Goal: Task Accomplishment & Management: Manage account settings

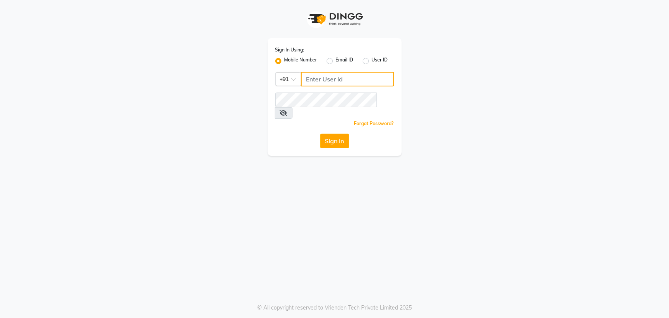
click at [317, 82] on input "Username" at bounding box center [347, 79] width 93 height 15
type input "9111007011"
click at [288, 110] on icon at bounding box center [284, 113] width 8 height 6
click at [331, 133] on button "Sign In" at bounding box center [334, 140] width 29 height 15
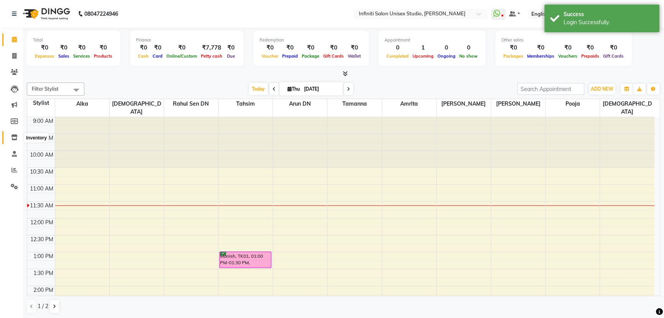
click at [15, 136] on icon at bounding box center [14, 137] width 7 height 6
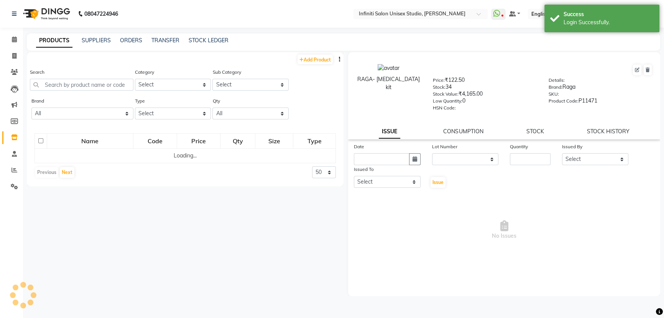
select select
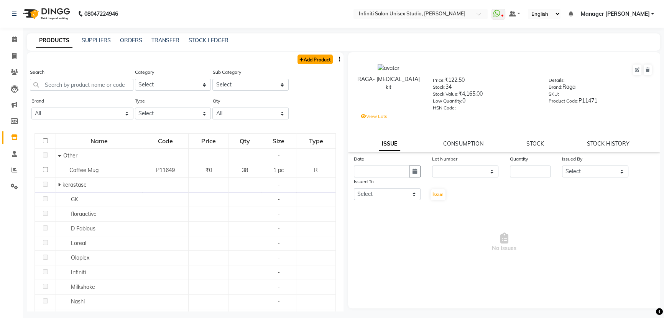
click at [311, 61] on link "Add Product" at bounding box center [315, 59] width 35 height 10
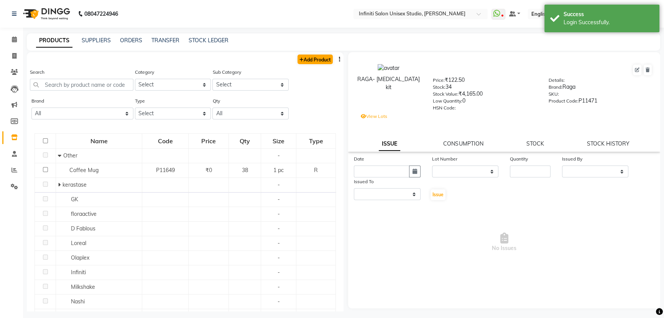
select select "true"
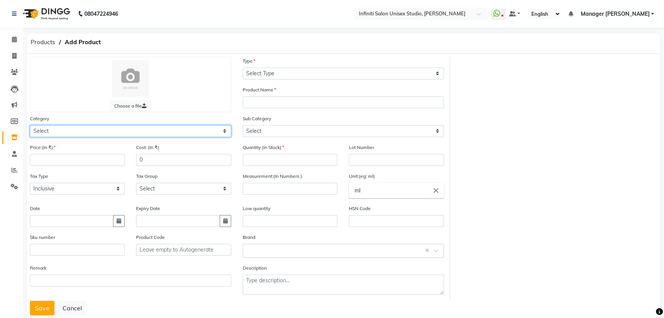
click at [40, 129] on select "Select Hair Skin Appliances Beard Waxing Disposable Hands and Feet KANPEKI Aest…" at bounding box center [130, 131] width 201 height 12
select select "903101100"
click at [30, 125] on select "Select Hair Skin Appliances Beard Waxing Disposable Hands and Feet KANPEKI Aest…" at bounding box center [130, 131] width 201 height 12
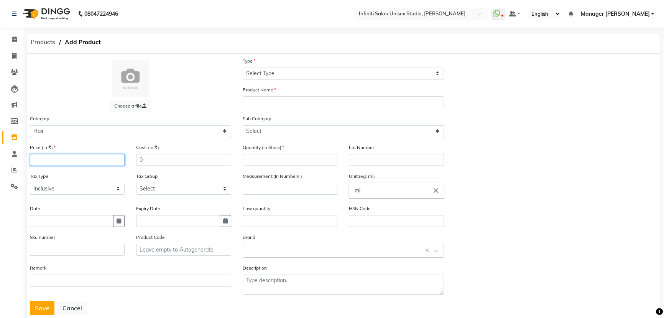
click at [51, 165] on input "number" at bounding box center [77, 160] width 95 height 12
type input "2500"
click at [146, 158] on input "0" at bounding box center [183, 160] width 95 height 12
type input "1271"
drag, startPoint x: 156, startPoint y: 161, endPoint x: 137, endPoint y: 157, distance: 20.3
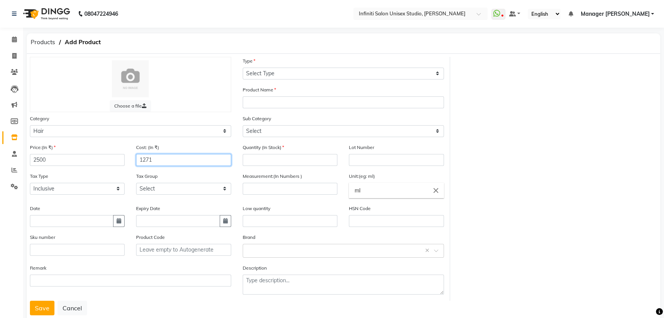
click at [137, 157] on input "1271" at bounding box center [183, 160] width 95 height 12
type input "1500"
click at [56, 188] on select "Select Inclusive Exclusive" at bounding box center [77, 189] width 95 height 12
click at [30, 184] on select "Select Inclusive Exclusive" at bounding box center [77, 189] width 95 height 12
click at [163, 191] on select "Select GST" at bounding box center [183, 189] width 95 height 12
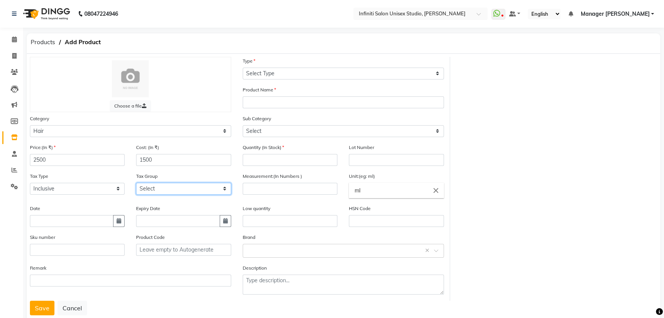
select select "2851"
click at [136, 184] on select "Select GST" at bounding box center [183, 189] width 95 height 12
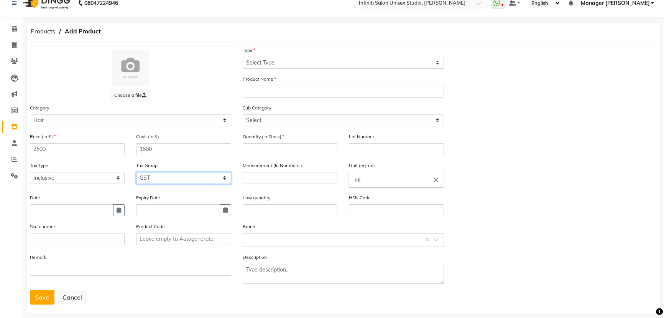
scroll to position [21, 0]
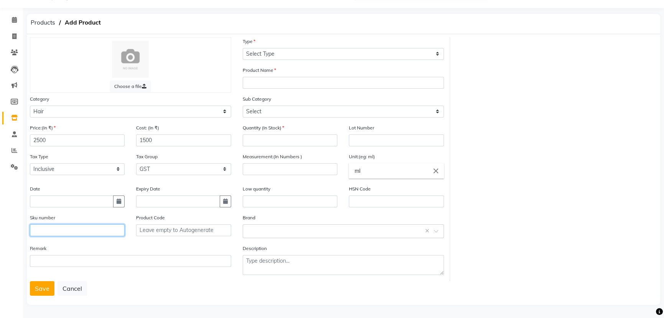
click at [33, 230] on input "text" at bounding box center [77, 230] width 95 height 12
type input "RKACN300-10"
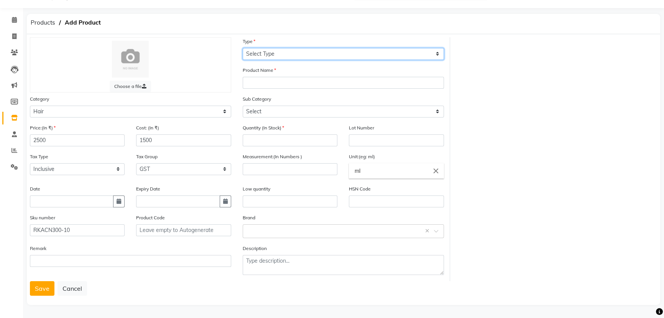
click at [266, 51] on select "Select Type Both Retail Consumable" at bounding box center [343, 54] width 201 height 12
select select "R"
click at [243, 48] on select "Select Type Both Retail Consumable" at bounding box center [343, 54] width 201 height 12
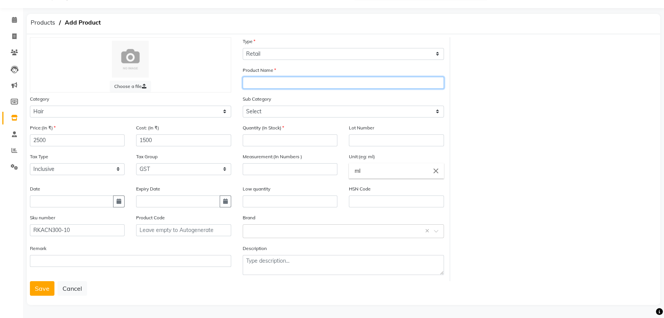
click at [256, 83] on input "text" at bounding box center [343, 83] width 201 height 12
type input "a"
click at [248, 80] on input "text" at bounding box center [343, 83] width 201 height 12
click at [264, 79] on input "Acidic" at bounding box center [343, 83] width 201 height 12
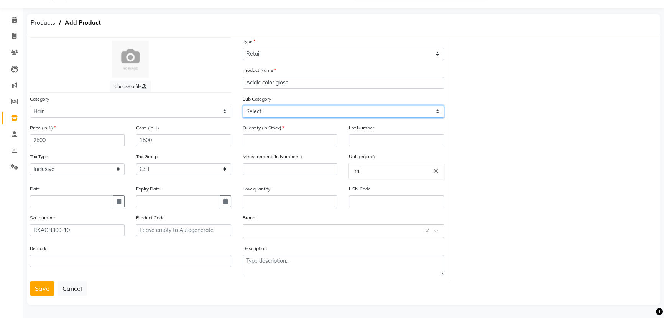
click at [267, 110] on select "Select Other kerastase GK floraactive D Fablous Loreal Olaplex Hair Originals I…" at bounding box center [343, 111] width 201 height 12
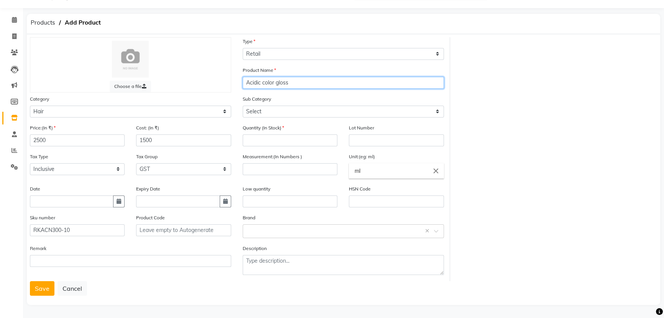
click at [293, 81] on input "Acidic color gloss" at bounding box center [343, 83] width 201 height 12
type input "Acidic color gloss conditioner"
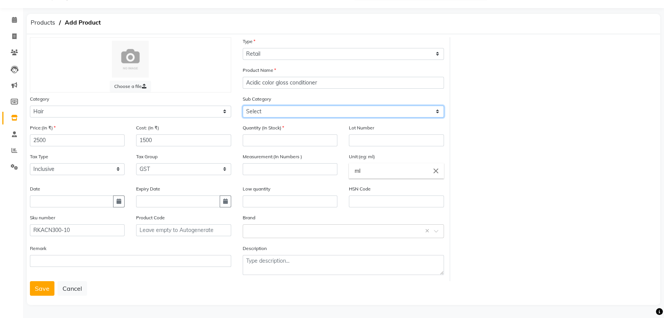
click at [255, 111] on select "Select Other kerastase GK floraactive D Fablous Loreal Olaplex Hair Originals I…" at bounding box center [343, 111] width 201 height 12
click at [262, 107] on select "Select Other kerastase GK floraactive D Fablous Loreal Olaplex Hair Originals I…" at bounding box center [343, 111] width 201 height 12
click at [437, 109] on select "Select Other kerastase GK floraactive D Fablous Loreal Olaplex Hair Originals I…" at bounding box center [343, 111] width 201 height 12
click at [257, 109] on select "Select Other kerastase GK floraactive D Fablous Loreal Olaplex Hair Originals I…" at bounding box center [343, 111] width 201 height 12
select select "903101133"
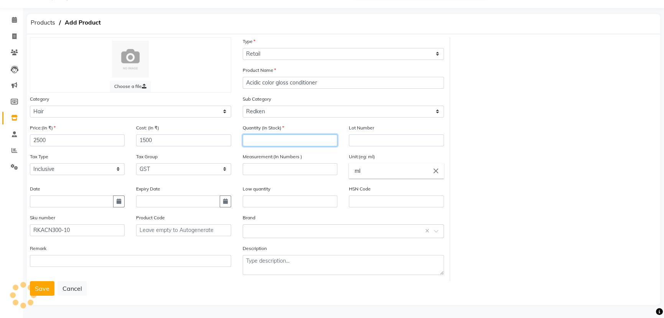
click at [252, 139] on input "number" at bounding box center [290, 140] width 95 height 12
type input "0"
click at [384, 172] on input "ml" at bounding box center [396, 170] width 95 height 15
click at [433, 168] on icon "close" at bounding box center [436, 170] width 8 height 8
click at [409, 201] on link "pc" at bounding box center [396, 203] width 95 height 20
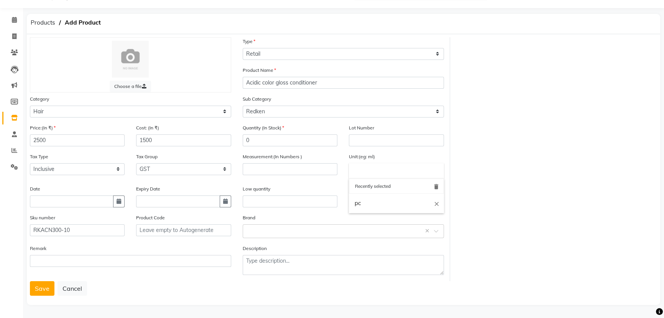
type input "pc"
click at [250, 169] on input "number" at bounding box center [290, 169] width 95 height 12
type input "1"
click at [253, 231] on input "text" at bounding box center [336, 230] width 178 height 8
type input "r"
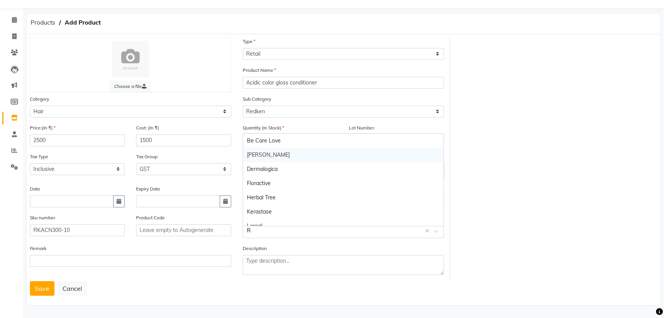
type input "RE"
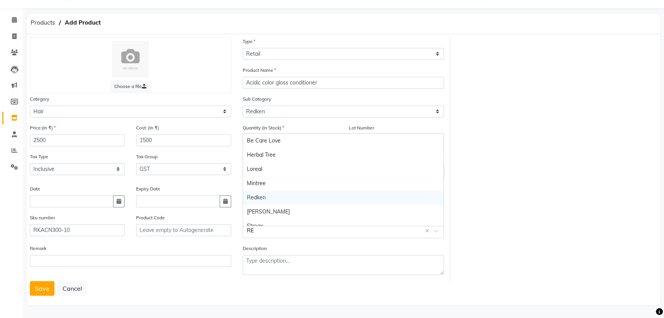
click at [263, 194] on div "Redken" at bounding box center [343, 197] width 201 height 14
click at [39, 289] on button "Save" at bounding box center [42, 288] width 25 height 15
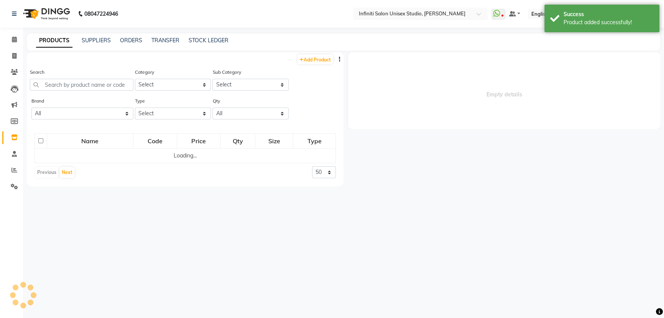
select select
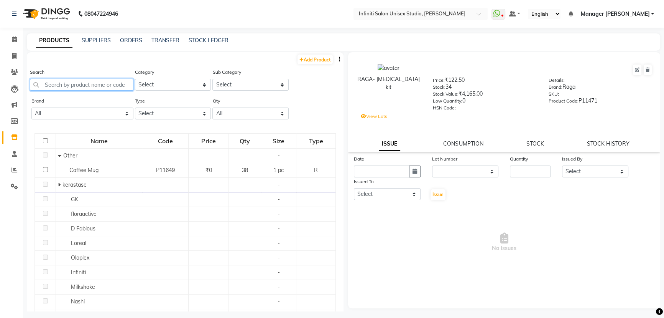
click at [61, 85] on input "text" at bounding box center [82, 85] width 104 height 12
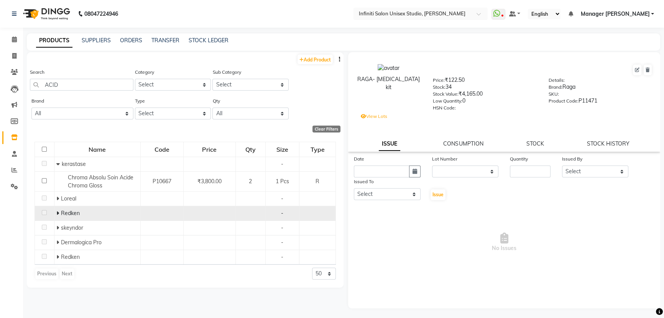
click at [57, 214] on icon at bounding box center [57, 212] width 3 height 5
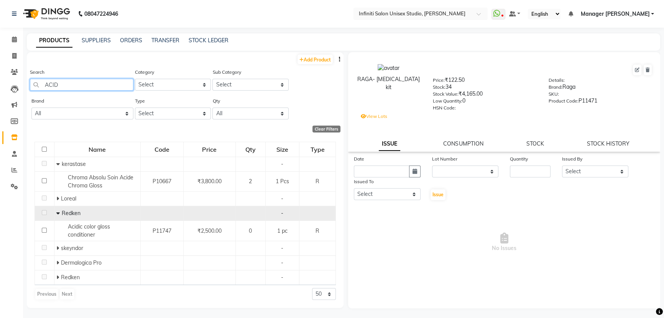
click at [61, 84] on input "ACID" at bounding box center [82, 85] width 104 height 12
type input "A"
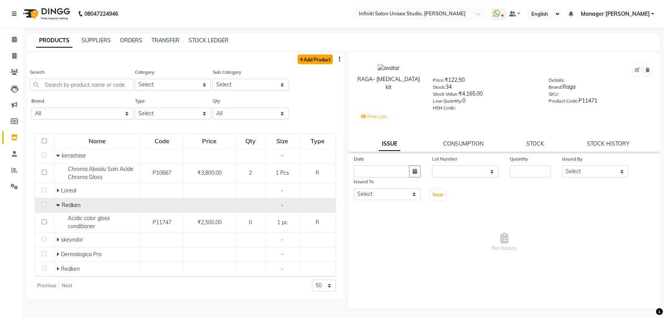
click at [303, 60] on link "Add Product" at bounding box center [315, 59] width 35 height 10
select select "true"
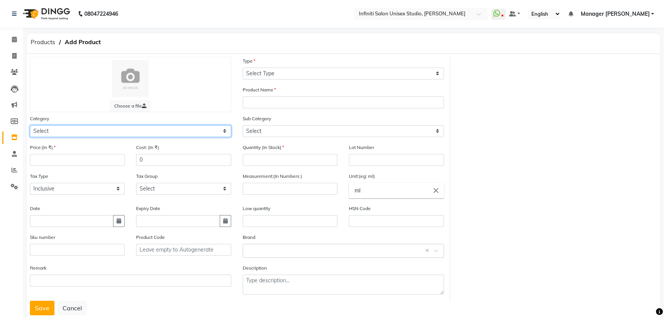
click at [36, 130] on select "Select Hair Skin Appliances Beard Waxing Disposable Hands and Feet KANPEKI Aest…" at bounding box center [130, 131] width 201 height 12
select select "903101100"
click at [30, 125] on select "Select Hair Skin Appliances Beard Waxing Disposable Hands and Feet KANPEKI Aest…" at bounding box center [130, 131] width 201 height 12
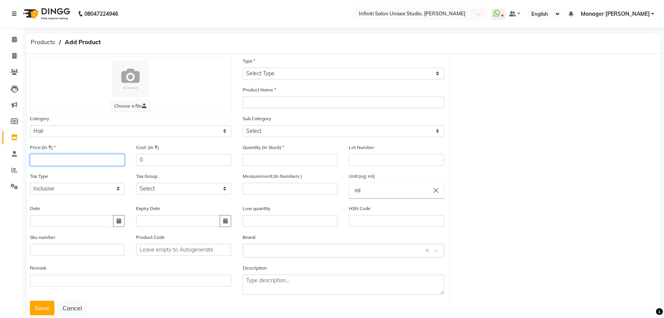
click at [46, 163] on input "number" at bounding box center [77, 160] width 95 height 12
type input "2000"
click at [146, 161] on input "0" at bounding box center [183, 160] width 95 height 12
type input "1200"
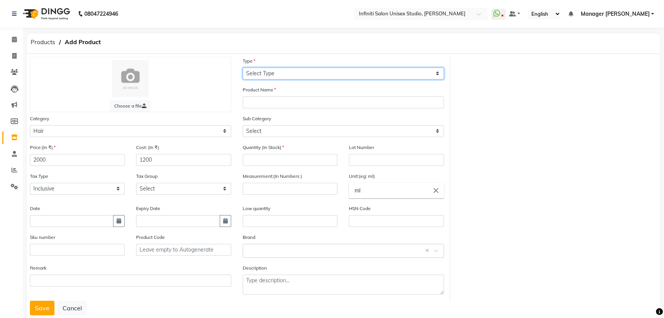
click at [267, 72] on select "Select Type Both Retail Consumable" at bounding box center [343, 73] width 201 height 12
select select "R"
click at [243, 67] on select "Select Type Both Retail Consumable" at bounding box center [343, 73] width 201 height 12
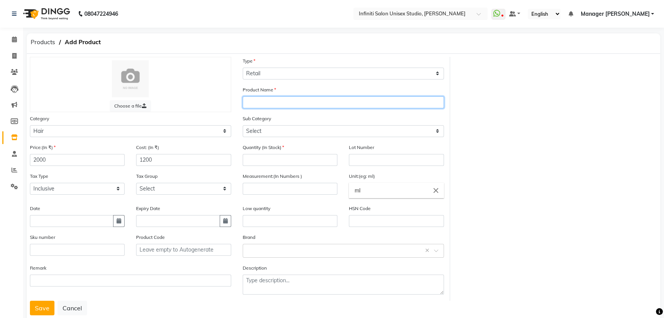
click at [257, 104] on input "text" at bounding box center [343, 102] width 201 height 12
type input "n"
type input "Naked gloss 18%"
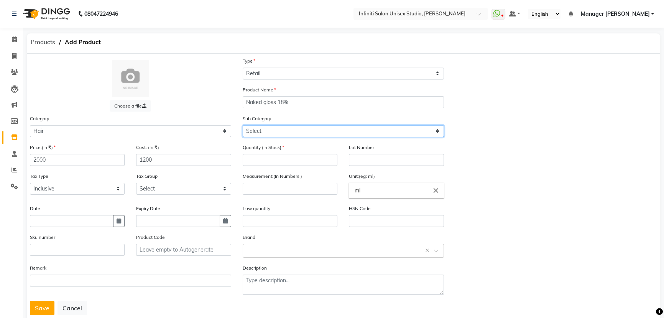
click at [249, 130] on select "Select Other kerastase GK floraactive D Fablous Loreal Olaplex Hair Originals I…" at bounding box center [343, 131] width 201 height 12
click at [250, 131] on select "Select Other kerastase GK floraactive D Fablous Loreal Olaplex Hair Originals I…" at bounding box center [343, 131] width 201 height 12
select select "903101133"
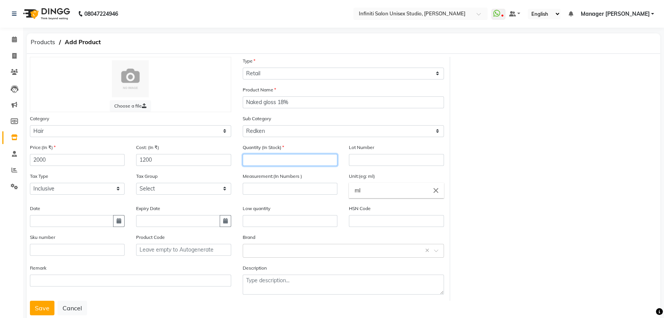
click at [258, 163] on input "number" at bounding box center [290, 160] width 95 height 12
type input "0"
click at [272, 192] on input "number" at bounding box center [290, 189] width 95 height 12
type input "1"
click at [435, 190] on icon "close" at bounding box center [436, 190] width 8 height 8
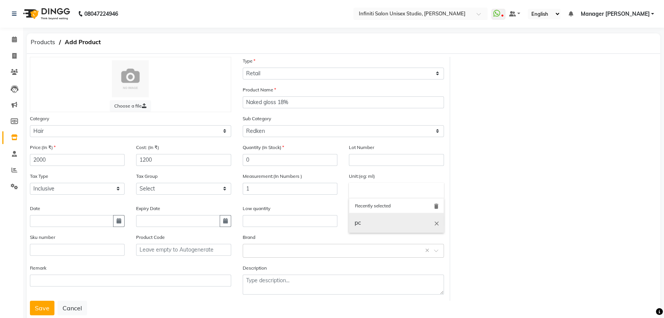
click at [389, 222] on link "pc" at bounding box center [396, 223] width 95 height 20
type input "pc"
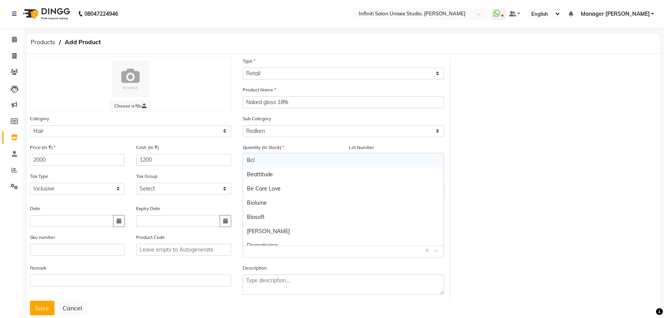
click at [250, 252] on input "text" at bounding box center [336, 250] width 178 height 8
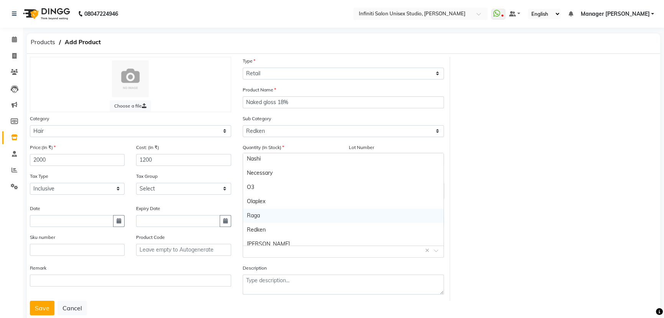
scroll to position [349, 0]
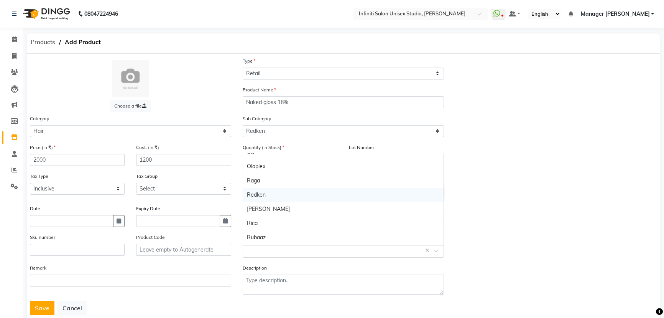
click at [273, 196] on div "Redken" at bounding box center [343, 195] width 201 height 14
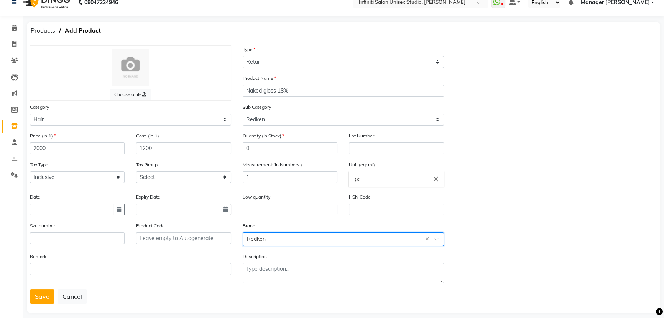
scroll to position [21, 0]
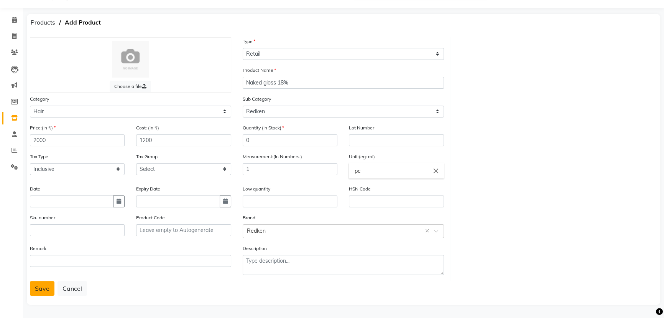
click at [41, 287] on button "Save" at bounding box center [42, 288] width 25 height 15
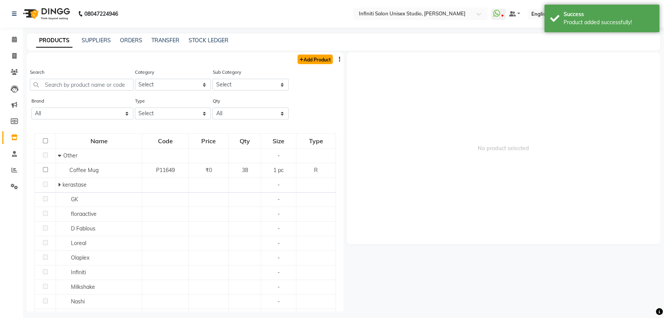
click at [309, 59] on link "Add Product" at bounding box center [315, 59] width 35 height 10
select select "true"
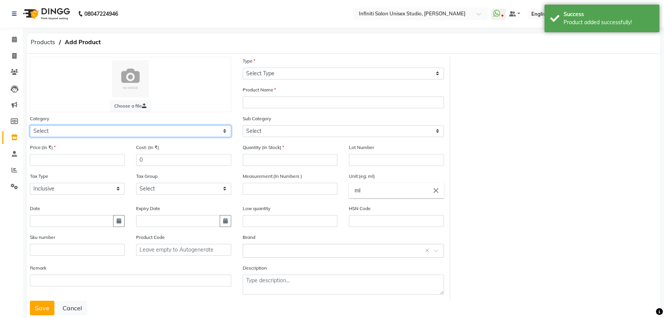
click at [40, 131] on select "Select Hair Skin Appliances Beard Waxing Disposable Hands and Feet KANPEKI Aest…" at bounding box center [130, 131] width 201 height 12
select select "903101100"
click at [30, 125] on select "Select Hair Skin Appliances Beard Waxing Disposable Hands and Feet KANPEKI Aest…" at bounding box center [130, 131] width 201 height 12
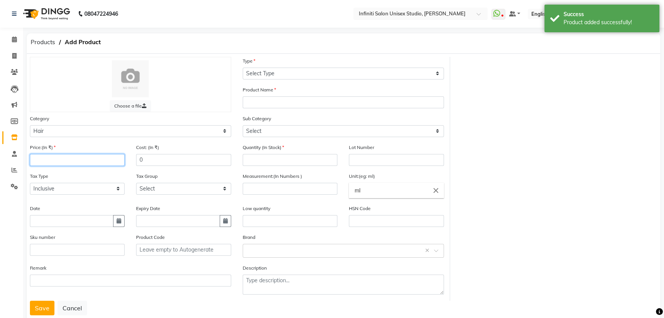
click at [43, 161] on input "number" at bounding box center [77, 160] width 95 height 12
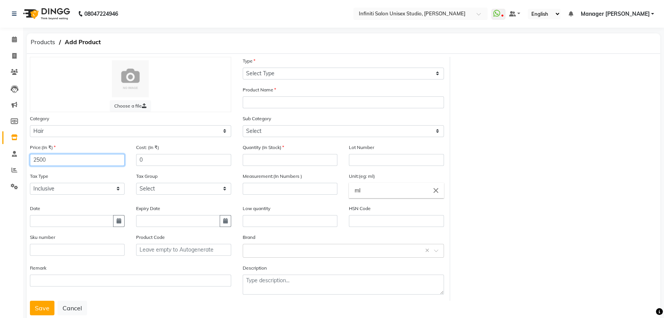
type input "2500"
click at [145, 160] on input "0" at bounding box center [183, 160] width 95 height 12
type input "01500"
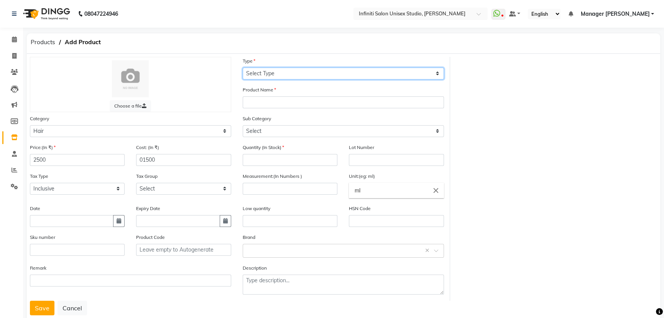
click at [261, 69] on select "Select Type Both Retail Consumable" at bounding box center [343, 73] width 201 height 12
select select "R"
click at [243, 67] on select "Select Type Both Retail Consumable" at bounding box center [343, 73] width 201 height 12
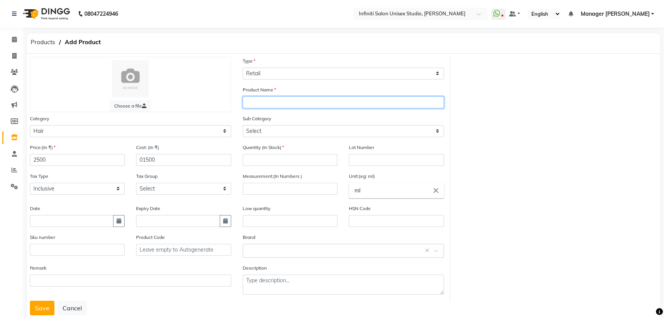
click at [251, 105] on input "text" at bounding box center [343, 102] width 201 height 12
click at [285, 101] on input "Acidic color glo" at bounding box center [343, 102] width 201 height 12
type input "Acidic color gloss shampoo"
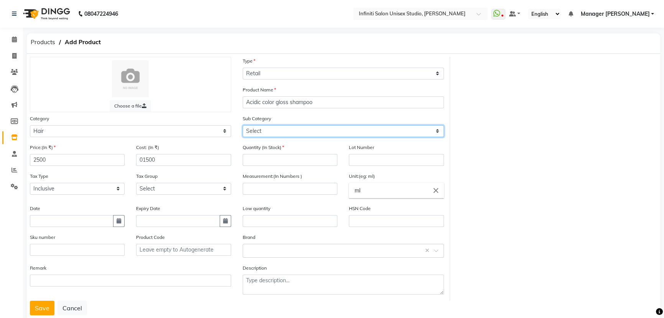
click at [262, 132] on select "Select Other kerastase GK floraactive D Fablous Loreal Olaplex Hair Originals I…" at bounding box center [343, 131] width 201 height 12
click at [257, 132] on select "Select Other kerastase GK floraactive D Fablous Loreal Olaplex Hair Originals I…" at bounding box center [343, 131] width 201 height 12
select select "903101133"
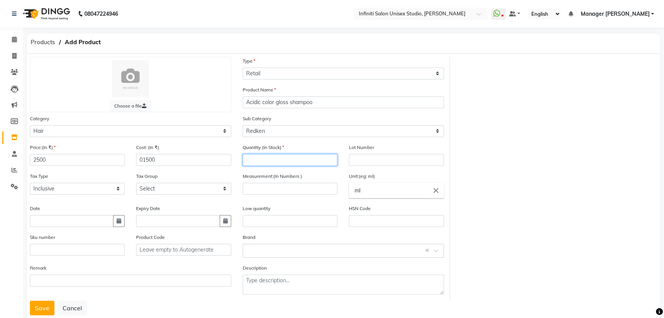
click at [257, 162] on input "number" at bounding box center [290, 160] width 95 height 12
type input "0"
click at [435, 189] on icon "close" at bounding box center [436, 190] width 8 height 8
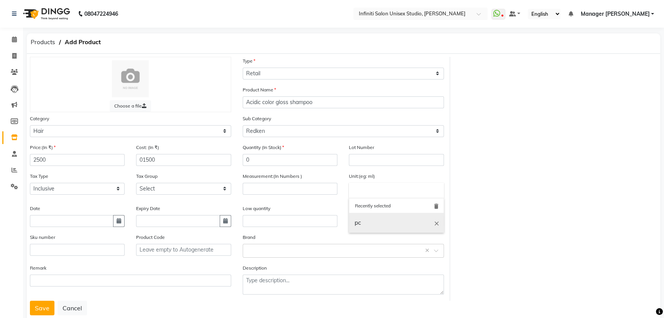
click at [398, 222] on link "pc" at bounding box center [396, 223] width 95 height 20
type input "pc"
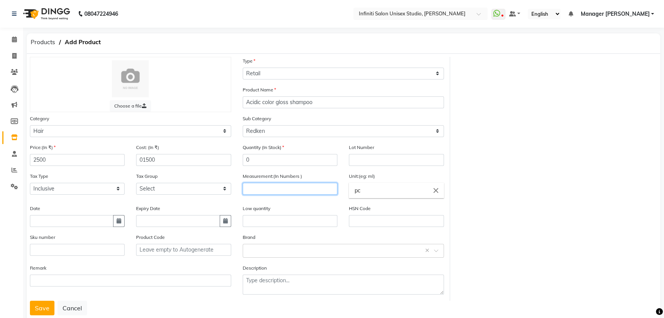
click at [250, 188] on input "number" at bounding box center [290, 189] width 95 height 12
type input "1"
drag, startPoint x: 143, startPoint y: 160, endPoint x: 135, endPoint y: 158, distance: 7.4
click at [135, 158] on div "Cost: (In ₹) 01500" at bounding box center [183, 157] width 106 height 29
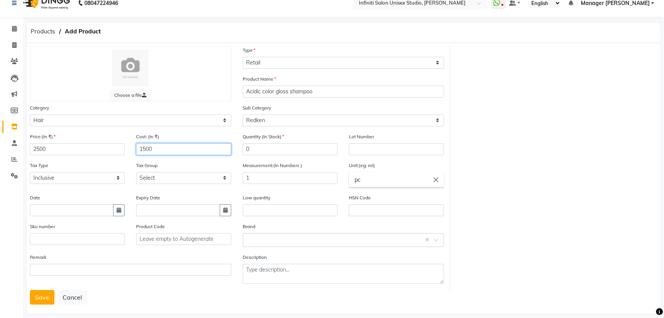
scroll to position [21, 0]
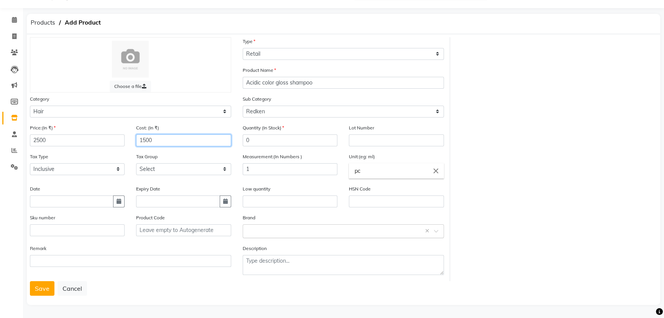
type input "1500"
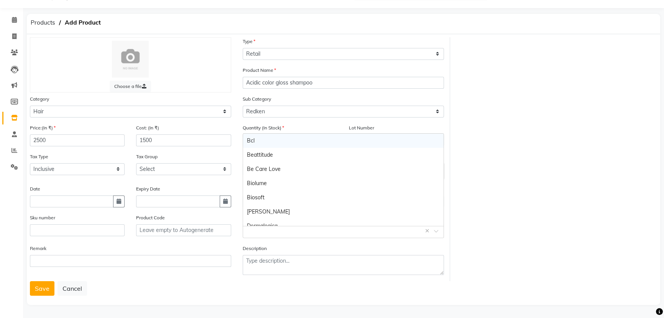
click at [250, 230] on input "text" at bounding box center [336, 230] width 178 height 8
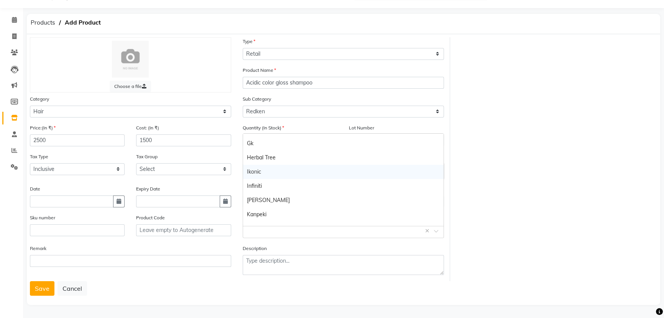
scroll to position [174, 0]
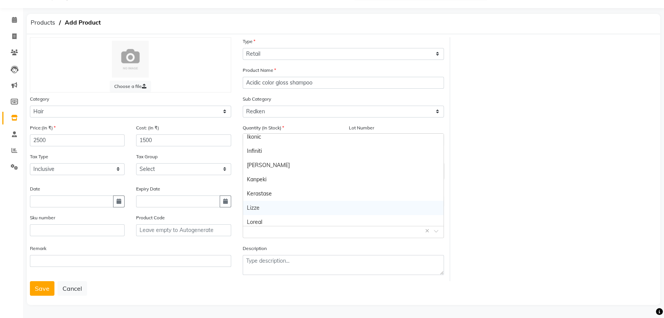
click at [247, 230] on input "text" at bounding box center [336, 230] width 178 height 8
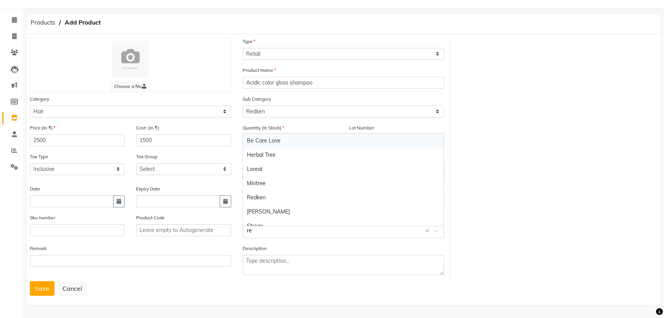
type input "red"
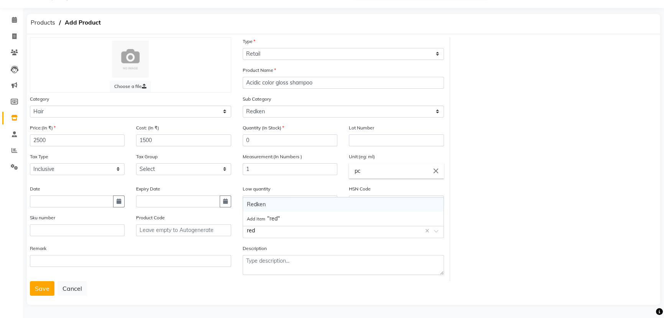
click at [261, 201] on div "Redken" at bounding box center [343, 204] width 201 height 14
click at [36, 285] on button "Save" at bounding box center [42, 288] width 25 height 15
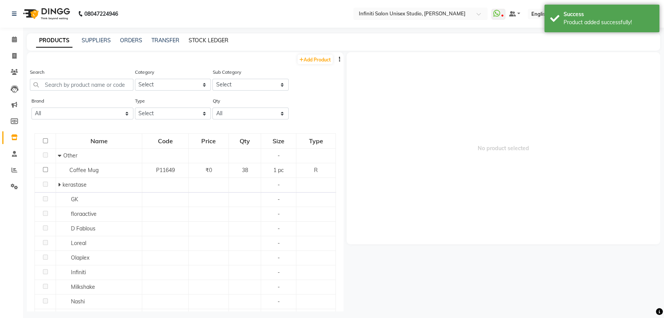
click at [204, 40] on link "STOCK LEDGER" at bounding box center [209, 40] width 40 height 7
select select "all"
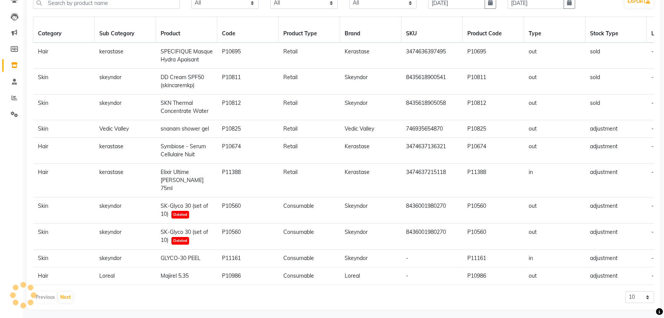
scroll to position [2, 0]
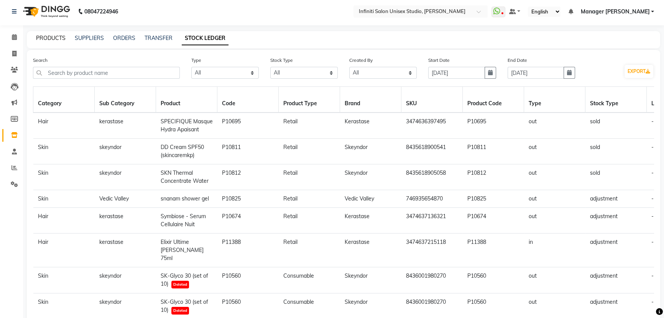
click at [54, 35] on link "PRODUCTS" at bounding box center [51, 38] width 30 height 7
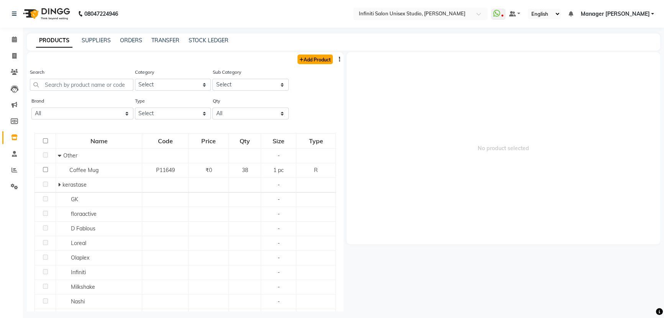
click at [302, 59] on link "Add Product" at bounding box center [315, 59] width 35 height 10
select select "true"
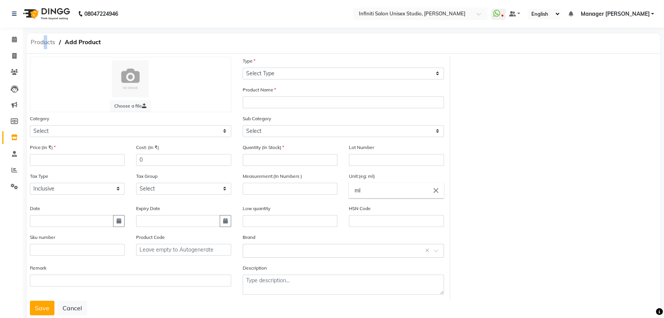
click at [42, 42] on span "Products" at bounding box center [43, 42] width 32 height 14
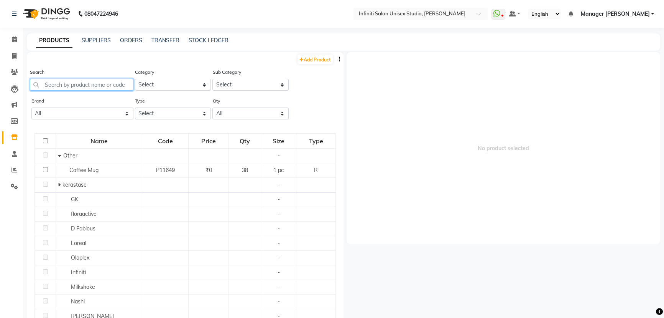
click at [72, 82] on input "text" at bounding box center [82, 85] width 104 height 12
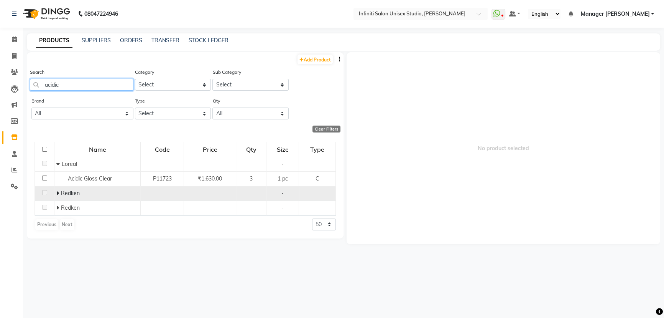
type input "acidic"
click at [59, 190] on span at bounding box center [58, 192] width 5 height 7
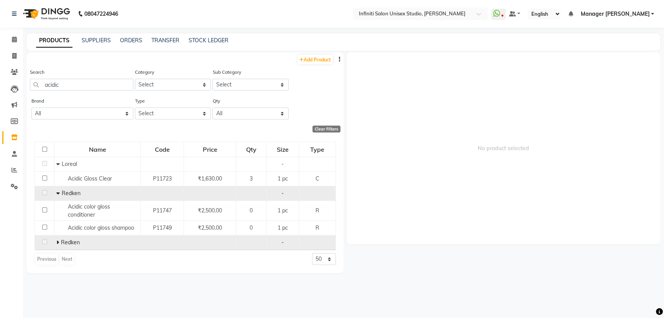
click at [60, 242] on span at bounding box center [58, 242] width 5 height 7
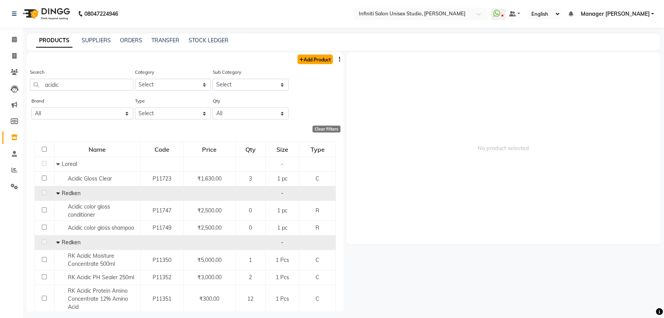
click at [306, 60] on link "Add Product" at bounding box center [315, 59] width 35 height 10
select select "true"
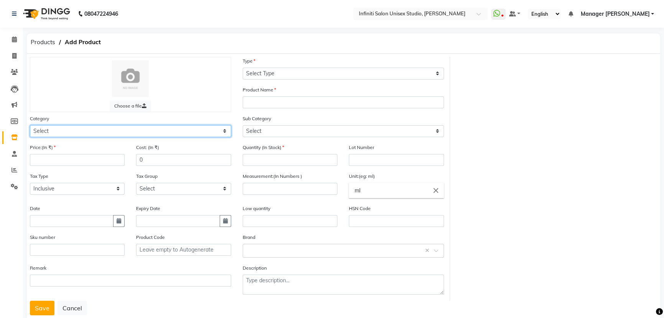
click at [94, 134] on select "Select Hair Skin Appliances Beard Waxing Disposable Hands and Feet KANPEKI Aest…" at bounding box center [130, 131] width 201 height 12
click at [67, 130] on select "Select Hair Skin Appliances Beard Waxing Disposable Hands and Feet KANPEKI Aest…" at bounding box center [130, 131] width 201 height 12
select select "903101100"
click at [30, 125] on select "Select Hair Skin Appliances Beard Waxing Disposable Hands and Feet KANPEKI Aest…" at bounding box center [130, 131] width 201 height 12
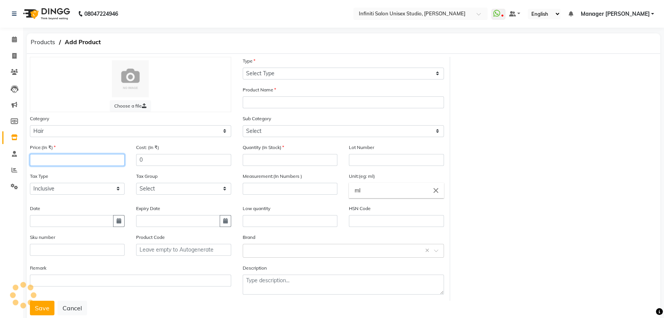
click at [53, 165] on input "number" at bounding box center [77, 160] width 95 height 12
type input "3300"
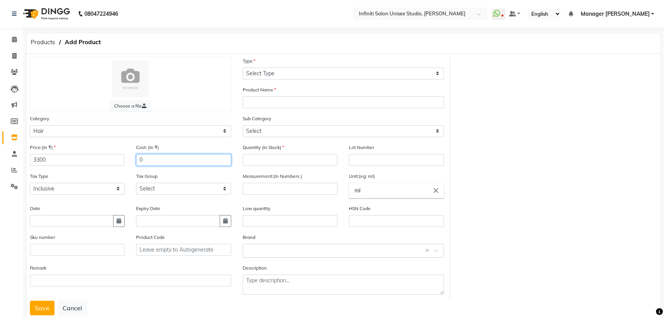
drag, startPoint x: 151, startPoint y: 159, endPoint x: 140, endPoint y: 160, distance: 10.7
click at [140, 160] on input "0" at bounding box center [183, 160] width 95 height 12
type input "3300"
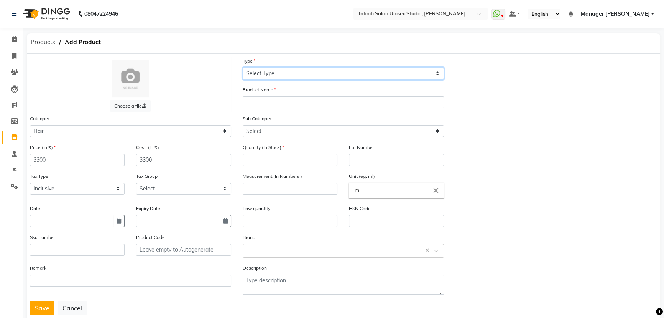
click at [279, 72] on select "Select Type Both Retail Consumable" at bounding box center [343, 73] width 201 height 12
select select "C"
click at [243, 67] on select "Select Type Both Retail Consumable" at bounding box center [343, 73] width 201 height 12
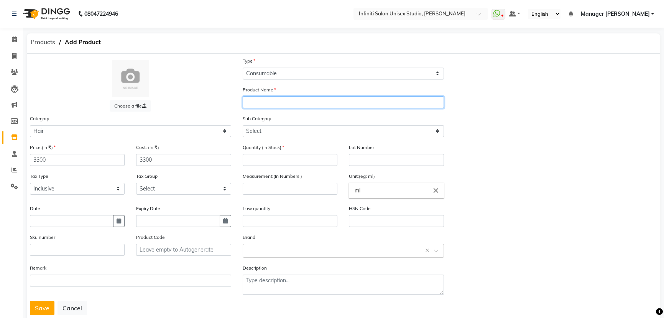
click at [268, 102] on input "text" at bounding box center [343, 102] width 201 height 12
click at [261, 102] on input "Acidic Gloss" at bounding box center [343, 102] width 201 height 12
type input "Acidic Colour Gloss 1000ml"
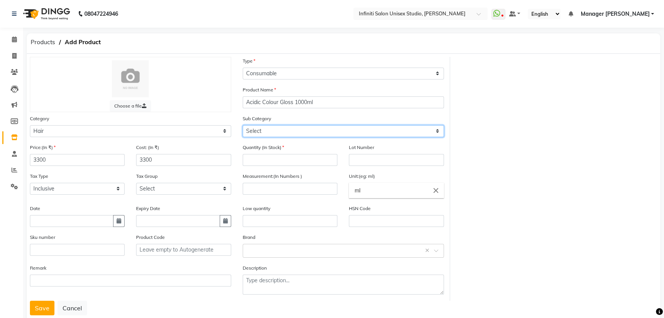
click at [274, 130] on select "Select Other kerastase GK floraactive D Fablous Loreal Olaplex Hair Originals I…" at bounding box center [343, 131] width 201 height 12
select select "903101133"
click at [243, 125] on select "Select Other kerastase GK floraactive D Fablous Loreal Olaplex Hair Originals I…" at bounding box center [343, 131] width 201 height 12
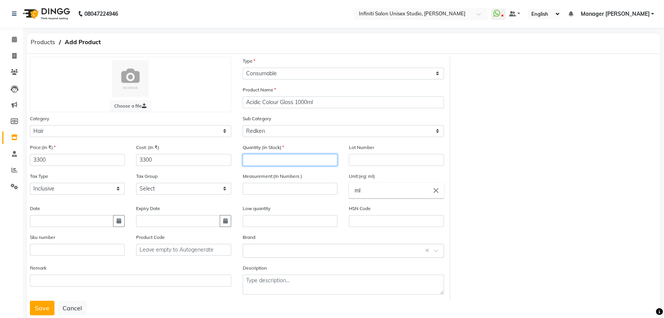
click at [280, 157] on input "number" at bounding box center [290, 160] width 95 height 12
type input "0"
click at [290, 191] on input "number" at bounding box center [290, 189] width 95 height 12
type input "1"
click at [349, 198] on ng-autocomplete "ml close" at bounding box center [396, 190] width 95 height 15
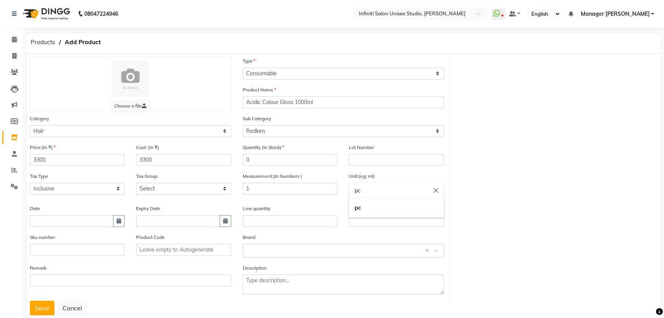
type input "pc"
click at [30, 300] on button "Save" at bounding box center [42, 307] width 25 height 15
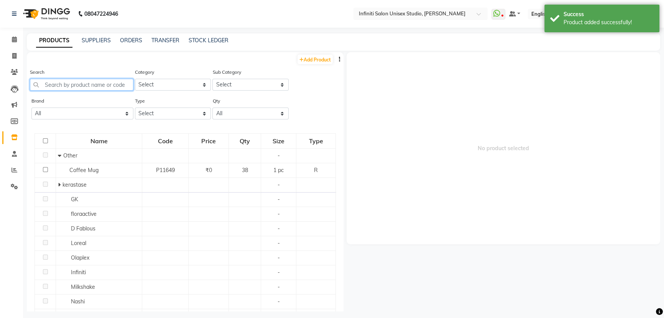
click at [110, 84] on input "text" at bounding box center [82, 85] width 104 height 12
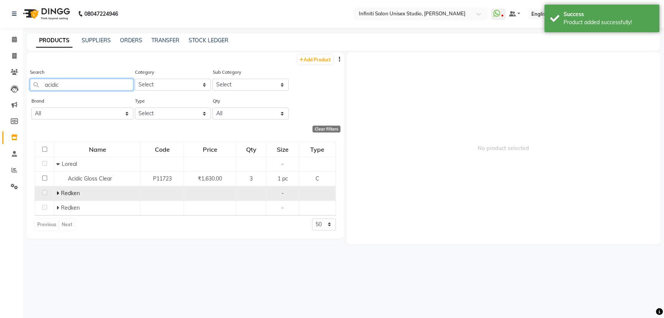
type input "acidic"
click at [56, 191] on td "Redken" at bounding box center [97, 193] width 86 height 15
click at [59, 194] on span at bounding box center [58, 192] width 5 height 7
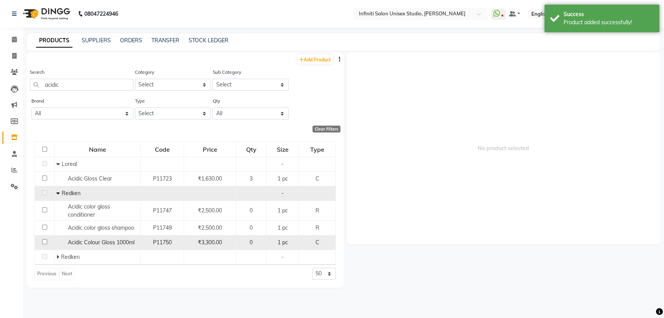
click at [81, 235] on td "Acidic Colour Gloss 1000ml" at bounding box center [97, 242] width 86 height 15
click at [89, 244] on span "Acidic Colour Gloss 1000ml" at bounding box center [101, 242] width 67 height 7
select select
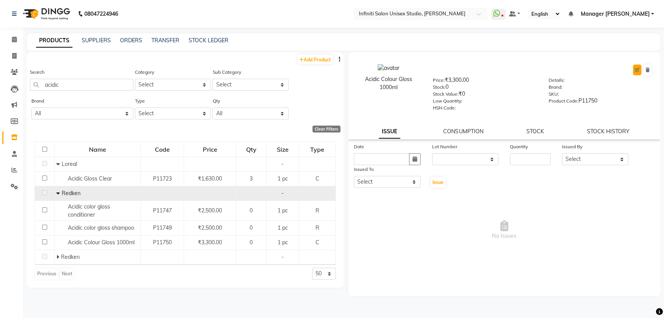
click at [637, 69] on icon at bounding box center [637, 69] width 5 height 5
select select "C"
select select "903101100"
select select "903101133"
select select "true"
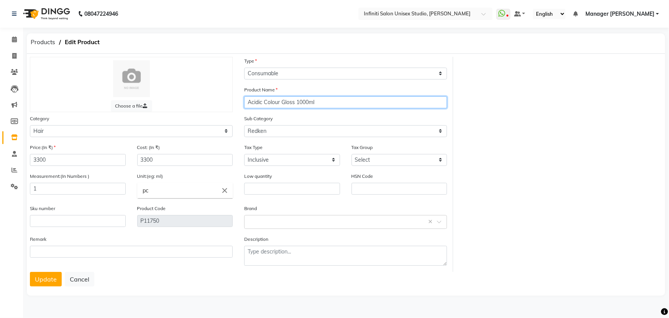
click at [276, 103] on input "Acidic Colour Gloss 1000ml" at bounding box center [345, 102] width 203 height 12
type input "Acidic Color Gloss 1000ml"
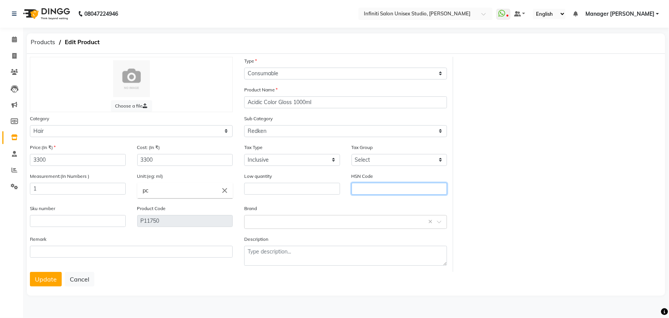
click at [369, 190] on input "text" at bounding box center [400, 189] width 96 height 12
type input "RKACN001"
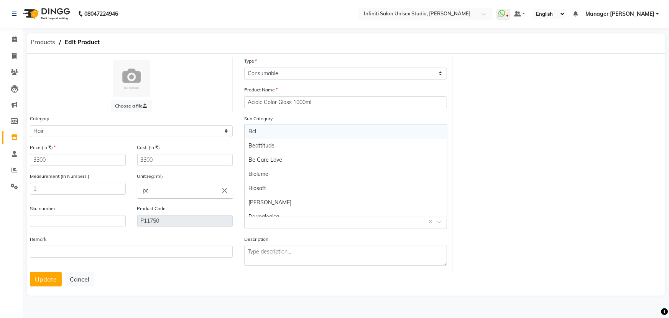
click at [268, 223] on input "text" at bounding box center [338, 221] width 179 height 8
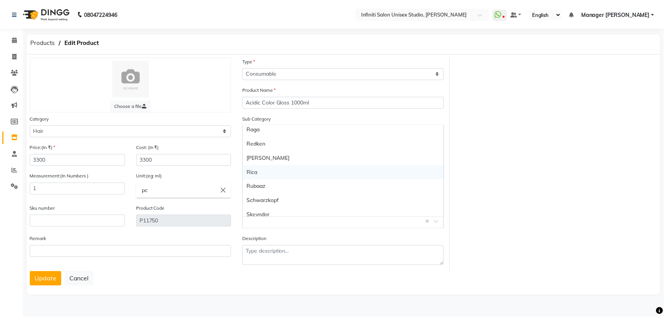
scroll to position [384, 0]
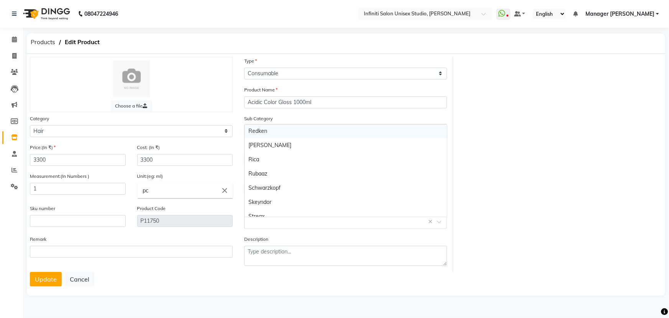
click at [261, 134] on div "Redken" at bounding box center [346, 131] width 202 height 14
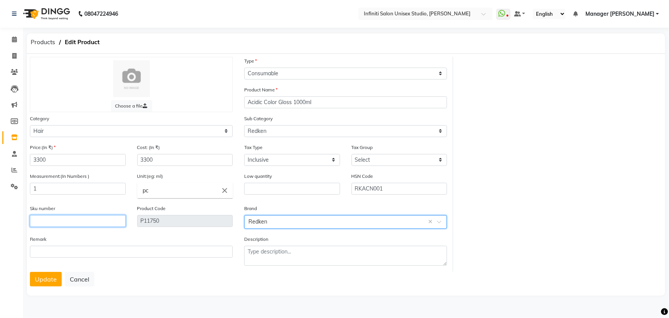
click at [97, 224] on input "text" at bounding box center [78, 221] width 96 height 12
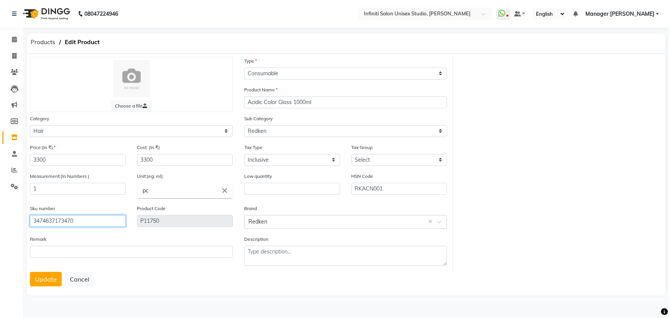
type input "3474637173470"
click at [30, 272] on button "Update" at bounding box center [46, 279] width 32 height 15
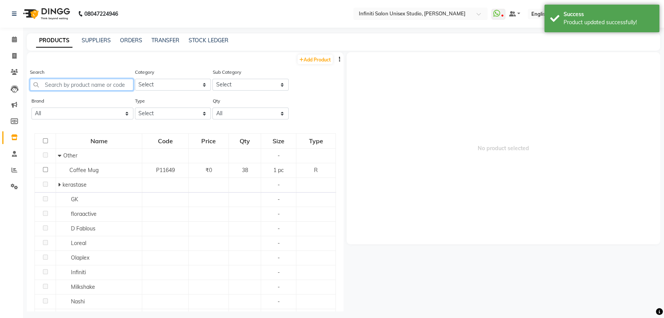
click at [83, 84] on input "text" at bounding box center [82, 85] width 104 height 12
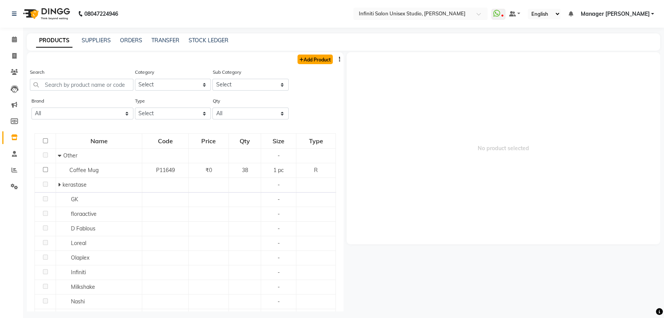
click at [302, 61] on link "Add Product" at bounding box center [315, 59] width 35 height 10
select select "true"
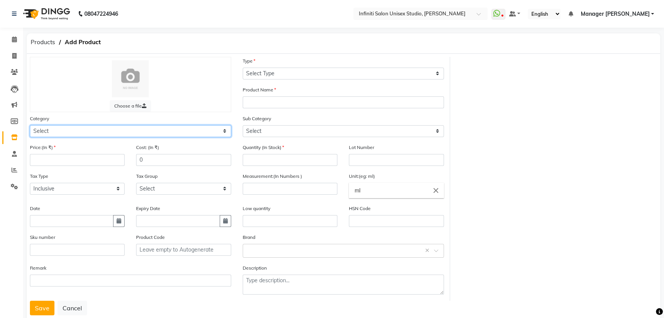
click at [56, 128] on select "Select Hair Skin Appliances Beard Waxing Disposable Hands and Feet KANPEKI Aest…" at bounding box center [130, 131] width 201 height 12
select select "903101100"
click at [30, 125] on select "Select Hair Skin Appliances Beard Waxing Disposable Hands and Feet KANPEKI Aest…" at bounding box center [130, 131] width 201 height 12
click at [61, 154] on div "Price:(In ₹)" at bounding box center [77, 154] width 95 height 23
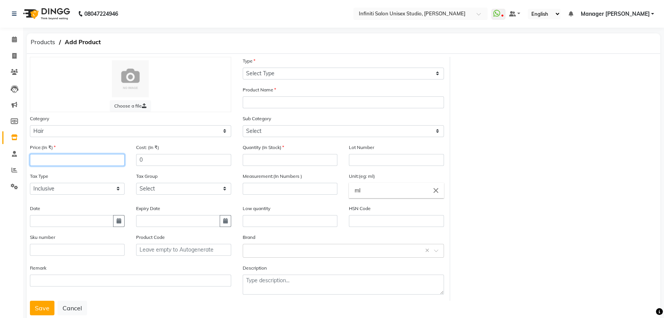
click at [61, 161] on input "number" at bounding box center [77, 160] width 95 height 12
type input "2300"
drag, startPoint x: 170, startPoint y: 158, endPoint x: 107, endPoint y: 164, distance: 63.2
click at [107, 164] on div "Price:(In ₹) 2300 Cost: (In ₹) 0" at bounding box center [130, 157] width 213 height 29
type input "2300"
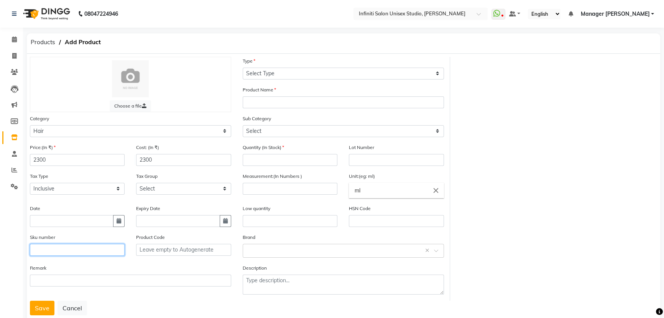
click at [86, 252] on input "text" at bounding box center [77, 250] width 95 height 12
type input "3474637173487"
click at [30, 300] on button "Save" at bounding box center [42, 307] width 25 height 15
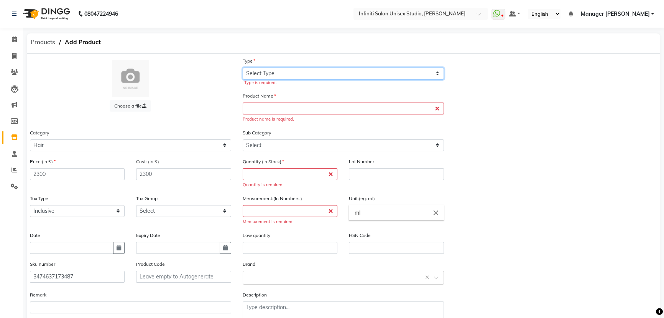
click at [284, 77] on select "Select Type Both Retail Consumable" at bounding box center [343, 73] width 201 height 12
select select "C"
click at [243, 67] on select "Select Type Both Retail Consumable" at bounding box center [343, 73] width 201 height 12
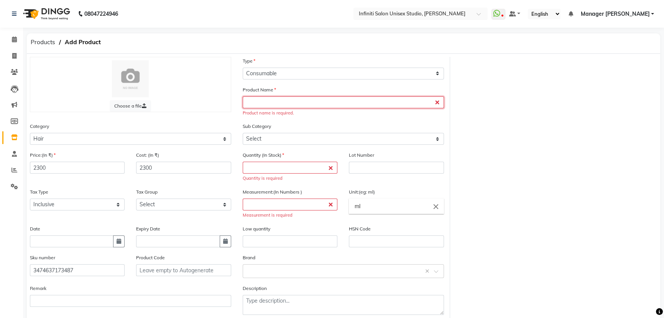
click at [276, 105] on input "text" at bounding box center [343, 102] width 201 height 12
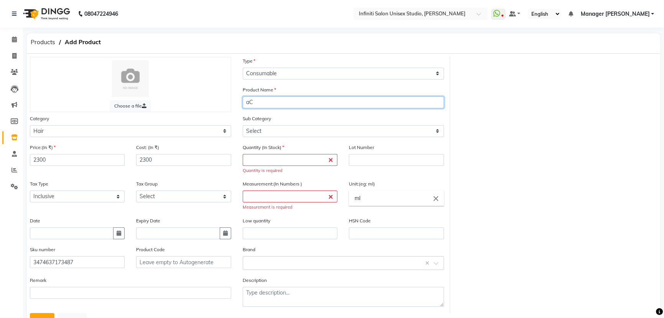
type input "a"
type input "Acidic Color Gloss Shampoo 1000ml"
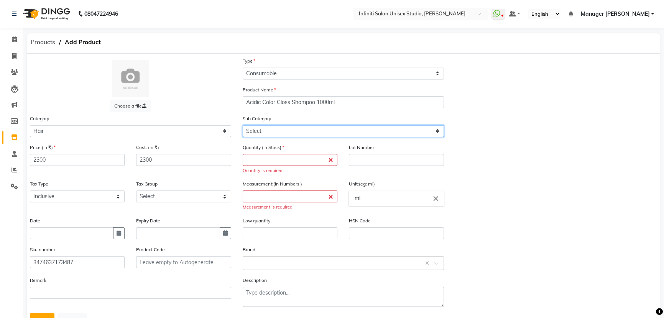
click at [273, 134] on select "Select Other kerastase GK floraactive D Fablous Loreal Olaplex Hair Originals I…" at bounding box center [343, 131] width 201 height 12
select select "903101133"
click at [243, 125] on select "Select Other kerastase GK floraactive D Fablous Loreal Olaplex Hair Originals I…" at bounding box center [343, 131] width 201 height 12
click at [281, 155] on input "number" at bounding box center [290, 160] width 95 height 12
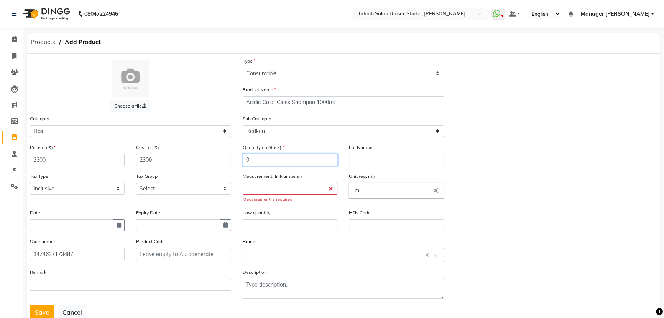
type input "0"
click at [250, 194] on input "number" at bounding box center [290, 189] width 95 height 12
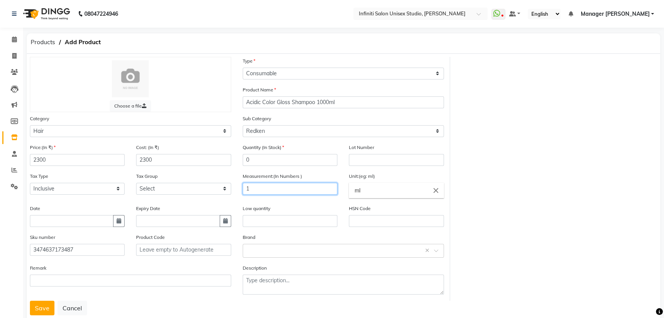
type input "1"
drag, startPoint x: 380, startPoint y: 188, endPoint x: 341, endPoint y: 191, distance: 39.2
click at [349, 191] on ng-autocomplete "ml close ml" at bounding box center [396, 190] width 95 height 15
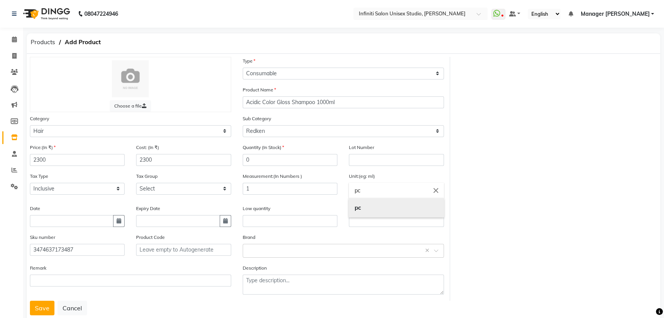
type input "pc"
drag, startPoint x: 360, startPoint y: 205, endPoint x: 352, endPoint y: 211, distance: 10.2
click at [360, 205] on b "pc" at bounding box center [358, 207] width 7 height 7
click at [362, 227] on input "text" at bounding box center [396, 221] width 95 height 12
type input "RKASH001"
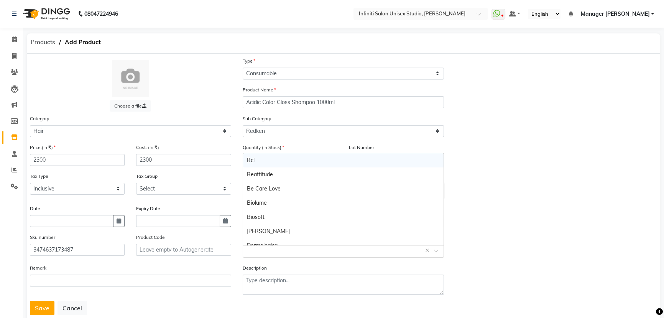
click at [284, 252] on input "text" at bounding box center [336, 250] width 178 height 8
click at [266, 229] on div "Redken" at bounding box center [343, 229] width 201 height 14
drag, startPoint x: 40, startPoint y: 308, endPoint x: 43, endPoint y: 300, distance: 8.6
click at [39, 310] on button "Save" at bounding box center [42, 307] width 25 height 15
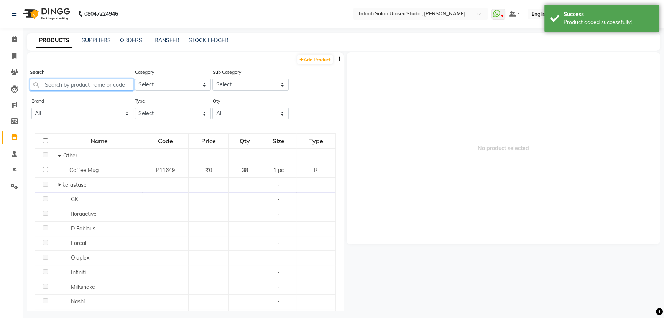
click at [58, 83] on input "text" at bounding box center [82, 85] width 104 height 12
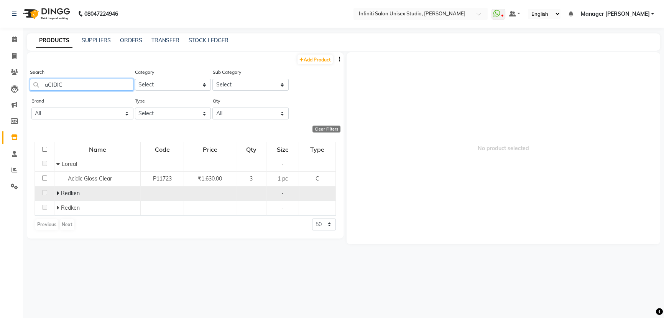
type input "aCIDIC"
click at [57, 193] on icon at bounding box center [57, 192] width 3 height 5
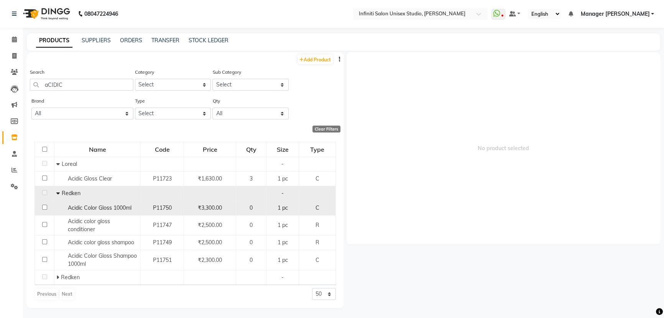
click at [101, 210] on span "Acidic Color Gloss 1000ml" at bounding box center [100, 207] width 64 height 7
select select
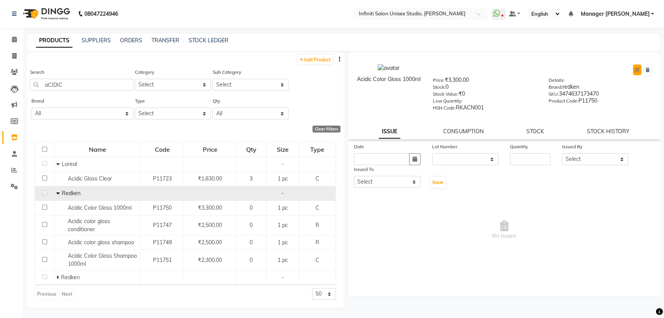
click at [637, 67] on icon at bounding box center [637, 69] width 5 height 5
select select "C"
select select "903101100"
select select "903101133"
select select "true"
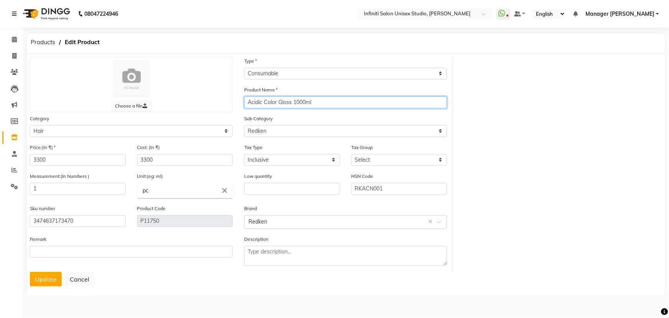
click at [293, 101] on input "Acidic Color Gloss 1000ml" at bounding box center [345, 102] width 203 height 12
type input "Acidic Color Gloss Conditioner 1000ml"
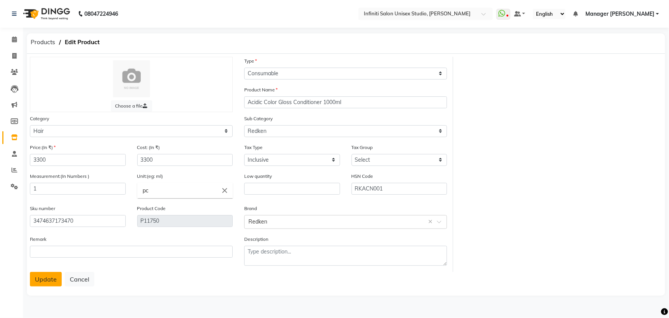
click at [48, 276] on button "Update" at bounding box center [46, 279] width 32 height 15
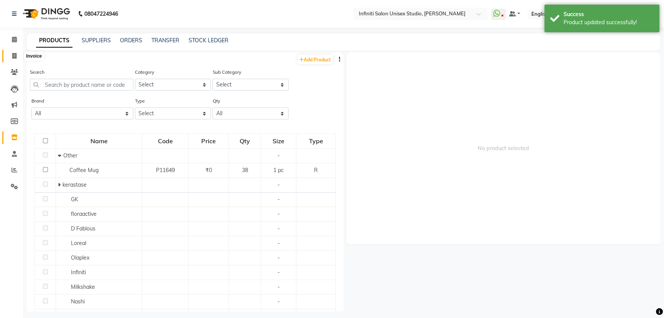
click at [12, 53] on icon at bounding box center [14, 56] width 4 height 6
select select "6511"
select select "service"
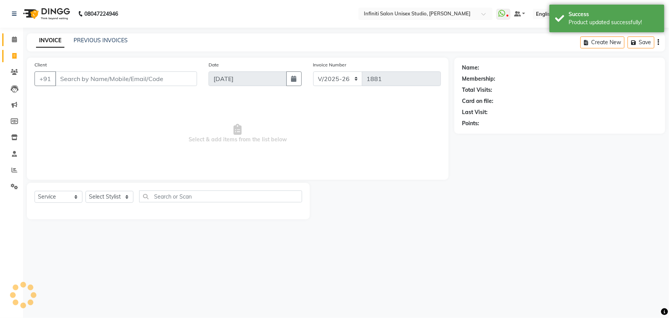
click at [13, 34] on link "Calendar" at bounding box center [11, 39] width 18 height 13
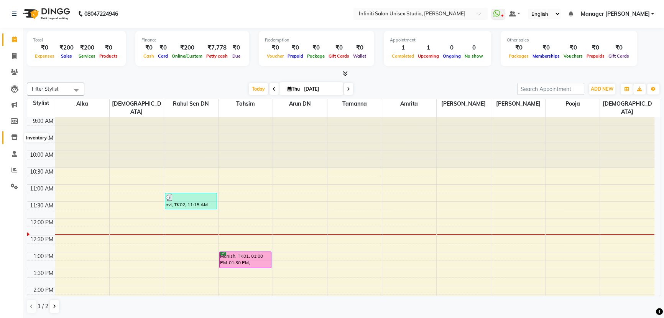
click at [13, 137] on icon at bounding box center [14, 137] width 7 height 6
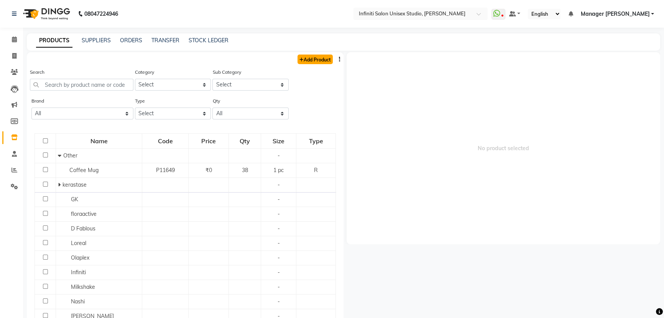
click at [321, 58] on link "Add Product" at bounding box center [315, 59] width 35 height 10
select select "true"
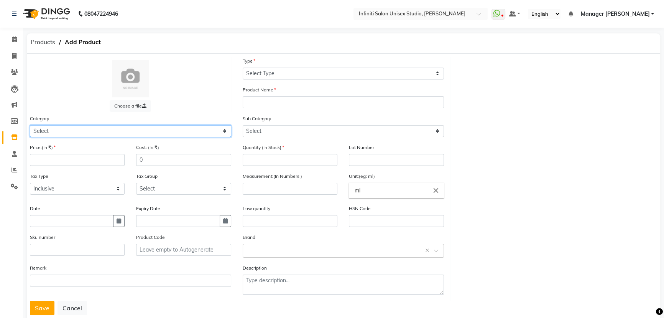
click at [109, 135] on select "Select Hair Skin Appliances Beard Waxing Disposable Hands and Feet KANPEKI Aest…" at bounding box center [130, 131] width 201 height 12
select select "903101100"
click at [30, 125] on select "Select Hair Skin Appliances Beard Waxing Disposable Hands and Feet KANPEKI Aest…" at bounding box center [130, 131] width 201 height 12
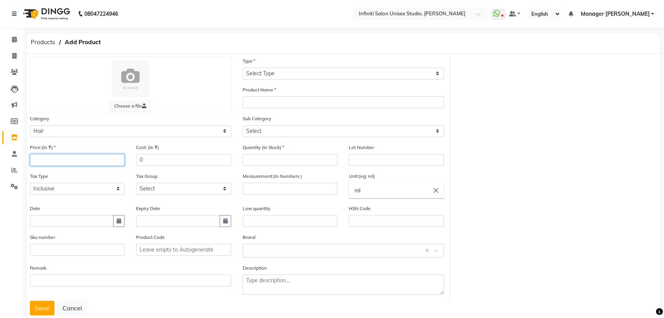
click at [80, 163] on input "number" at bounding box center [77, 160] width 95 height 12
type input "2000"
drag, startPoint x: 148, startPoint y: 158, endPoint x: 137, endPoint y: 157, distance: 11.1
click at [137, 157] on input "0" at bounding box center [183, 160] width 95 height 12
type input "2000"
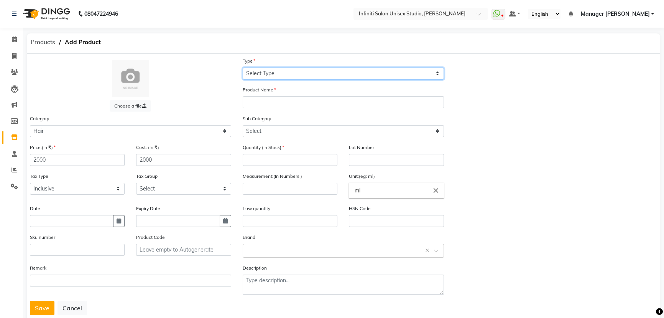
click at [271, 76] on select "Select Type Both Retail Consumable" at bounding box center [343, 73] width 201 height 12
click at [243, 67] on select "Select Type Both Retail Consumable" at bounding box center [343, 73] width 201 height 12
click at [263, 76] on select "Select Type Both Retail Consumable" at bounding box center [343, 73] width 201 height 12
select select "C"
click at [243, 67] on select "Select Type Both Retail Consumable" at bounding box center [343, 73] width 201 height 12
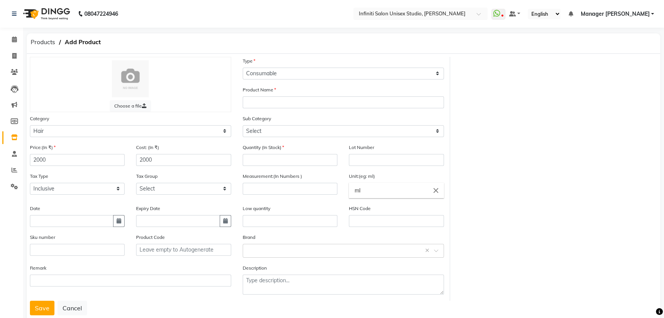
click at [272, 94] on div "Product Name" at bounding box center [343, 97] width 201 height 23
click at [270, 103] on input "text" at bounding box center [343, 102] width 201 height 12
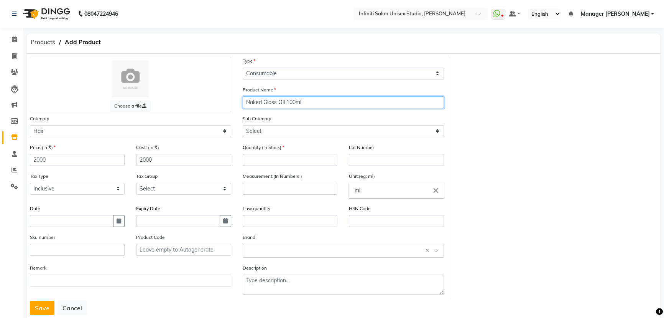
type input "Naked Gloss Oil 100ml"
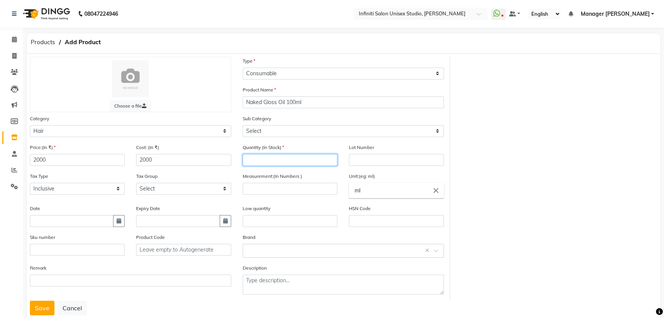
click at [262, 160] on input "number" at bounding box center [290, 160] width 95 height 12
type input "0"
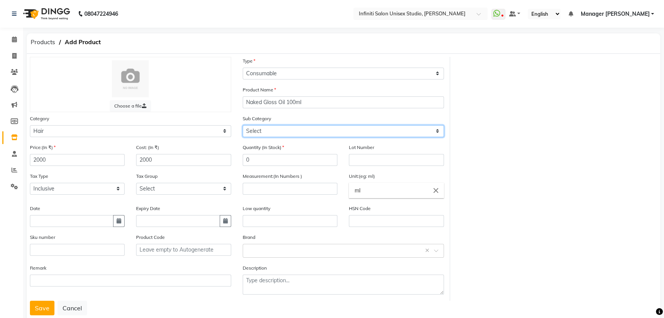
click at [276, 128] on select "Select Other kerastase GK floraactive D Fablous Loreal Olaplex Hair Originals I…" at bounding box center [343, 131] width 201 height 12
select select "903101133"
click at [243, 125] on select "Select Other kerastase GK floraactive D Fablous Loreal Olaplex Hair Originals I…" at bounding box center [343, 131] width 201 height 12
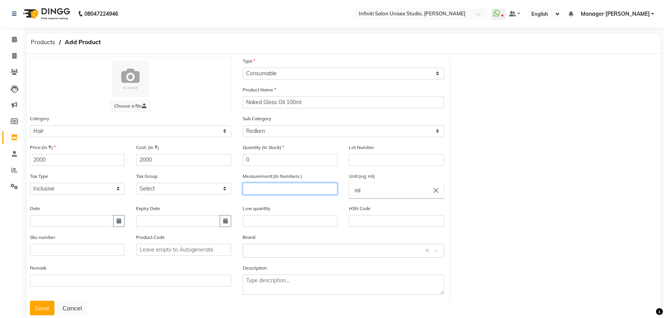
click at [264, 186] on input "number" at bounding box center [290, 189] width 95 height 12
type input "1"
drag, startPoint x: 375, startPoint y: 189, endPoint x: 326, endPoint y: 193, distance: 49.6
click at [349, 193] on ng-autocomplete "ml close ml" at bounding box center [396, 190] width 95 height 15
type input "pc"
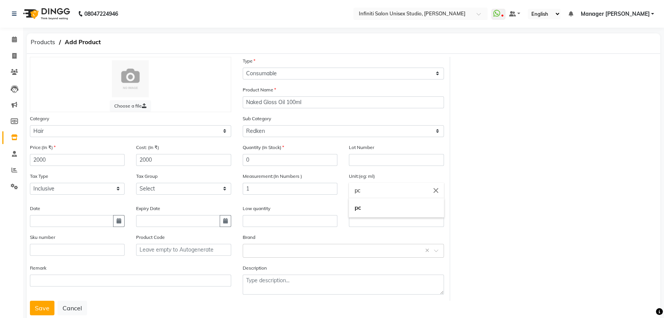
click at [362, 209] on link "pc" at bounding box center [396, 208] width 95 height 20
click at [275, 249] on input "text" at bounding box center [336, 250] width 178 height 8
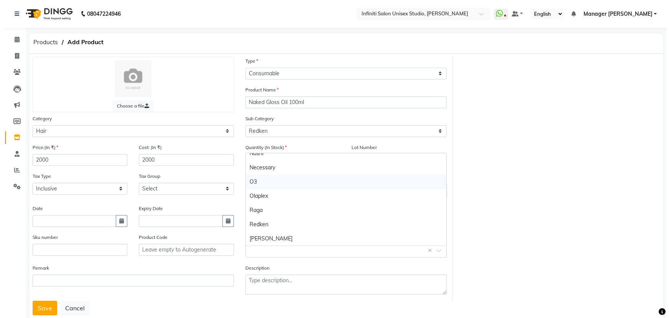
scroll to position [384, 0]
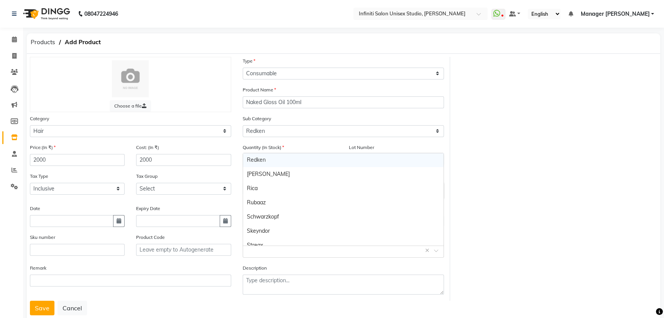
click at [267, 161] on div "Redken" at bounding box center [343, 160] width 201 height 14
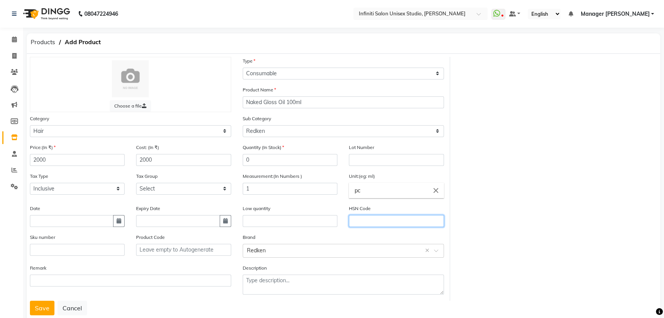
click at [390, 220] on input "text" at bounding box center [396, 221] width 95 height 12
type input "RKALO100"
click at [88, 250] on input "text" at bounding box center [77, 250] width 95 height 12
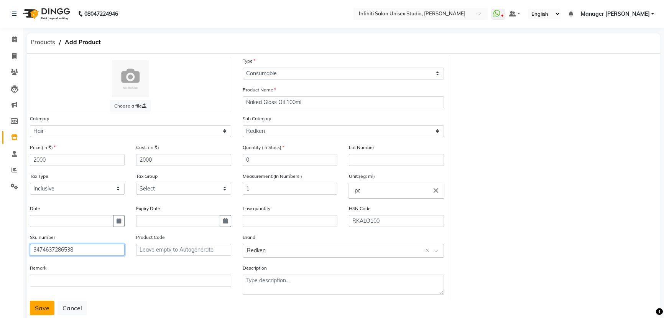
type input "3474637286538"
click at [49, 308] on button "Save" at bounding box center [42, 307] width 25 height 15
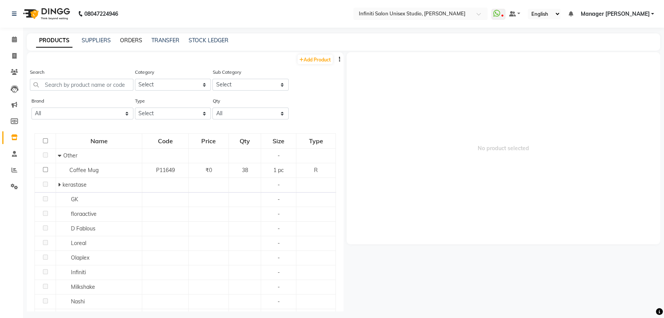
click at [137, 38] on link "ORDERS" at bounding box center [131, 40] width 22 height 7
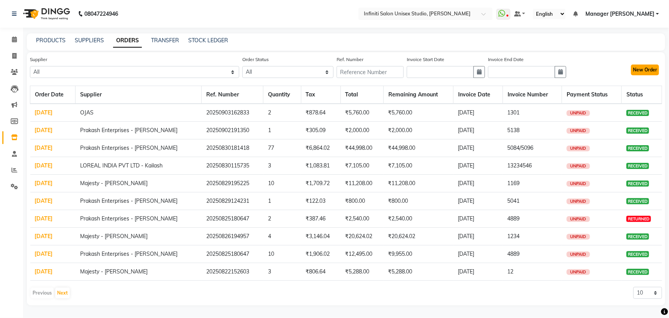
click at [634, 72] on button "New Order" at bounding box center [645, 69] width 28 height 11
select select "true"
select select "2851"
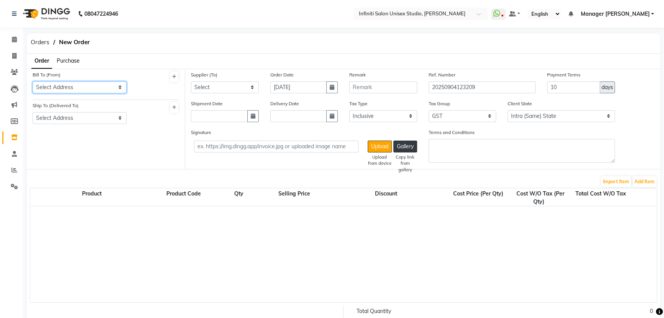
click at [97, 88] on select "Select Address Shop-1" at bounding box center [80, 87] width 94 height 12
select select "989"
click at [33, 81] on select "Select Address Shop-1" at bounding box center [80, 87] width 94 height 12
drag, startPoint x: 83, startPoint y: 119, endPoint x: 81, endPoint y: 123, distance: 5.3
click at [83, 119] on select "Select Address Shop-1" at bounding box center [80, 118] width 94 height 12
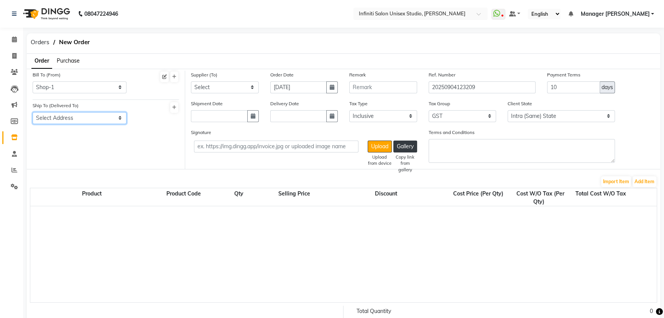
select select "990"
click at [33, 112] on select "Select Address Shop-1" at bounding box center [80, 118] width 94 height 12
click at [219, 82] on select "Select Queens OJAS Roshan Agencies - Roshan Ahuja Laxmi Trading - Ashish Lalwan…" at bounding box center [225, 87] width 68 height 12
select select "2708"
click at [191, 81] on select "Select Queens OJAS Roshan Agencies - Roshan Ahuja Laxmi Trading - Ashish Lalwan…" at bounding box center [225, 87] width 68 height 12
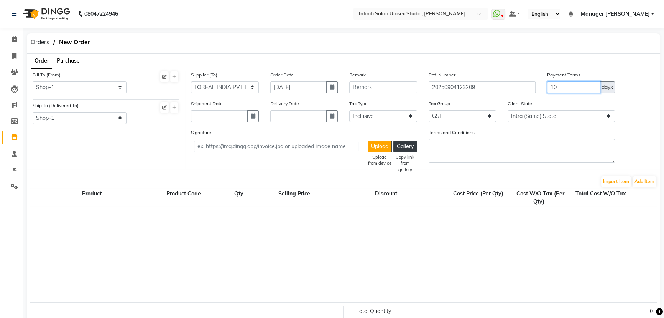
drag, startPoint x: 554, startPoint y: 87, endPoint x: 546, endPoint y: 86, distance: 7.8
click at [546, 86] on div "Payment Terms 10 days" at bounding box center [581, 85] width 79 height 29
type input "30"
click at [646, 179] on button "Add Item" at bounding box center [645, 181] width 24 height 11
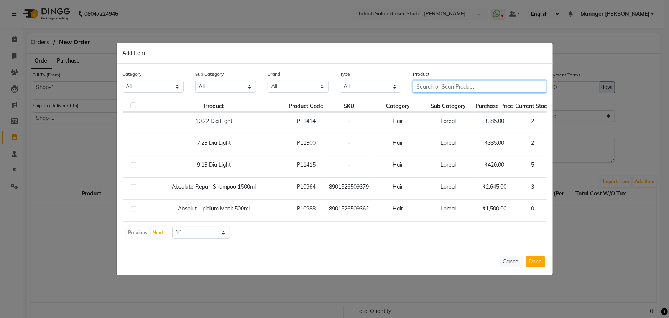
click at [452, 85] on input "text" at bounding box center [480, 87] width 134 height 12
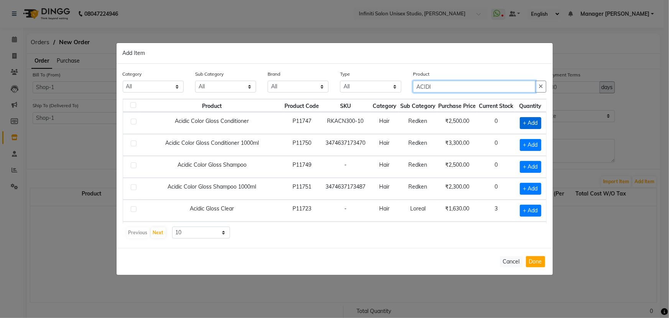
type input "ACIDI"
click at [526, 123] on span "+ Add" at bounding box center [530, 123] width 21 height 12
checkbox input "true"
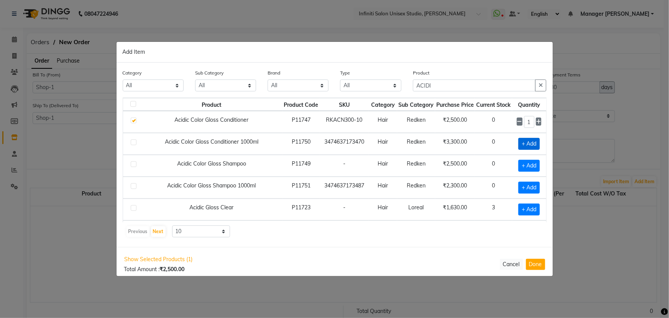
click at [533, 143] on span "+ Add" at bounding box center [529, 144] width 21 height 12
checkbox input "true"
click at [534, 161] on span "+ Add" at bounding box center [529, 166] width 21 height 12
checkbox input "true"
click at [534, 185] on span "+ Add" at bounding box center [529, 187] width 21 height 12
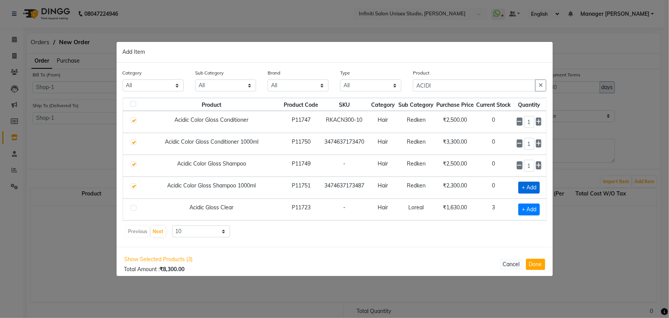
checkbox input "true"
click at [537, 142] on icon at bounding box center [539, 143] width 5 height 5
type input "2"
click at [537, 186] on icon at bounding box center [539, 186] width 5 height 5
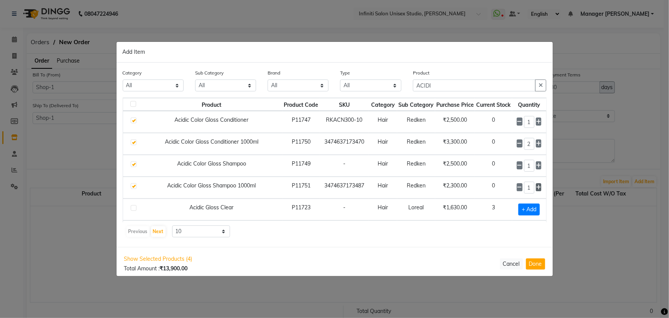
type input "2"
click at [537, 163] on icon at bounding box center [539, 165] width 5 height 5
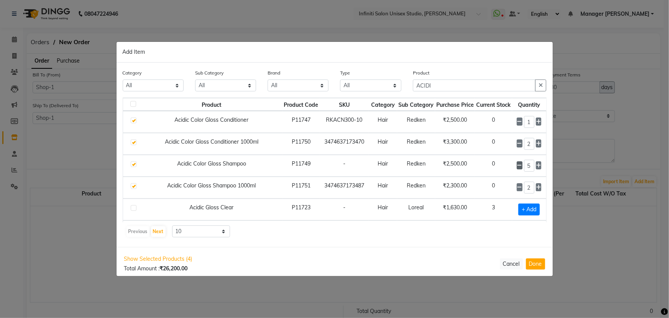
click at [517, 165] on icon at bounding box center [519, 165] width 5 height 5
type input "4"
click at [537, 123] on icon at bounding box center [539, 121] width 5 height 5
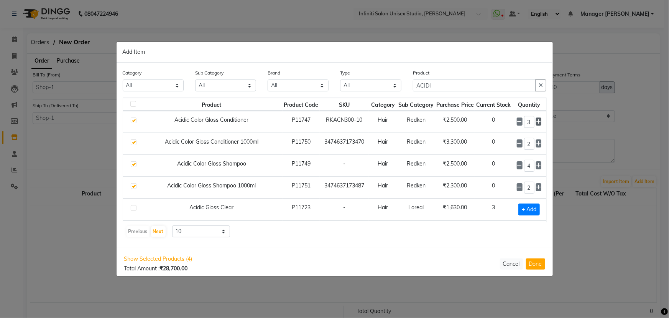
type input "4"
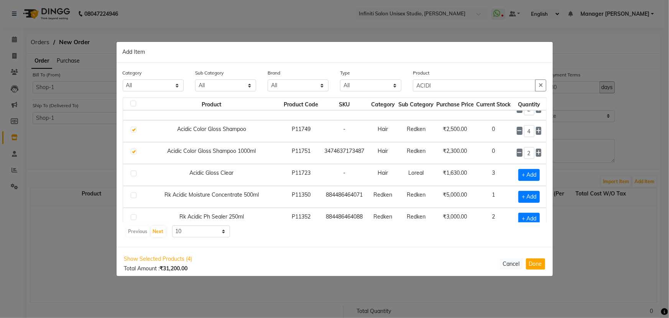
scroll to position [68, 6]
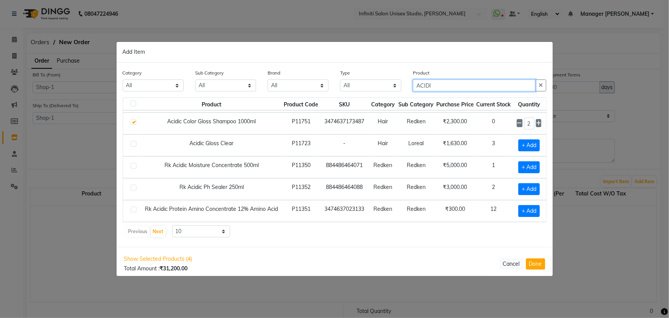
drag, startPoint x: 407, startPoint y: 84, endPoint x: 366, endPoint y: 84, distance: 41.0
click at [366, 85] on div "Category All Hair Skin Appliances Beard Waxing Disposable Hands and Feet KANPEK…" at bounding box center [335, 83] width 436 height 29
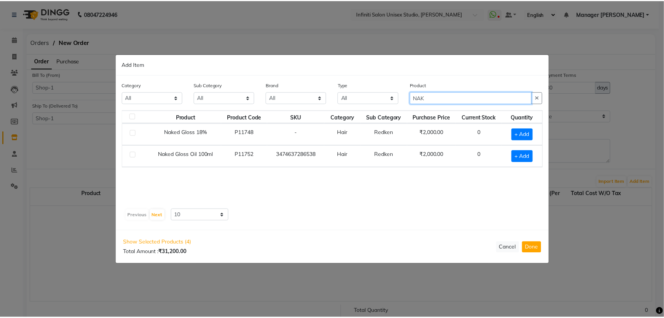
scroll to position [0, 0]
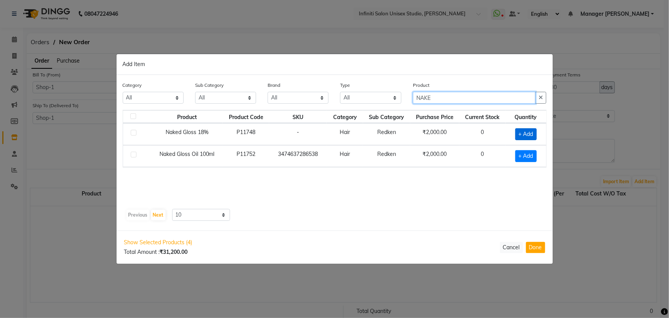
type input "NAKE"
click at [528, 130] on span "+ Add" at bounding box center [525, 134] width 21 height 12
checkbox input "true"
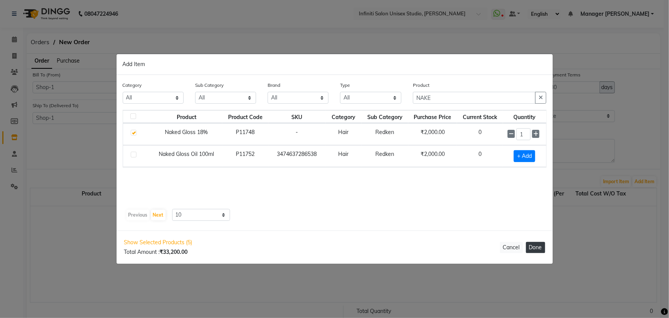
click at [537, 245] on button "Done" at bounding box center [535, 247] width 19 height 11
select select "2851"
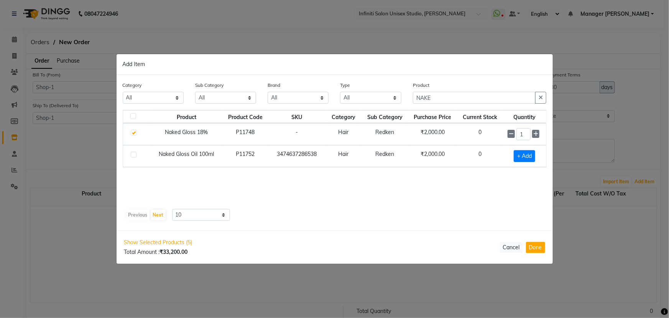
select select "2851"
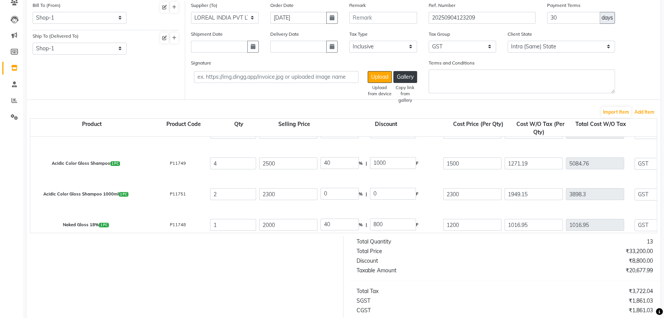
scroll to position [58, 0]
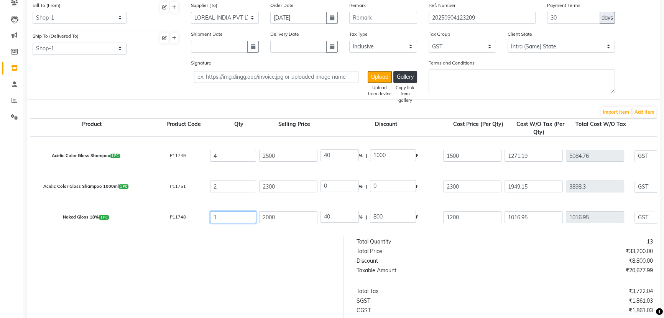
drag, startPoint x: 221, startPoint y: 215, endPoint x: 203, endPoint y: 215, distance: 17.6
type input "4"
type input "4067.8"
type input "4250.85"
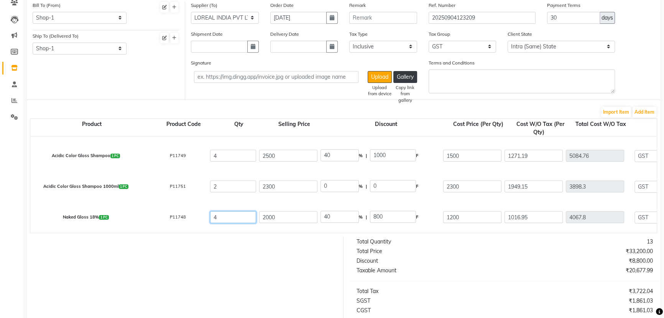
type input "732.2"
type input "4800"
type input "4"
click at [254, 267] on div at bounding box center [182, 309] width 323 height 146
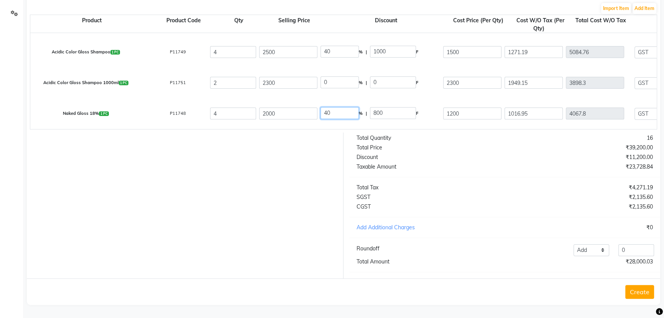
drag, startPoint x: 335, startPoint y: 109, endPoint x: 288, endPoint y: 110, distance: 46.4
type input "0"
type input "2000"
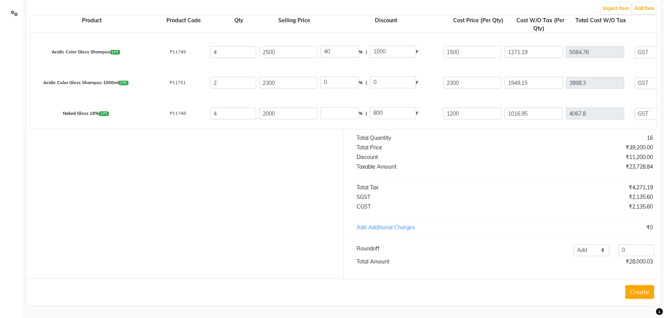
type input "1694.92"
type input "6779.68"
type input "1220.34"
type input "8000.02"
click at [288, 163] on div at bounding box center [182, 205] width 323 height 146
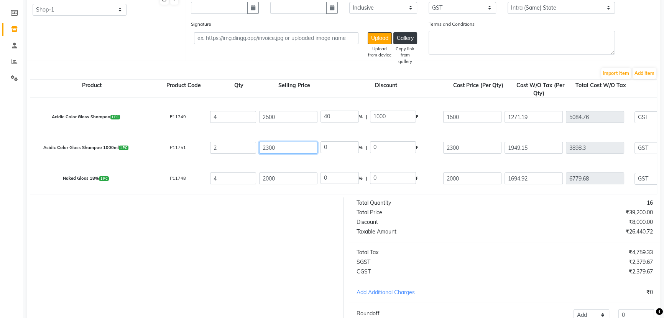
drag, startPoint x: 267, startPoint y: 149, endPoint x: 259, endPoint y: 148, distance: 7.4
click at [259, 148] on input "2300" at bounding box center [288, 148] width 58 height 12
type input "3300"
type input "30.3"
type input "1000"
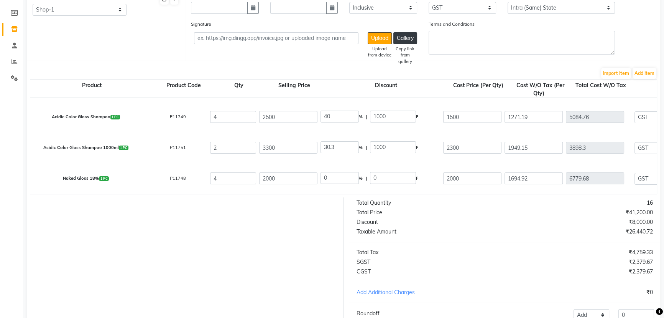
click at [309, 232] on div at bounding box center [182, 270] width 323 height 146
drag, startPoint x: 336, startPoint y: 178, endPoint x: 316, endPoint y: 177, distance: 19.6
type input "40"
type input "800"
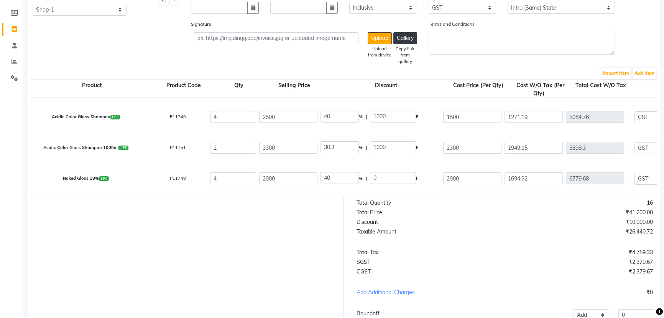
type input "1200"
type input "1016.95"
type input "4067.8"
type input "732.2"
type input "4800"
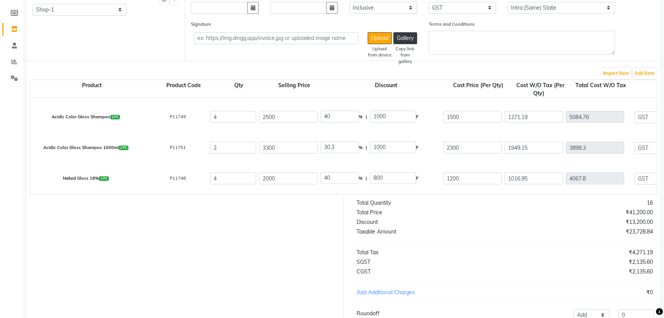
click at [310, 222] on div at bounding box center [182, 270] width 323 height 146
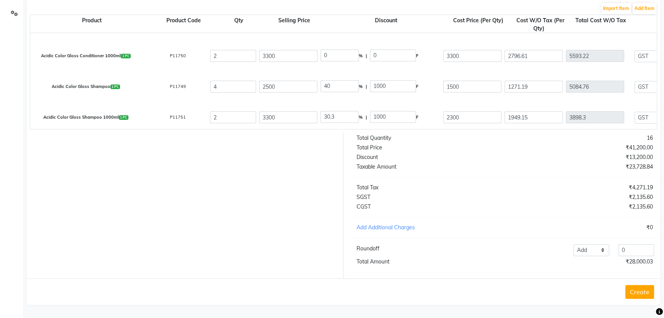
scroll to position [23, 0]
drag, startPoint x: 307, startPoint y: 112, endPoint x: 297, endPoint y: 112, distance: 9.6
type input "0"
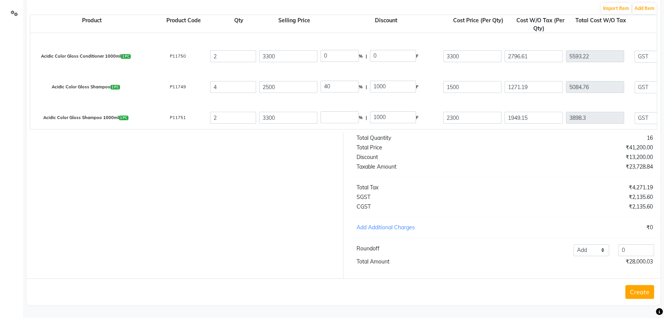
type input "3300"
type input "2796.61"
type input "5593.22"
type input "1006.78"
type input "6600"
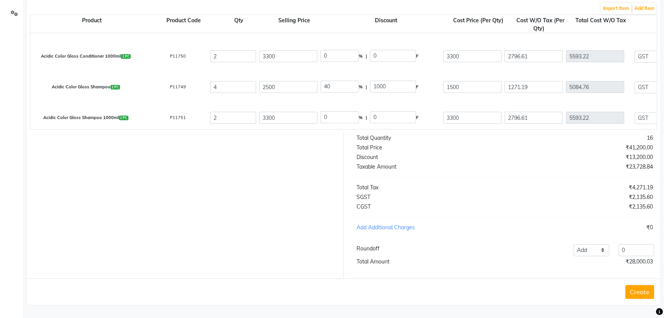
click at [305, 172] on div at bounding box center [182, 205] width 323 height 146
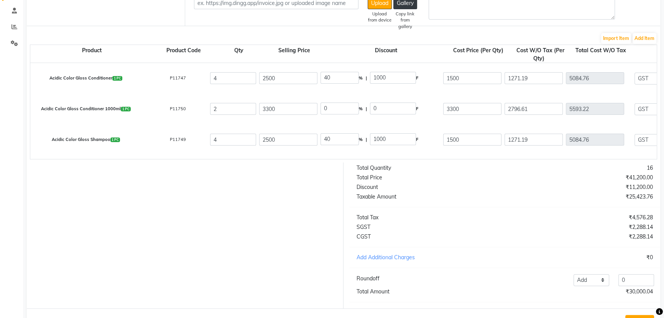
scroll to position [35, 0]
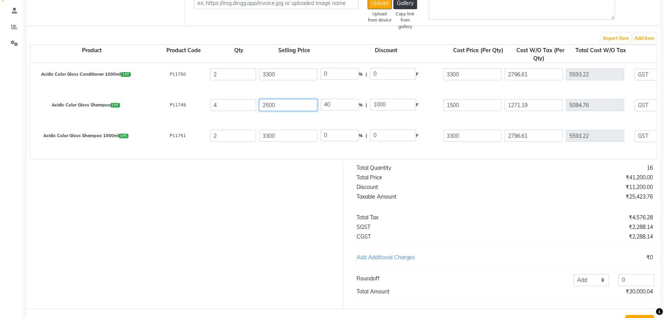
click at [266, 104] on input "2500" at bounding box center [288, 105] width 58 height 12
type input "2300"
type input "43.48"
type input "2300"
type input "34.78"
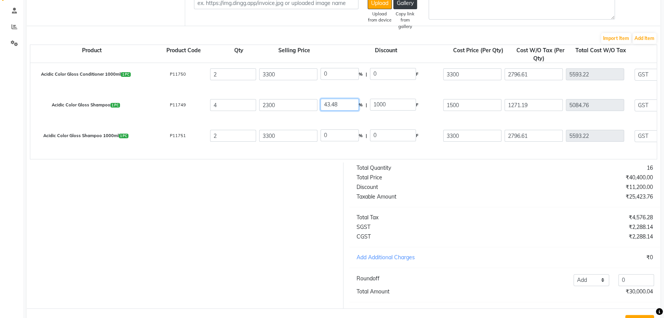
type input "800"
drag, startPoint x: 337, startPoint y: 104, endPoint x: 306, endPoint y: 107, distance: 31.5
type input "40"
type input "920"
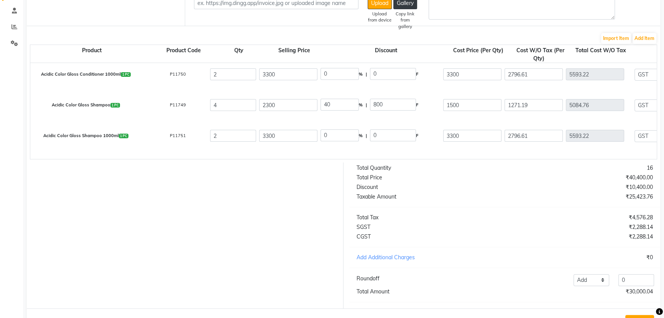
type input "1380"
type input "1169.49"
type input "4677.96"
type input "842.03"
type input "5519.99"
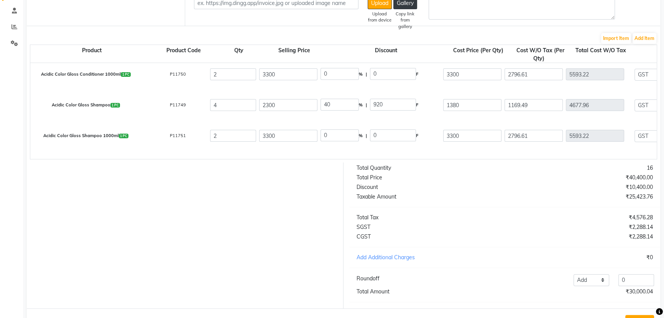
click at [296, 188] on div at bounding box center [182, 235] width 323 height 146
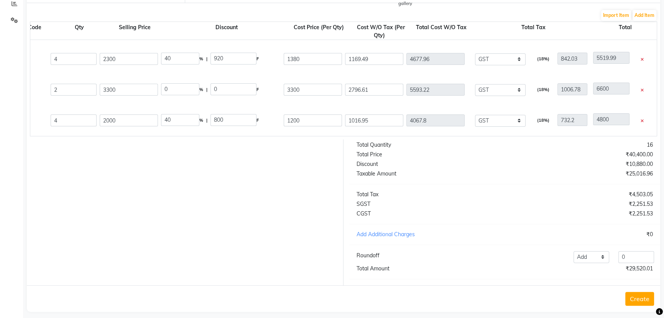
scroll to position [178, 0]
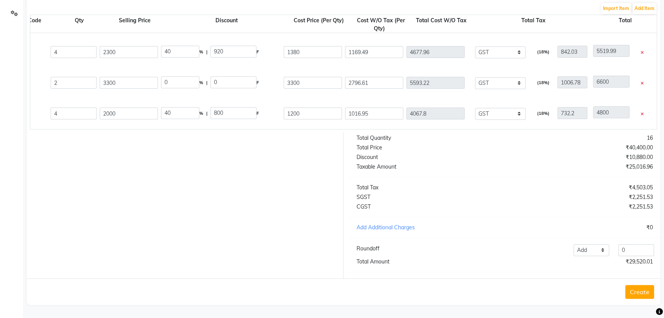
click at [637, 292] on button "Create" at bounding box center [640, 292] width 29 height 14
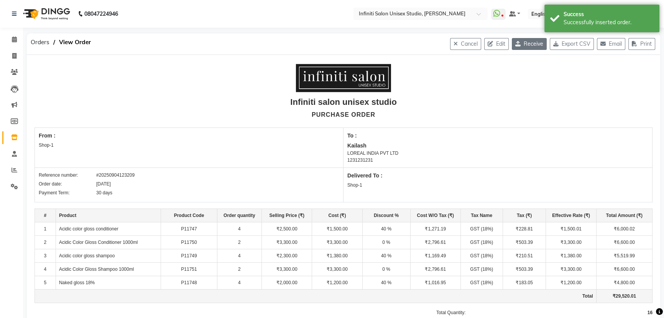
click at [525, 46] on button "Receive" at bounding box center [529, 44] width 35 height 12
select select "989"
select select "990"
select select "2708"
select select "true"
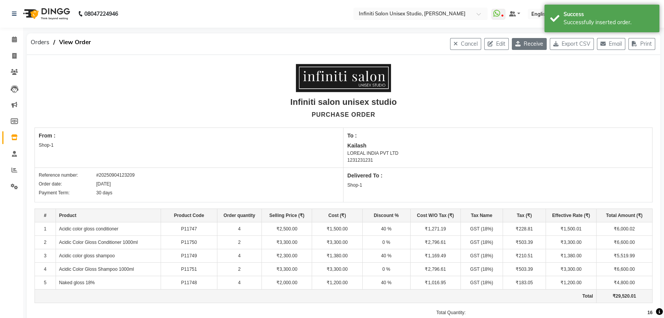
select select "2851"
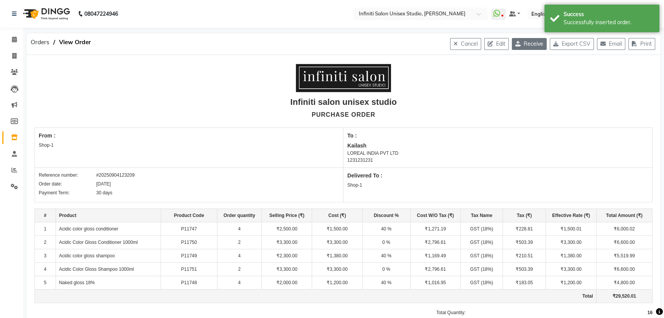
select select "2851"
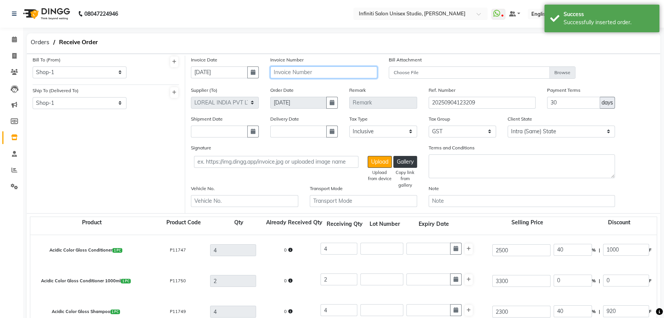
click at [296, 73] on input "text" at bounding box center [323, 72] width 107 height 12
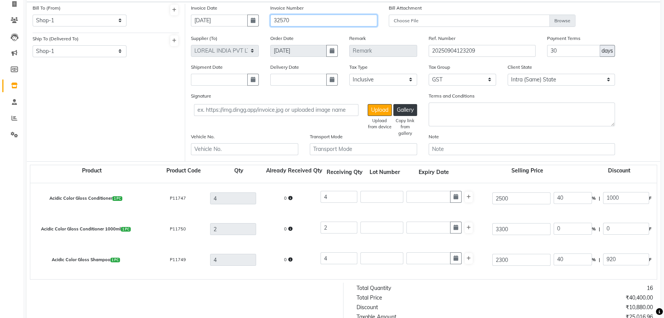
scroll to position [69, 0]
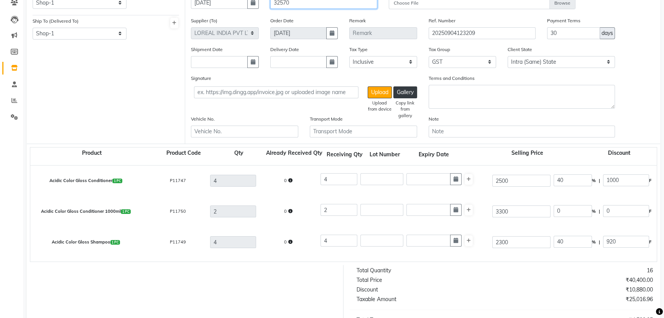
type input "32570"
click at [418, 177] on input "text" at bounding box center [429, 179] width 44 height 12
select select "9"
select select "2025"
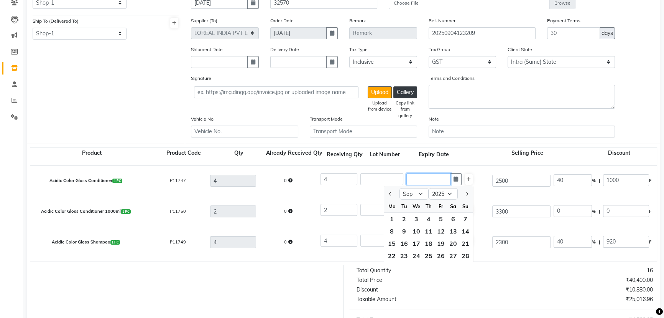
click at [418, 178] on input "text" at bounding box center [429, 179] width 44 height 12
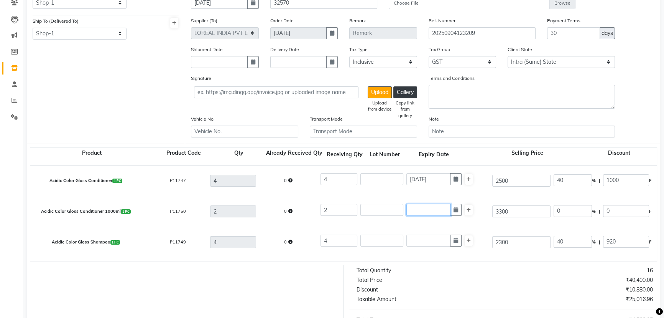
type input "01-12-2027"
click at [421, 207] on input "text" at bounding box center [429, 210] width 44 height 12
select select "9"
select select "2025"
click at [421, 207] on input "text" at bounding box center [429, 210] width 44 height 12
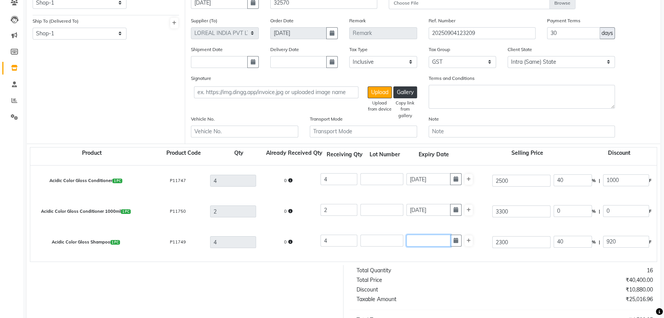
type input "01-01-2028"
click at [424, 243] on input "text" at bounding box center [429, 240] width 44 height 12
select select "9"
select select "2025"
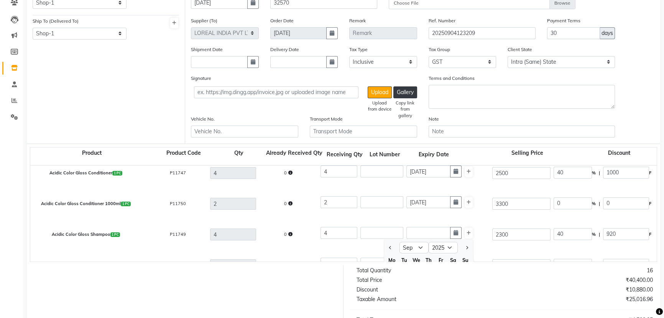
scroll to position [0, 0]
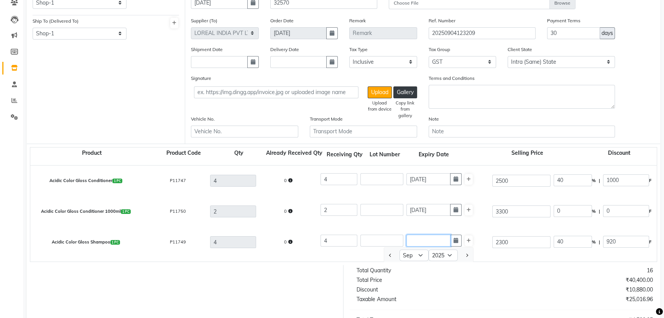
click at [423, 241] on input "text" at bounding box center [429, 240] width 44 height 12
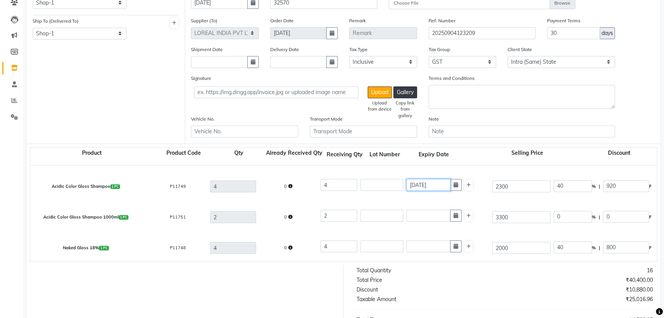
scroll to position [58, 0]
type input "01-03-2028"
click at [417, 209] on input "text" at bounding box center [429, 213] width 44 height 12
select select "9"
select select "2025"
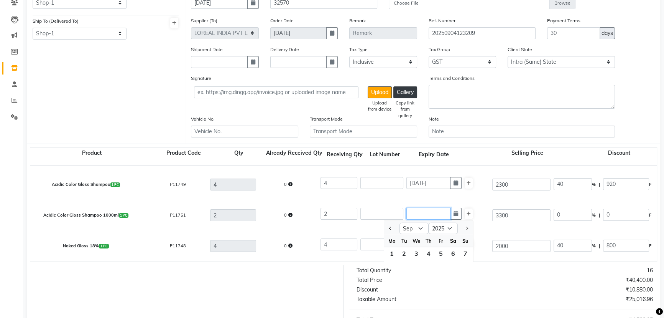
click at [417, 211] on input "text" at bounding box center [429, 213] width 44 height 12
type input "01-01-2028"
click at [429, 244] on input "text" at bounding box center [429, 244] width 44 height 12
select select "9"
select select "2025"
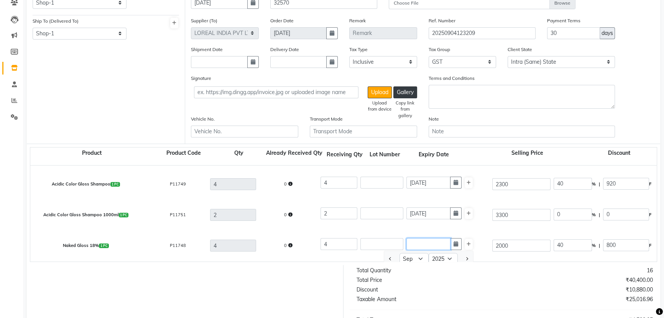
click at [419, 241] on input "text" at bounding box center [429, 244] width 44 height 12
type input "01-03-2028"
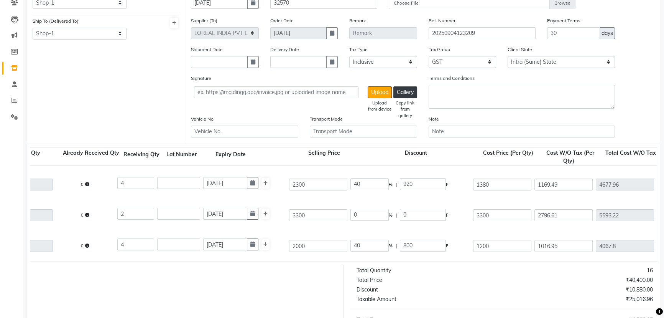
scroll to position [0, 199]
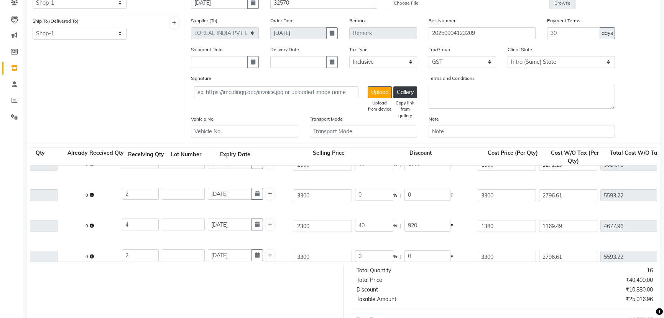
scroll to position [0, 0]
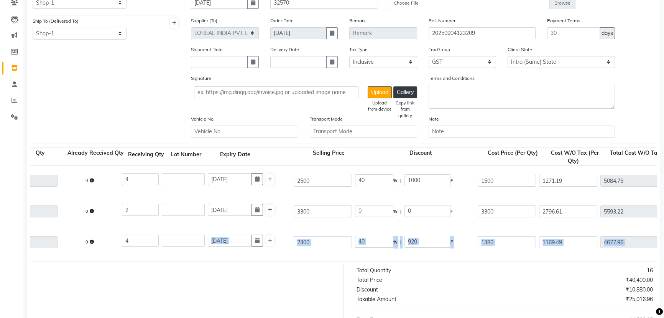
drag, startPoint x: 332, startPoint y: 267, endPoint x: 217, endPoint y: 257, distance: 115.1
click at [217, 257] on form "Bill To (From) Select Address Shop-1 Ship To (Delivered To) Select Address Shop…" at bounding box center [344, 210] width 634 height 453
click at [291, 260] on div "Acidic Color Gloss Shampoo 1000ml 1 PC P11751 2 0 2 01-01-2028 3300 0 % | 0 F 3…" at bounding box center [458, 272] width 1265 height 31
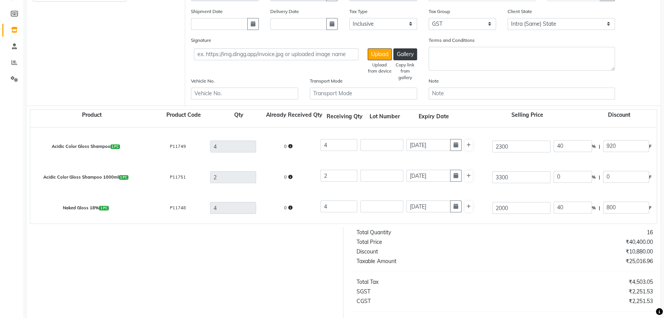
scroll to position [207, 0]
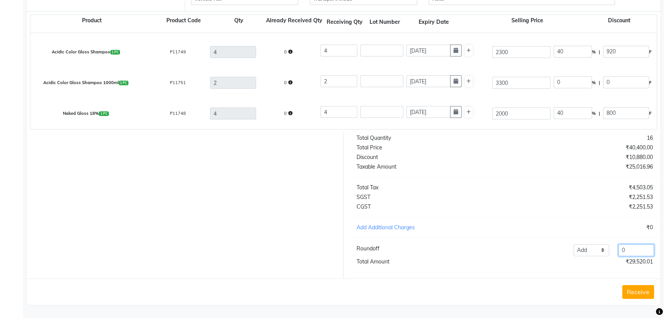
drag, startPoint x: 634, startPoint y: 255, endPoint x: 606, endPoint y: 250, distance: 28.3
click at [609, 250] on div "Add Reduce 0" at bounding box center [568, 250] width 179 height 12
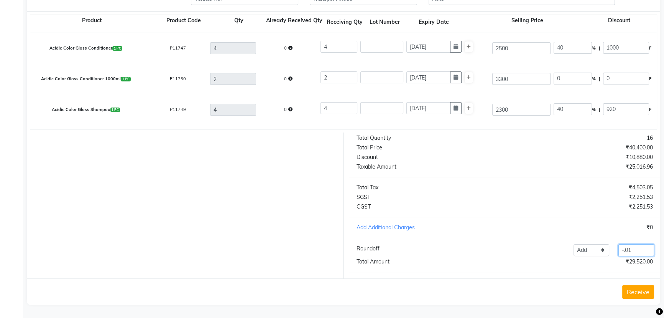
type input "-.01"
click at [638, 290] on button "Receive" at bounding box center [638, 292] width 32 height 14
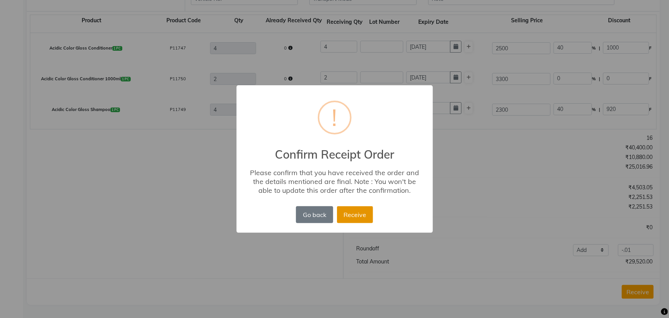
click at [350, 217] on button "Receive" at bounding box center [355, 214] width 36 height 17
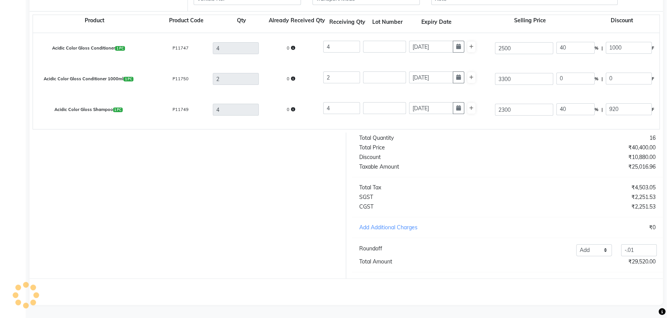
scroll to position [0, 0]
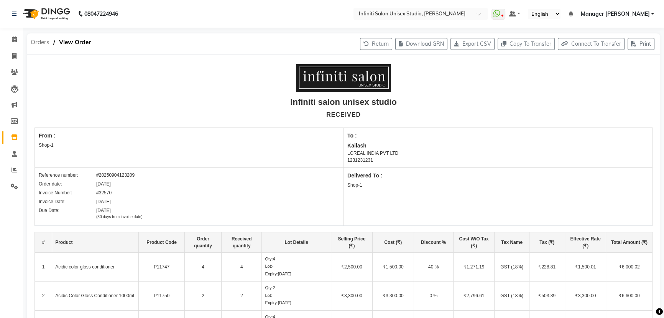
click at [34, 43] on span "Orders" at bounding box center [40, 42] width 26 height 14
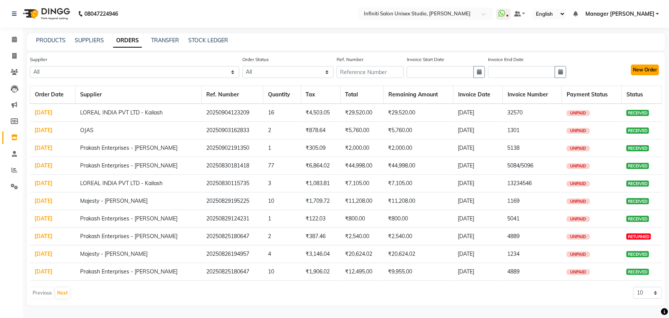
click at [637, 70] on button "New Order" at bounding box center [645, 69] width 28 height 11
select select "true"
select select "2851"
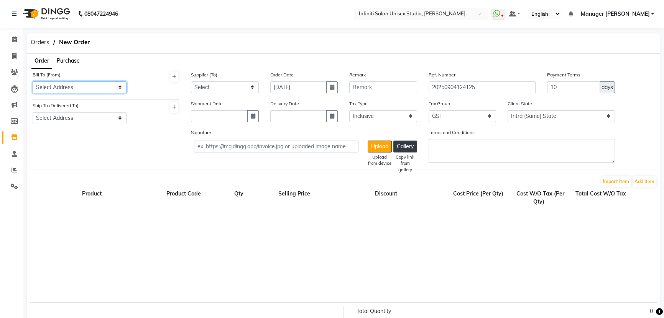
drag, startPoint x: 94, startPoint y: 85, endPoint x: 87, endPoint y: 92, distance: 10.3
click at [92, 87] on select "Select Address Shop-1" at bounding box center [80, 87] width 94 height 12
select select "989"
click at [33, 81] on select "Select Address Shop-1" at bounding box center [80, 87] width 94 height 12
click at [76, 119] on select "Select Address Shop-1" at bounding box center [80, 118] width 94 height 12
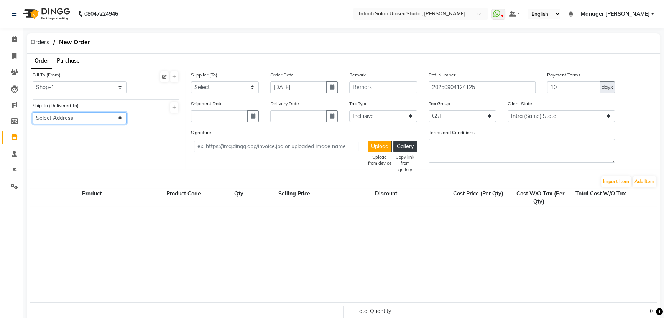
select select "990"
click at [33, 112] on select "Select Address Shop-1" at bounding box center [80, 118] width 94 height 12
click at [215, 81] on select "Select Queens OJAS Roshan Agencies - Roshan Ahuja Laxmi Trading - Ashish Lalwan…" at bounding box center [225, 87] width 68 height 12
select select "2708"
click at [191, 81] on select "Select Queens OJAS Roshan Agencies - Roshan Ahuja Laxmi Trading - Ashish Lalwan…" at bounding box center [225, 87] width 68 height 12
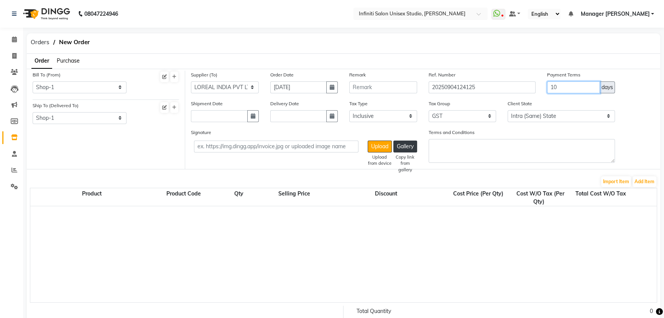
drag, startPoint x: 553, startPoint y: 86, endPoint x: 541, endPoint y: 84, distance: 12.4
click at [541, 84] on div "Supplier (To) Select Queens OJAS Roshan Agencies - Roshan Ahuja Laxmi Trading -…" at bounding box center [422, 85] width 475 height 29
click at [642, 180] on button "Add Item" at bounding box center [645, 181] width 24 height 11
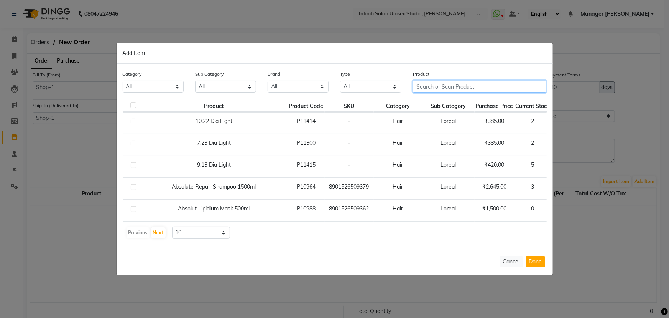
click at [433, 86] on input "text" at bounding box center [480, 87] width 134 height 12
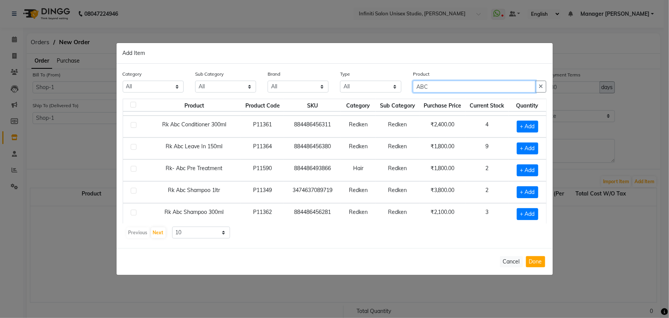
scroll to position [62, 0]
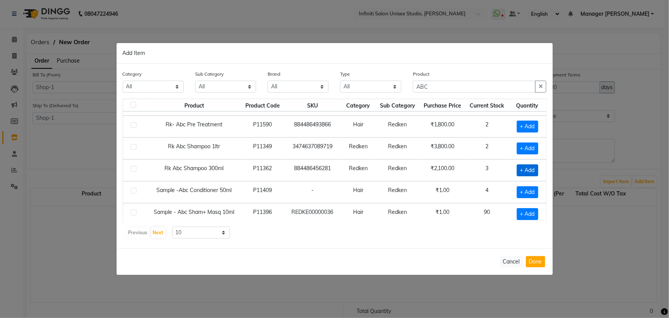
click at [529, 168] on span "+ Add" at bounding box center [527, 170] width 21 height 12
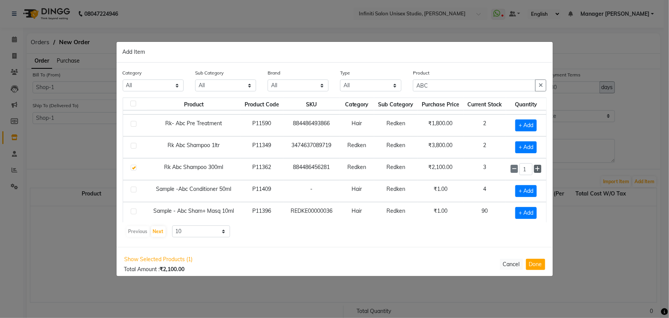
click at [535, 167] on icon at bounding box center [537, 168] width 5 height 5
click at [535, 168] on icon at bounding box center [537, 168] width 5 height 5
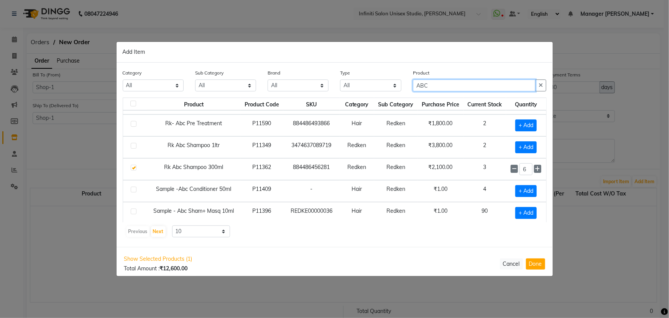
drag, startPoint x: 446, startPoint y: 82, endPoint x: 403, endPoint y: 91, distance: 43.9
click at [403, 91] on div "Category All Hair Skin Appliances Beard Waxing Disposable Hands and Feet KANPEK…" at bounding box center [335, 83] width 436 height 29
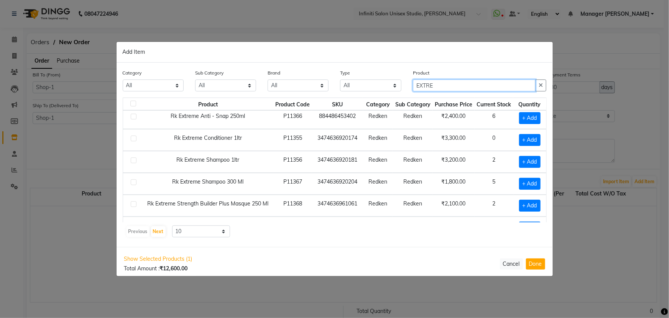
scroll to position [0, 0]
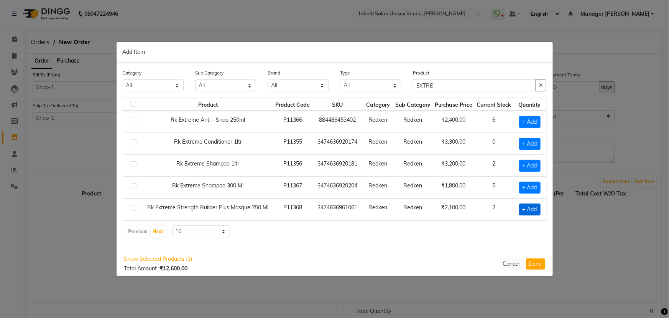
click at [532, 209] on span "+ Add" at bounding box center [529, 209] width 21 height 12
click at [536, 209] on icon at bounding box center [538, 208] width 5 height 5
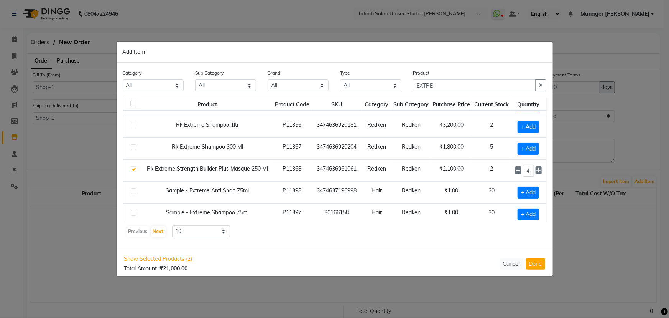
scroll to position [41, 0]
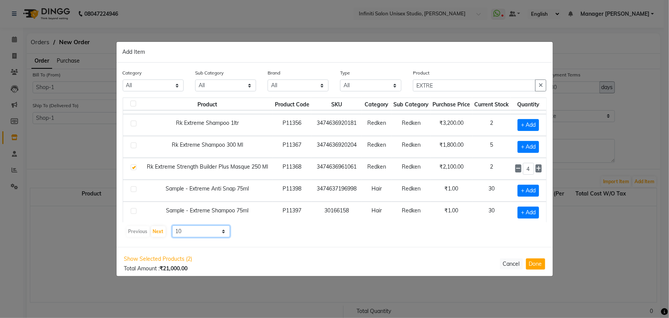
click at [207, 227] on select "10 50 100" at bounding box center [201, 231] width 58 height 12
click at [172, 225] on select "10 50 100" at bounding box center [201, 231] width 58 height 12
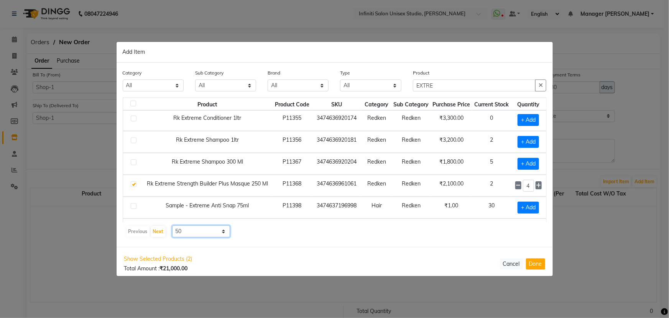
scroll to position [0, 0]
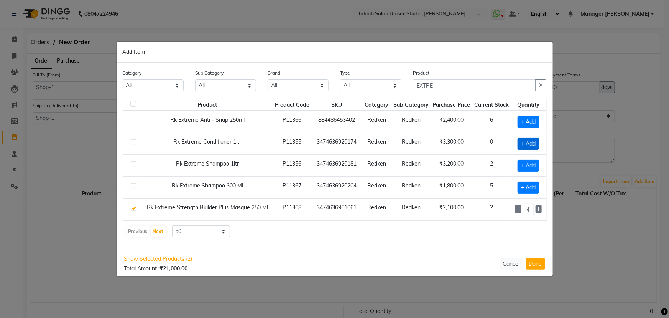
click at [527, 142] on span "+ Add" at bounding box center [528, 144] width 21 height 12
drag, startPoint x: 436, startPoint y: 87, endPoint x: 395, endPoint y: 86, distance: 40.3
click at [395, 86] on div "Category All Hair Skin Appliances Beard Waxing Disposable Hands and Feet KANPEK…" at bounding box center [335, 83] width 436 height 29
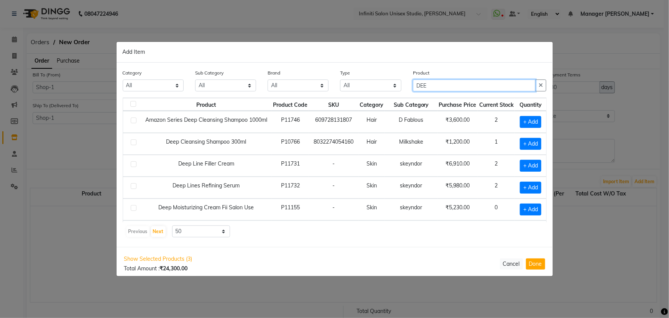
click at [394, 83] on div "Category All Hair Skin Appliances Beard Waxing Disposable Hands and Feet KANPEK…" at bounding box center [335, 83] width 436 height 29
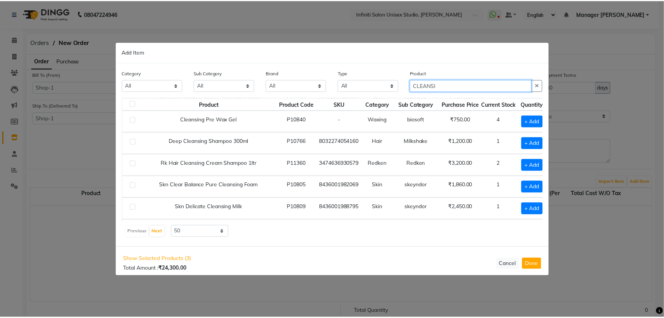
scroll to position [104, 0]
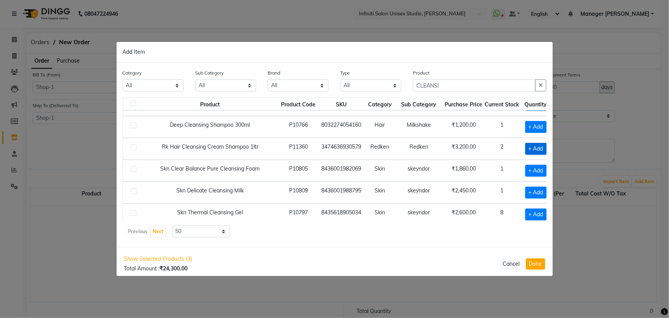
click at [536, 145] on span "+ Add" at bounding box center [535, 149] width 21 height 12
click at [537, 265] on button "Done" at bounding box center [535, 263] width 19 height 11
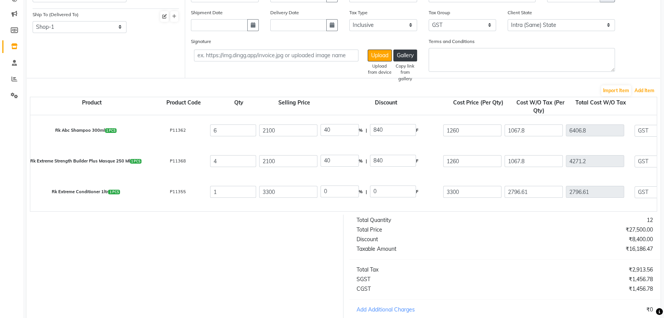
scroll to position [73, 0]
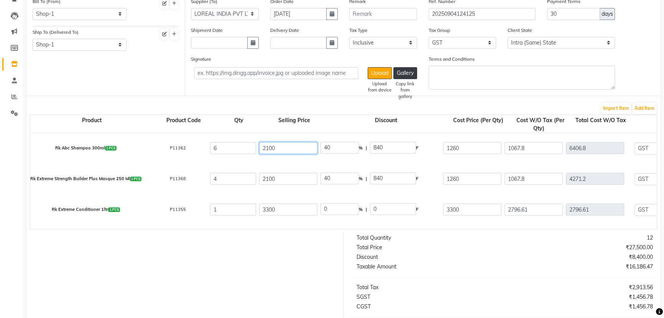
click at [265, 146] on input "2100" at bounding box center [288, 148] width 58 height 12
click at [265, 177] on input "2100" at bounding box center [288, 179] width 58 height 12
drag, startPoint x: 350, startPoint y: 179, endPoint x: 265, endPoint y: 179, distance: 84.8
drag, startPoint x: 318, startPoint y: 148, endPoint x: 285, endPoint y: 151, distance: 33.5
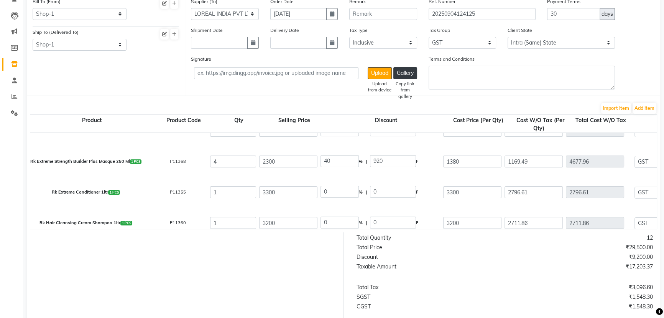
scroll to position [27, 0]
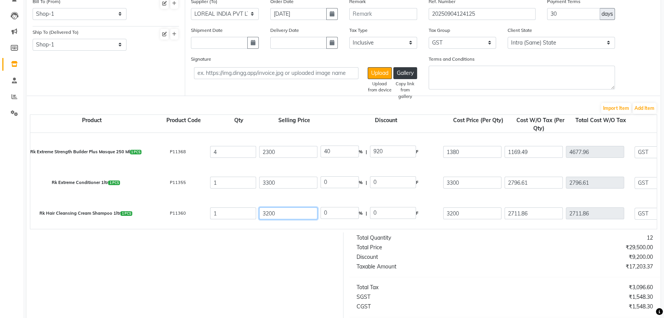
click at [267, 211] on input "3200" at bounding box center [288, 213] width 58 height 12
click at [329, 210] on input "3.03" at bounding box center [340, 213] width 38 height 12
drag, startPoint x: 346, startPoint y: 212, endPoint x: 298, endPoint y: 212, distance: 47.9
click at [305, 253] on div at bounding box center [182, 305] width 323 height 146
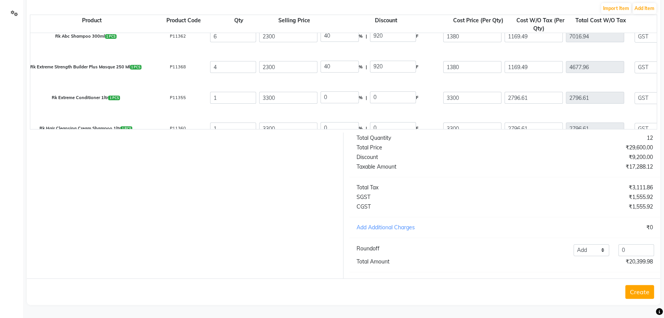
scroll to position [0, 0]
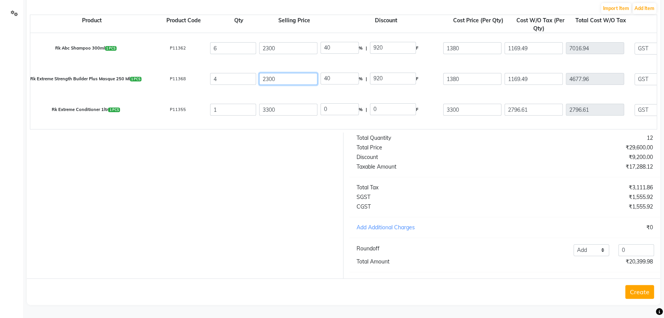
click at [265, 73] on input "2300" at bounding box center [288, 79] width 58 height 12
drag, startPoint x: 299, startPoint y: 92, endPoint x: 312, endPoint y: 82, distance: 15.9
drag, startPoint x: 345, startPoint y: 70, endPoint x: 307, endPoint y: 71, distance: 38.0
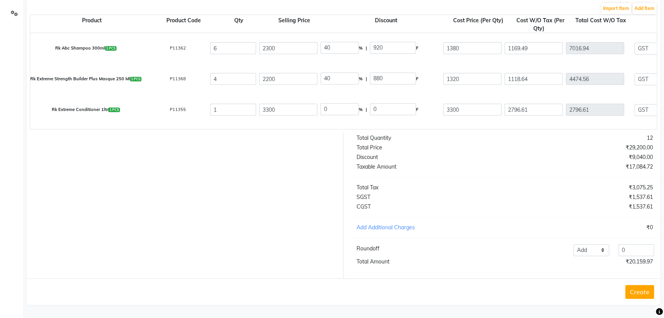
click at [293, 143] on div at bounding box center [182, 205] width 323 height 146
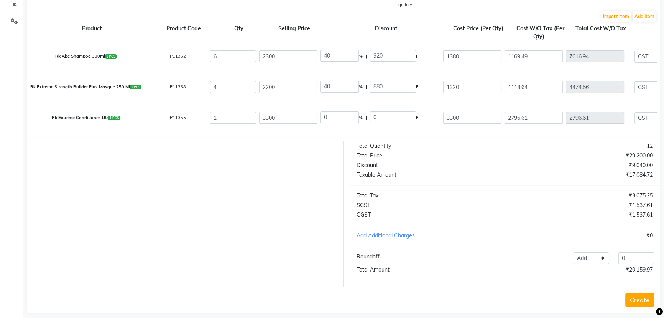
scroll to position [178, 0]
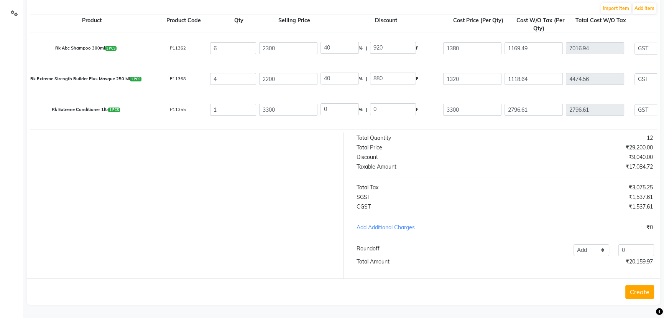
click at [640, 291] on button "Create" at bounding box center [640, 292] width 29 height 14
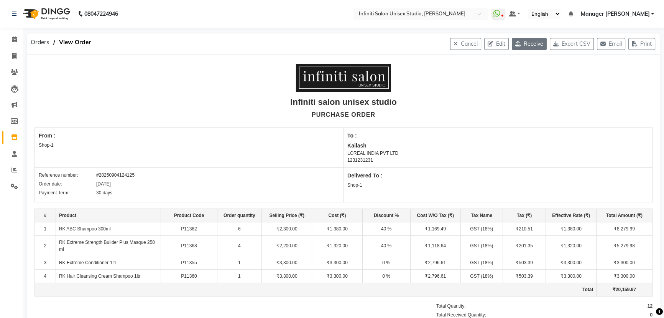
click at [527, 40] on button "Receive" at bounding box center [529, 44] width 35 height 12
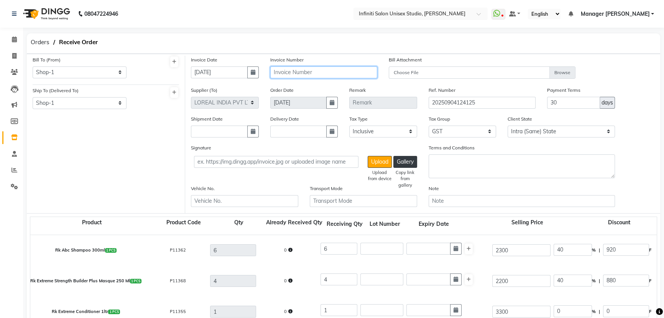
click at [291, 71] on input "text" at bounding box center [323, 72] width 107 height 12
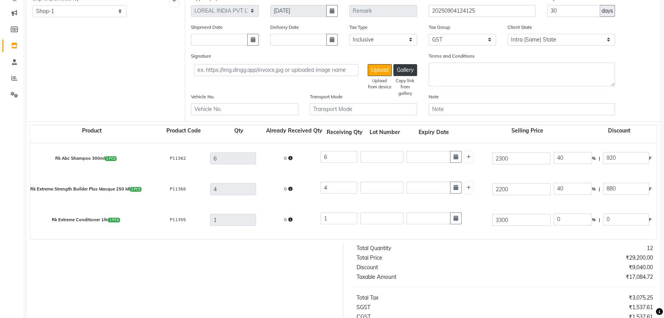
scroll to position [104, 0]
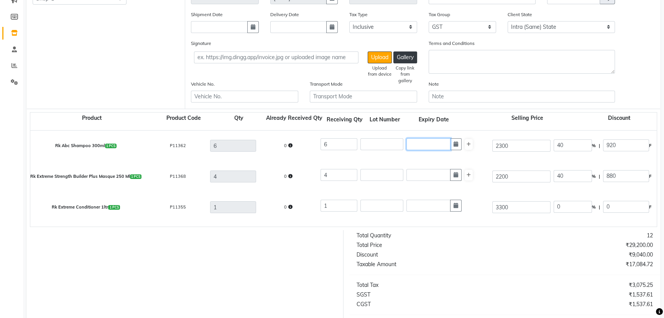
click at [417, 146] on input "text" at bounding box center [429, 144] width 44 height 12
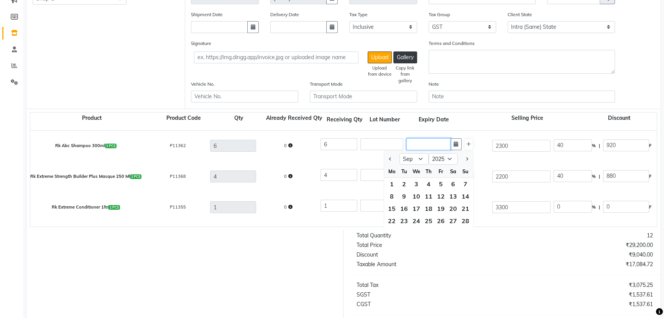
click at [417, 146] on input "text" at bounding box center [429, 144] width 44 height 12
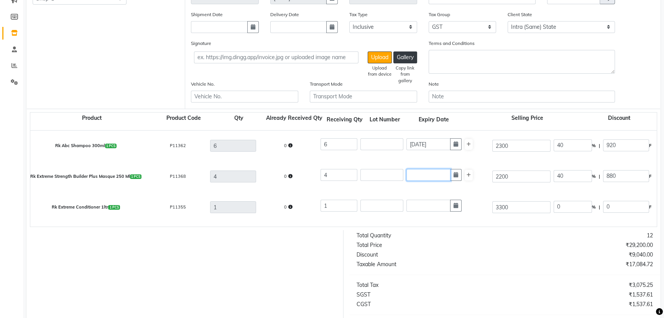
click at [437, 169] on input "text" at bounding box center [429, 175] width 44 height 12
click at [418, 174] on input "text" at bounding box center [429, 175] width 44 height 12
click at [439, 204] on input "text" at bounding box center [429, 205] width 44 height 12
click at [418, 203] on input "text" at bounding box center [429, 205] width 44 height 12
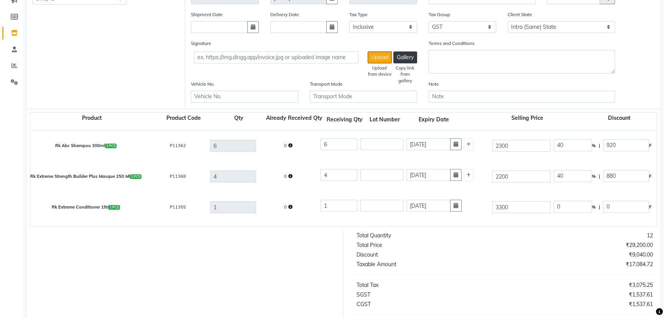
click at [405, 217] on div "Rk Extreme Conditioner 1ltr 1 PCS P11355 1 0 1 01-10-2027 3300 0 % | 0 F 3300 2…" at bounding box center [657, 207] width 1265 height 31
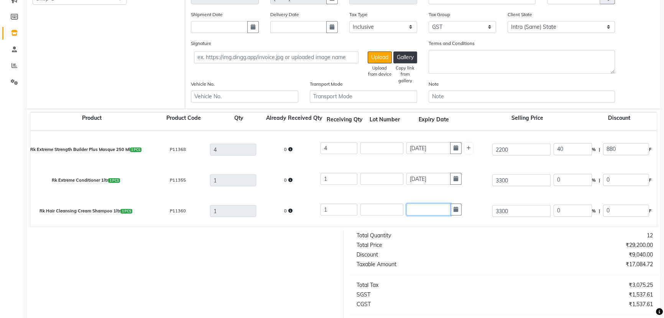
click at [418, 208] on input "text" at bounding box center [429, 209] width 44 height 12
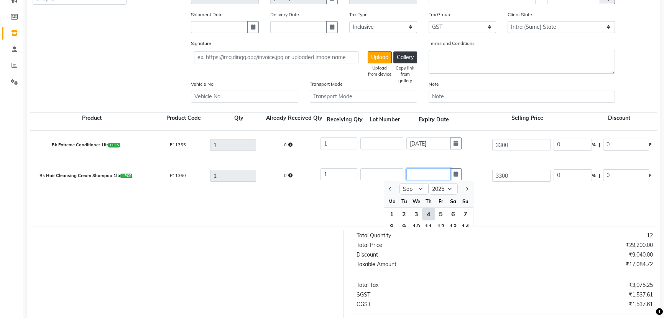
click at [423, 171] on input "text" at bounding box center [429, 174] width 44 height 12
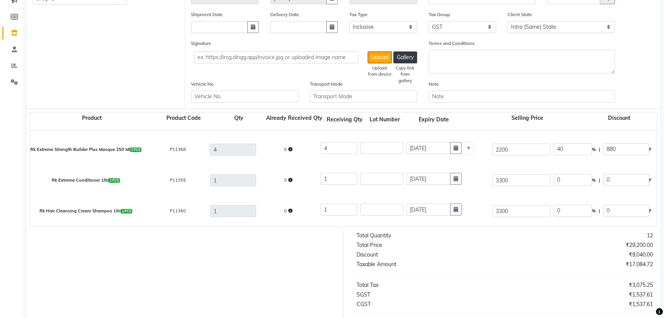
drag, startPoint x: 300, startPoint y: 261, endPoint x: 313, endPoint y: 255, distance: 14.3
click at [300, 261] on div at bounding box center [182, 303] width 323 height 146
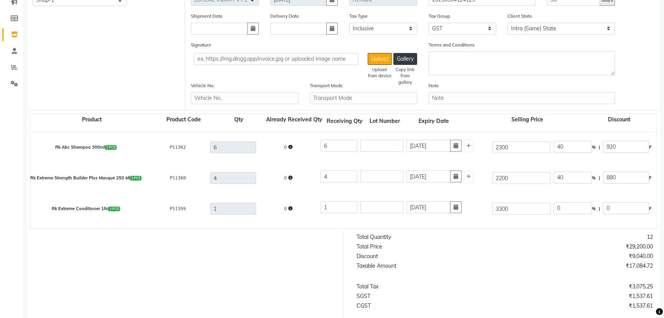
scroll to position [207, 0]
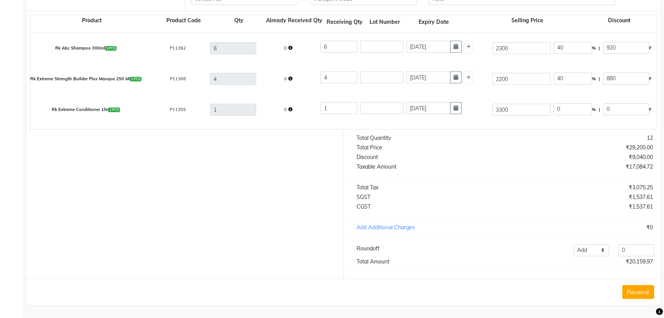
click at [641, 288] on button "Receive" at bounding box center [638, 292] width 32 height 14
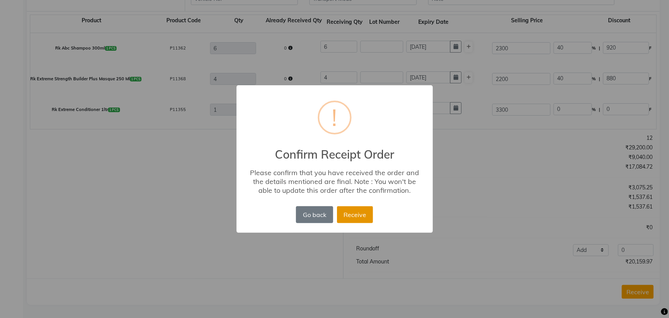
click at [350, 211] on button "Receive" at bounding box center [355, 214] width 36 height 17
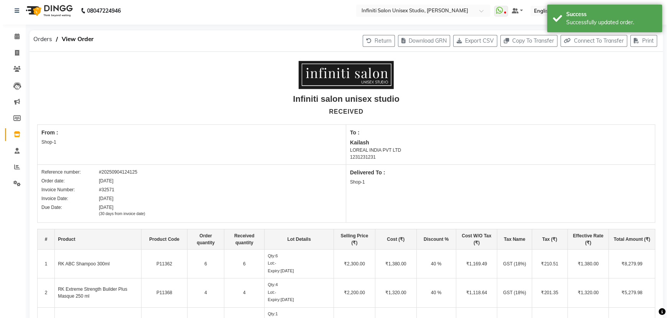
scroll to position [0, 0]
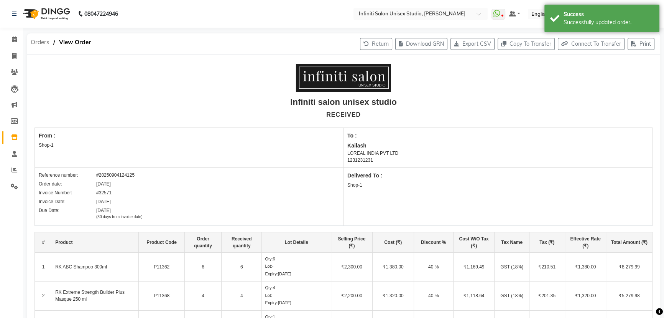
click at [39, 40] on span "Orders" at bounding box center [40, 42] width 26 height 14
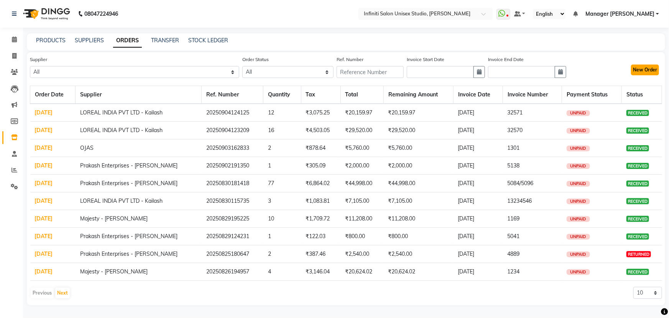
click at [655, 69] on button "New Order" at bounding box center [645, 69] width 28 height 11
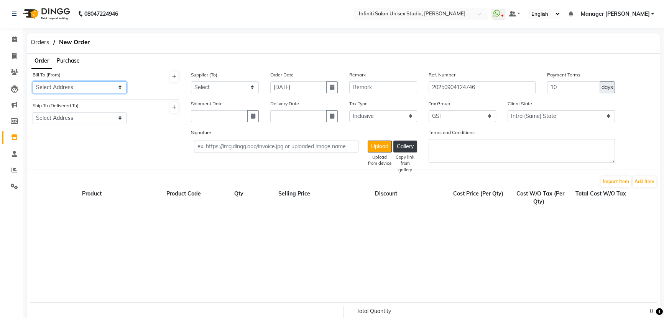
click at [96, 85] on select "Select Address Shop-1" at bounding box center [80, 87] width 94 height 12
click at [33, 81] on select "Select Address Shop-1" at bounding box center [80, 87] width 94 height 12
click at [74, 118] on select "Select Address Shop-1" at bounding box center [80, 118] width 94 height 12
click at [33, 112] on select "Select Address Shop-1" at bounding box center [80, 118] width 94 height 12
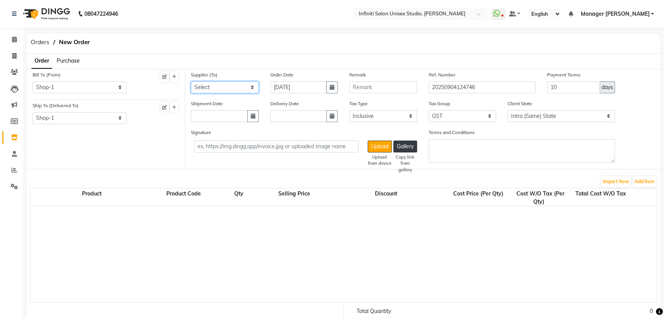
click at [218, 84] on select "Select Queens OJAS Roshan Agencies - Roshan Ahuja Laxmi Trading - Ashish Lalwan…" at bounding box center [225, 87] width 68 height 12
click at [191, 81] on select "Select Queens OJAS Roshan Agencies - Roshan Ahuja Laxmi Trading - Ashish Lalwan…" at bounding box center [225, 87] width 68 height 12
drag, startPoint x: 553, startPoint y: 86, endPoint x: 541, endPoint y: 82, distance: 13.5
click at [542, 82] on div "Payment Terms 10 days" at bounding box center [581, 85] width 79 height 29
click at [645, 179] on button "Add Item" at bounding box center [645, 181] width 24 height 11
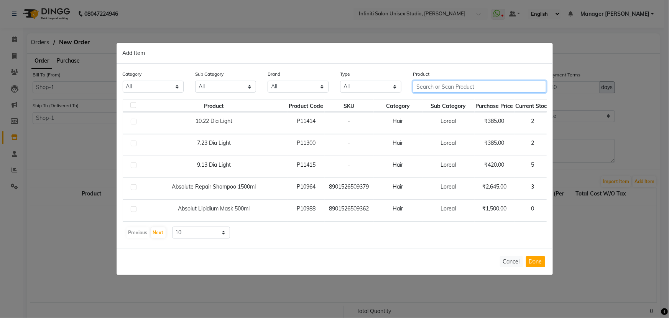
click at [445, 84] on input "text" at bounding box center [480, 87] width 134 height 12
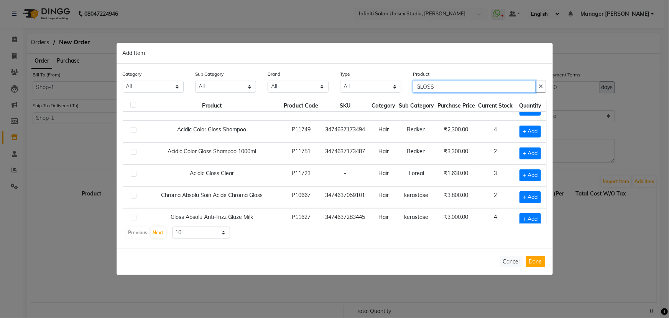
scroll to position [104, 0]
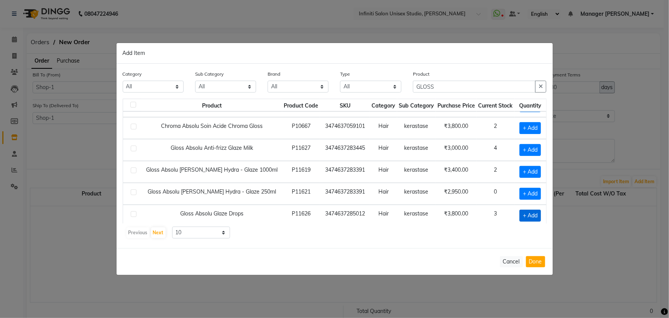
click at [520, 211] on span "+ Add" at bounding box center [530, 215] width 21 height 12
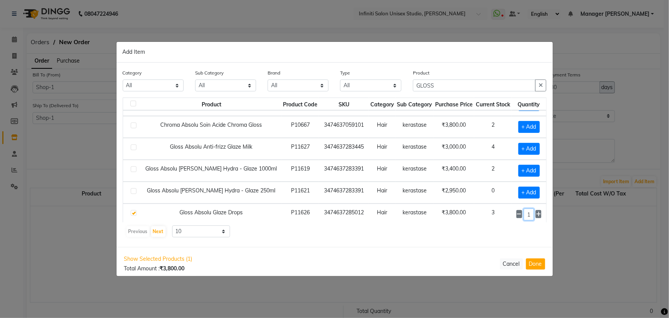
click at [524, 212] on input "1" at bounding box center [529, 214] width 10 height 12
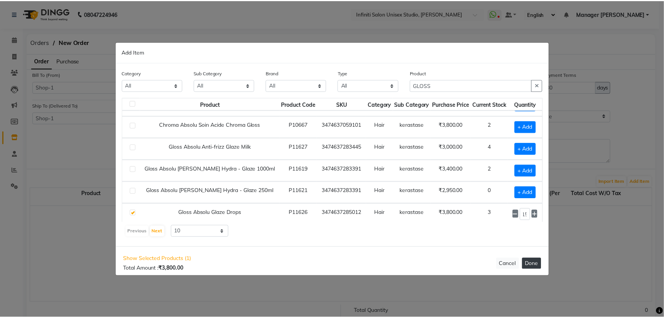
scroll to position [0, 0]
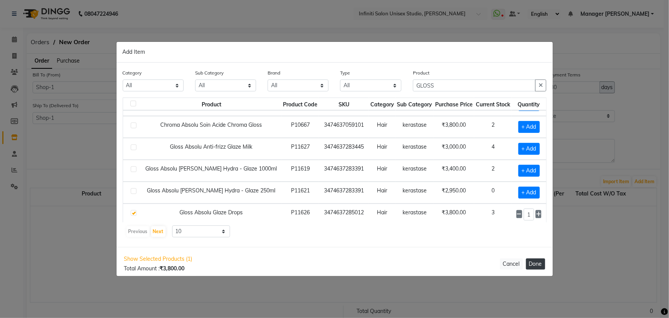
click at [529, 264] on button "Done" at bounding box center [535, 263] width 19 height 11
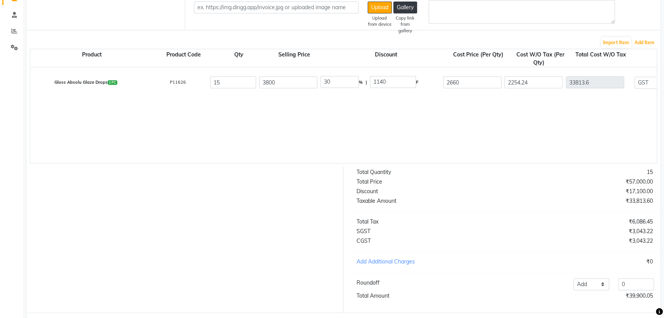
scroll to position [139, 0]
click at [621, 290] on input "0" at bounding box center [637, 284] width 36 height 12
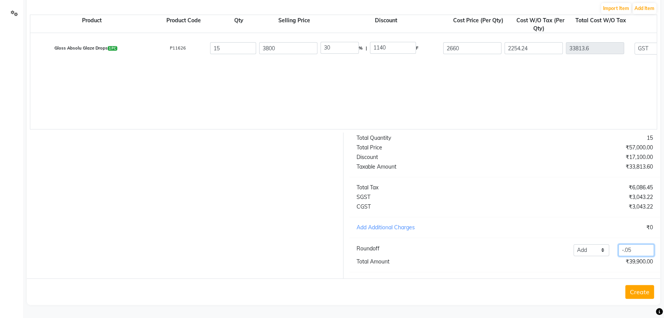
scroll to position [178, 0]
click at [637, 294] on button "Create" at bounding box center [640, 292] width 29 height 14
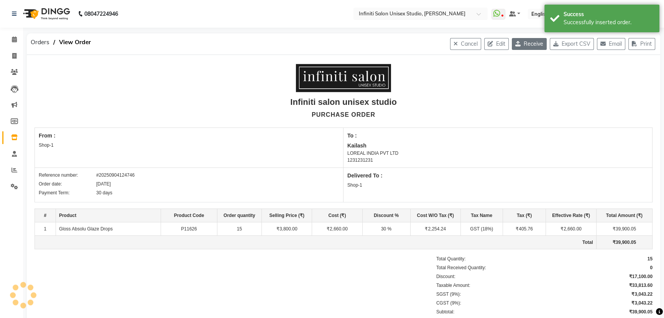
click at [530, 44] on button "Receive" at bounding box center [529, 44] width 35 height 12
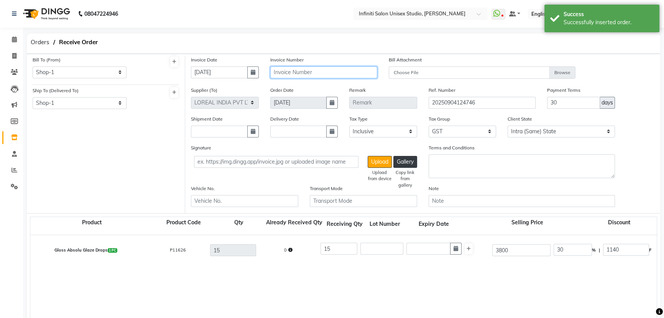
click at [303, 73] on input "text" at bounding box center [323, 72] width 107 height 12
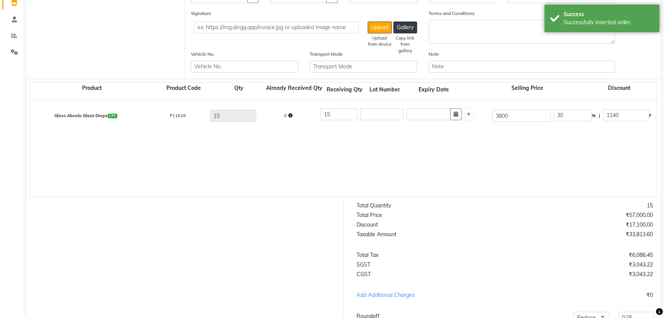
scroll to position [139, 0]
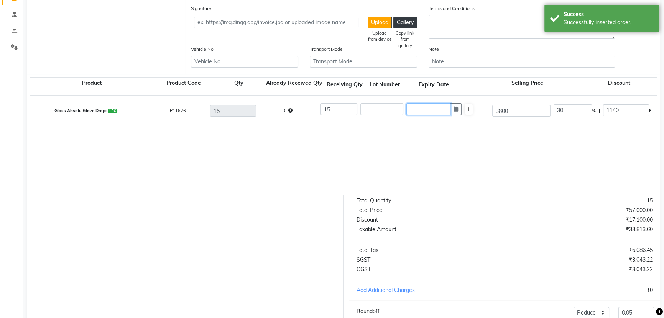
click at [432, 111] on input "text" at bounding box center [429, 109] width 44 height 12
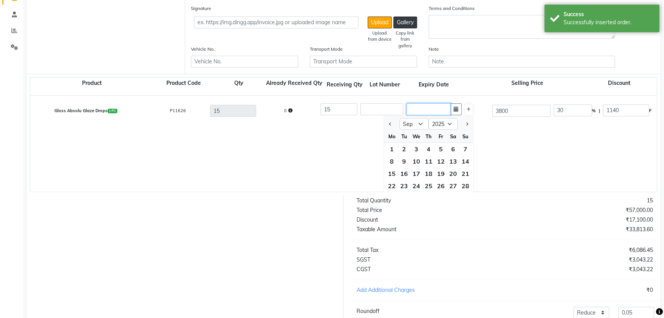
click at [428, 108] on input "text" at bounding box center [429, 109] width 44 height 12
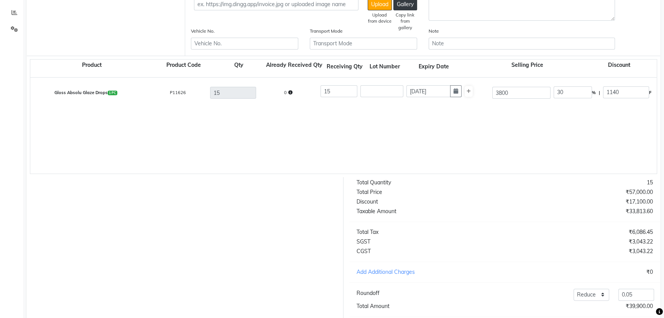
scroll to position [207, 0]
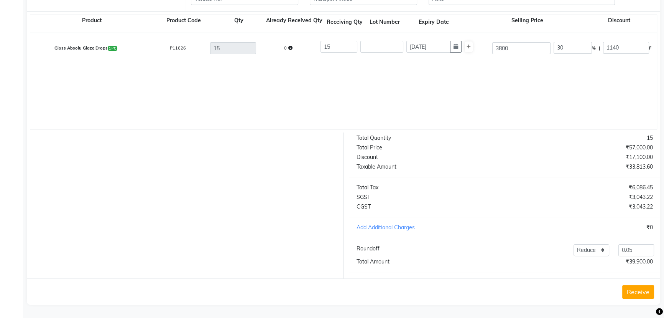
click at [636, 293] on button "Receive" at bounding box center [638, 292] width 32 height 14
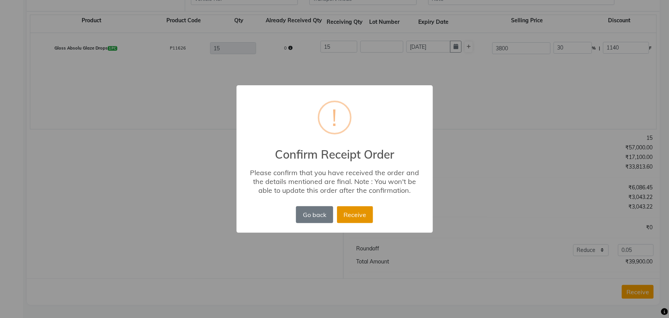
click at [349, 216] on button "Receive" at bounding box center [355, 214] width 36 height 17
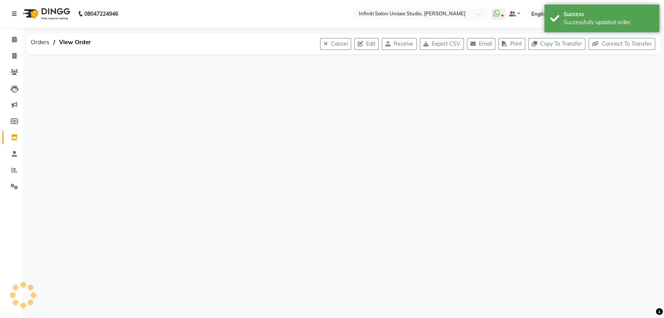
scroll to position [0, 0]
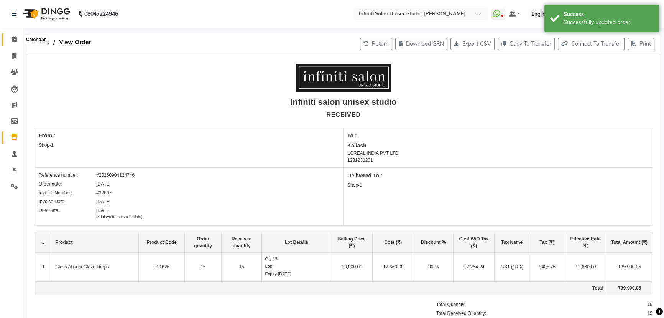
click at [12, 40] on icon at bounding box center [14, 39] width 5 height 6
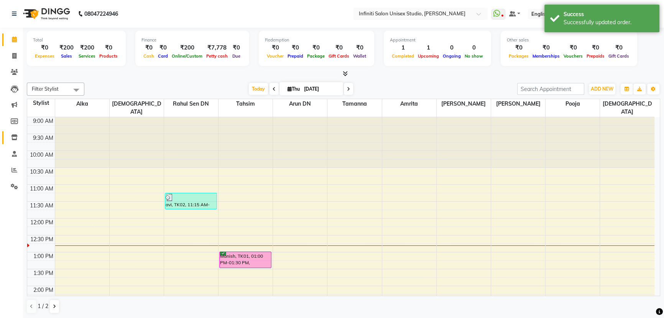
click at [15, 135] on icon at bounding box center [14, 137] width 7 height 6
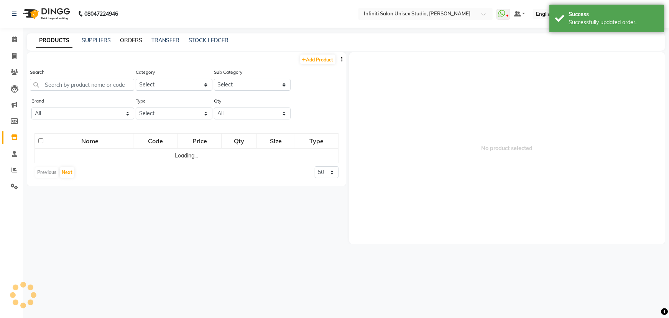
click at [124, 41] on link "ORDERS" at bounding box center [131, 40] width 22 height 7
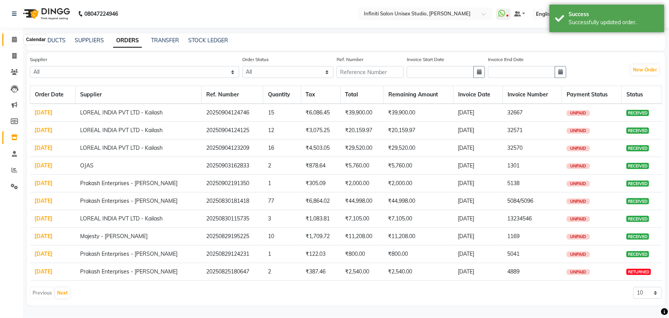
click at [15, 40] on icon at bounding box center [14, 39] width 5 height 6
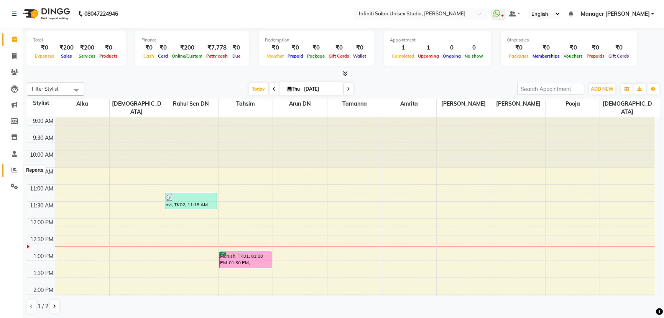
click at [13, 166] on span at bounding box center [14, 170] width 13 height 9
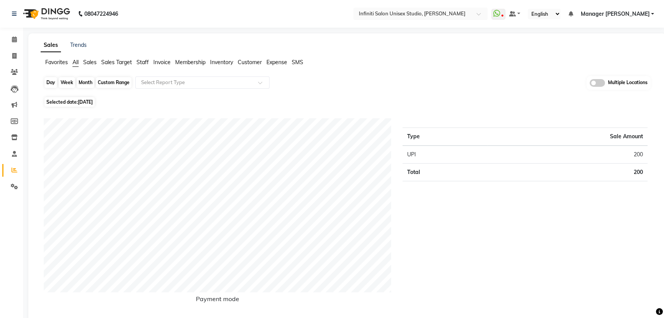
click at [49, 79] on div "Day" at bounding box center [50, 82] width 13 height 11
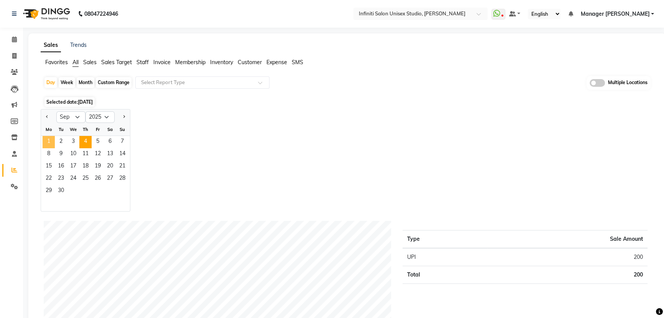
click at [48, 140] on span "1" at bounding box center [49, 142] width 12 height 12
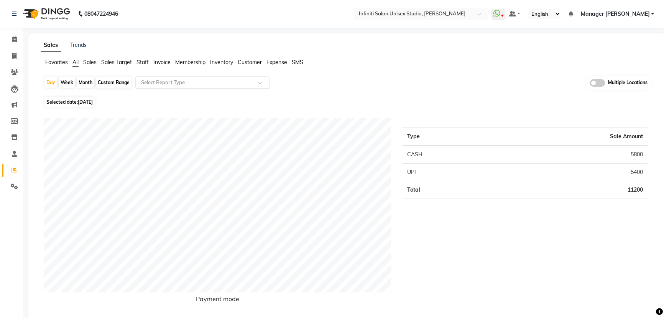
click at [63, 79] on div "Week" at bounding box center [67, 82] width 16 height 11
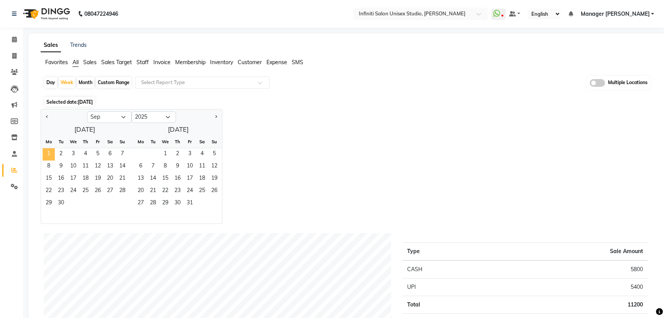
click at [46, 149] on span "1" at bounding box center [49, 154] width 12 height 12
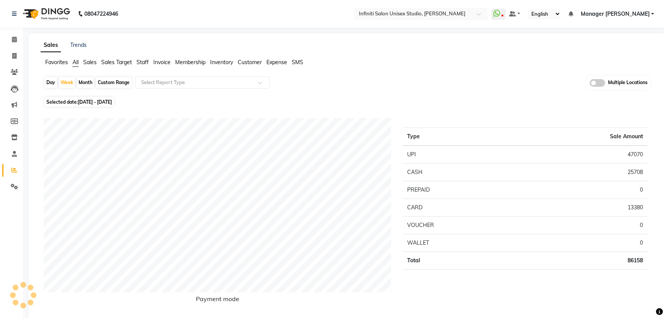
click at [134, 65] on ul "Favorites All Sales Sales Target Staff Invoice Membership Inventory Customer Ex…" at bounding box center [347, 62] width 613 height 8
click at [137, 63] on span "Staff" at bounding box center [143, 62] width 12 height 7
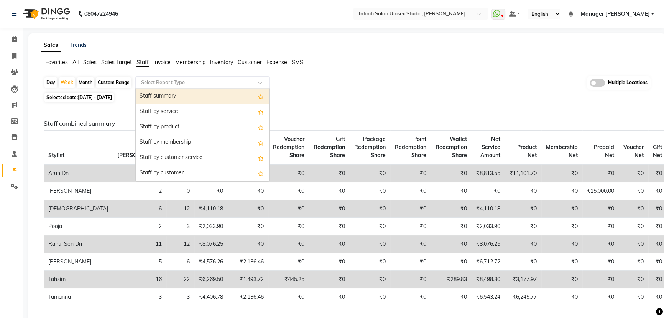
drag, startPoint x: 142, startPoint y: 81, endPoint x: 136, endPoint y: 95, distance: 15.6
click at [142, 82] on input "text" at bounding box center [195, 83] width 110 height 8
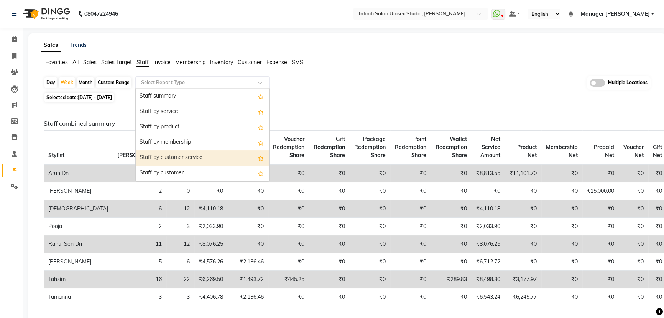
click at [166, 153] on div "Staff by customer service" at bounding box center [202, 157] width 133 height 15
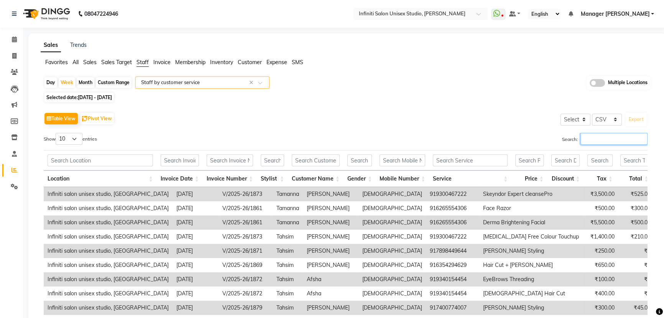
click at [606, 141] on input "Search:" at bounding box center [614, 139] width 67 height 12
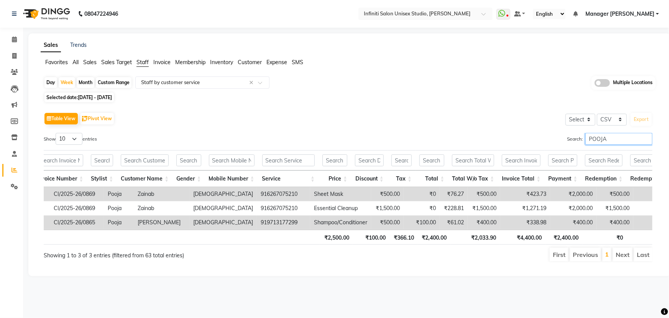
scroll to position [0, 170]
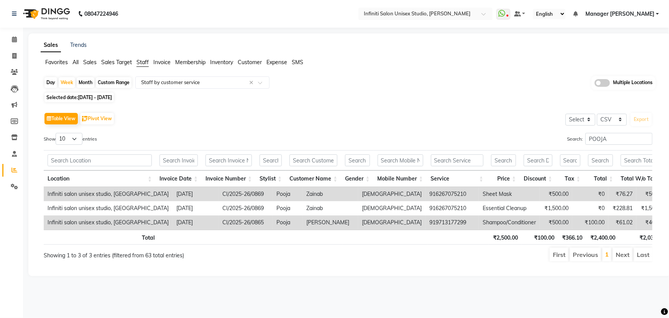
click at [84, 81] on div "Month" at bounding box center [86, 82] width 18 height 11
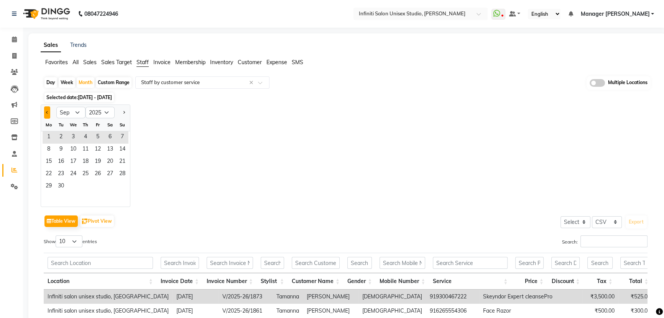
click at [47, 108] on button "Previous month" at bounding box center [47, 112] width 6 height 12
click at [99, 133] on span "1" at bounding box center [98, 137] width 12 height 12
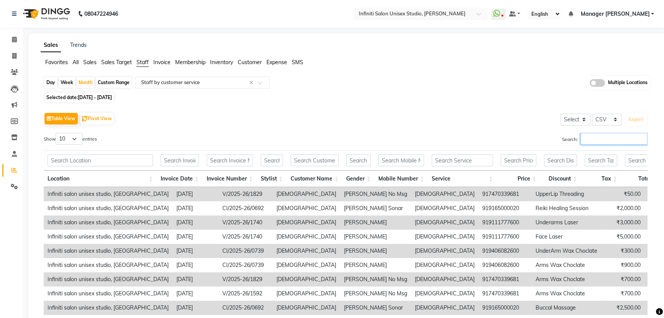
click at [612, 135] on input "Search:" at bounding box center [614, 139] width 67 height 12
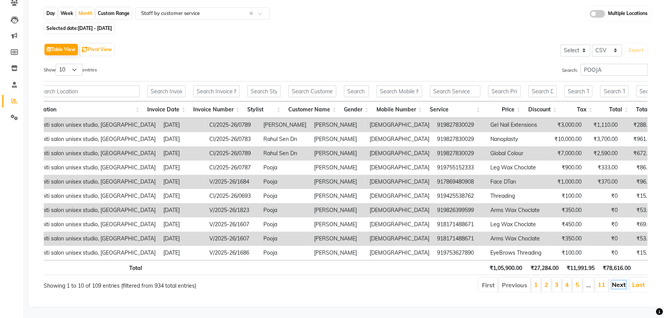
click at [617, 280] on link "Next" at bounding box center [619, 284] width 14 height 8
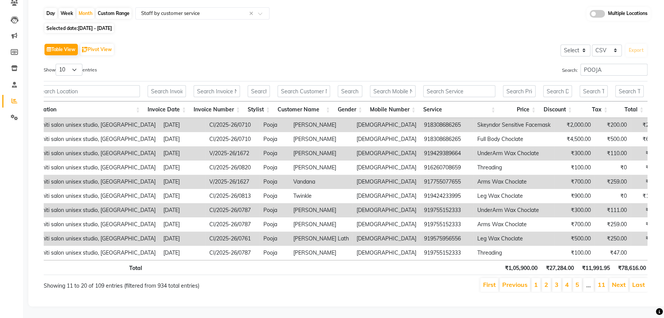
click at [617, 280] on link "Next" at bounding box center [619, 284] width 14 height 8
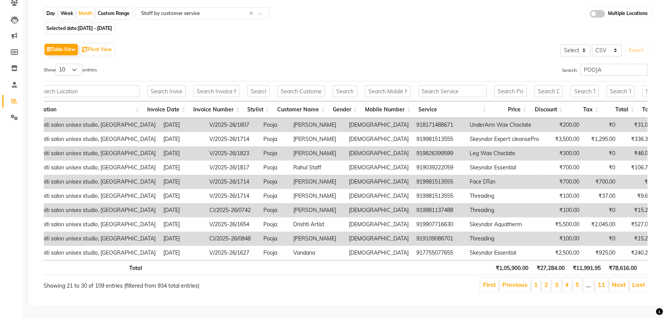
click at [618, 283] on li "Next" at bounding box center [618, 285] width 19 height 14
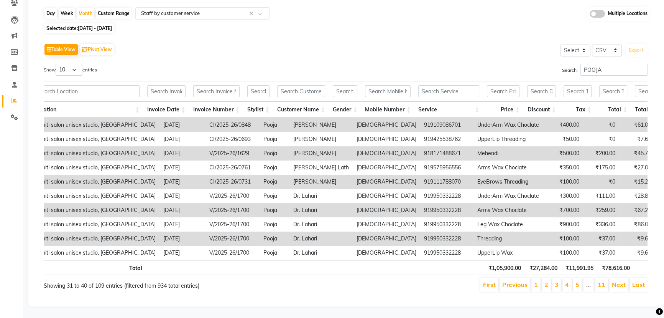
click at [618, 283] on li "Next" at bounding box center [618, 285] width 19 height 14
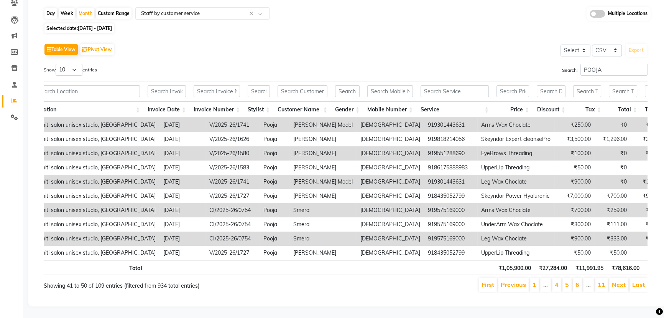
click at [618, 283] on li "Next" at bounding box center [618, 285] width 19 height 14
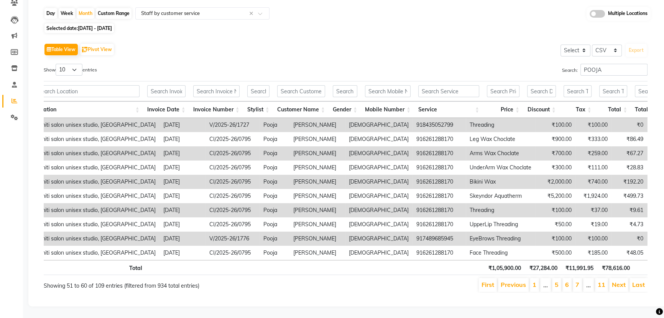
click at [618, 283] on li "Next" at bounding box center [618, 285] width 19 height 14
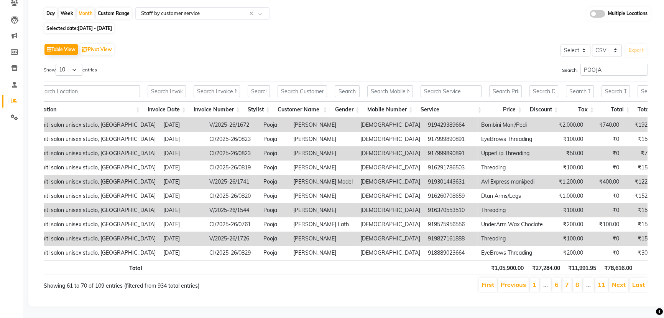
click at [618, 283] on li "Next" at bounding box center [618, 285] width 19 height 14
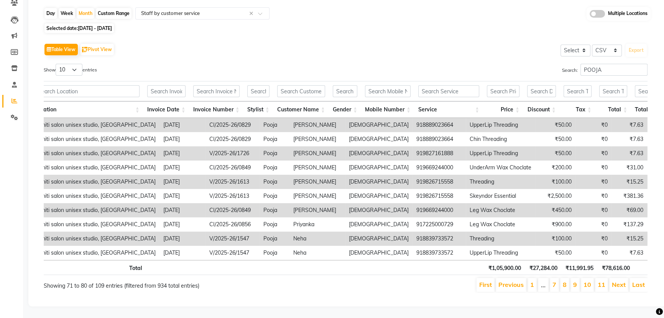
click at [618, 284] on li "Next" at bounding box center [618, 285] width 19 height 14
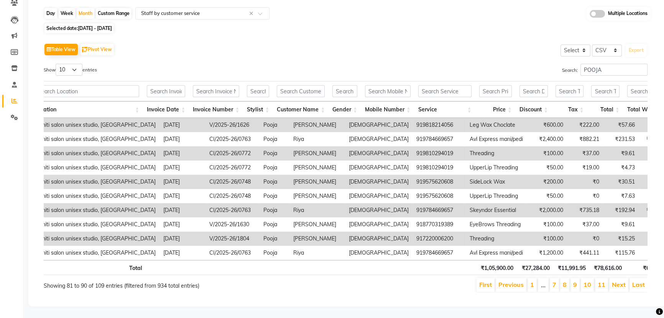
click at [617, 284] on li "Next" at bounding box center [618, 285] width 19 height 14
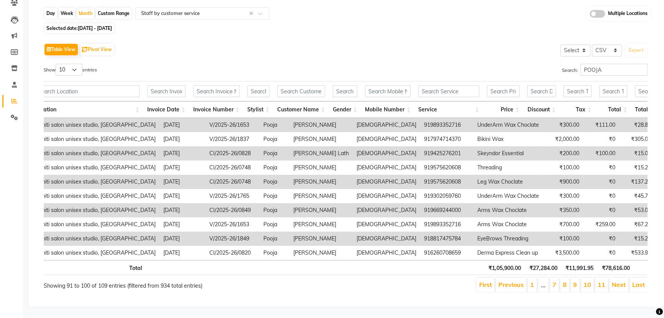
click at [617, 284] on li "Next" at bounding box center [618, 285] width 19 height 14
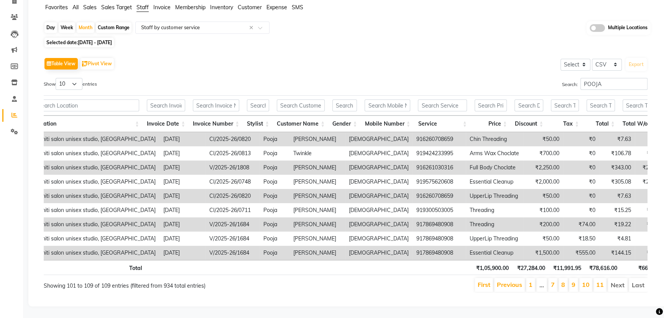
click at [617, 284] on li "Next" at bounding box center [618, 285] width 20 height 14
click at [617, 282] on li "Next" at bounding box center [618, 285] width 20 height 14
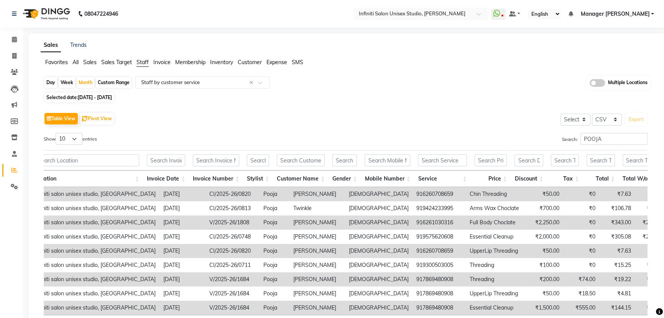
click at [50, 79] on div "Day" at bounding box center [50, 82] width 13 height 11
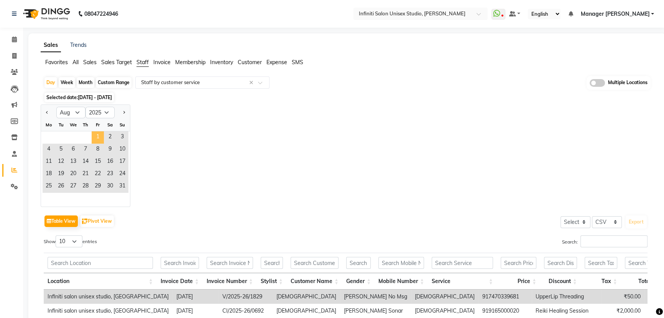
click at [97, 133] on span "1" at bounding box center [98, 137] width 12 height 12
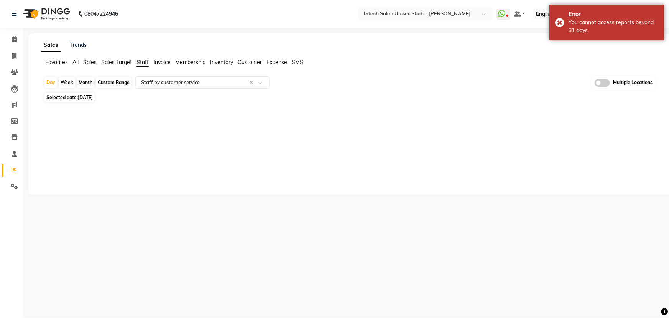
click at [78, 81] on div "Month" at bounding box center [86, 82] width 18 height 11
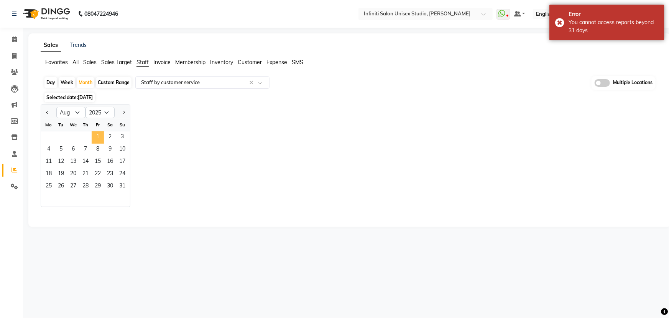
click at [95, 132] on span "1" at bounding box center [98, 137] width 12 height 12
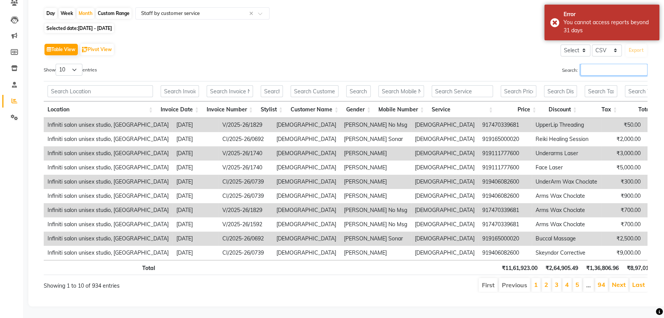
click at [616, 66] on input "Search:" at bounding box center [614, 70] width 67 height 12
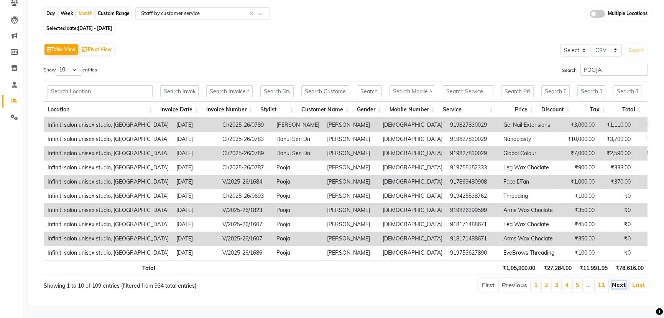
click at [614, 288] on link "Next" at bounding box center [619, 284] width 14 height 8
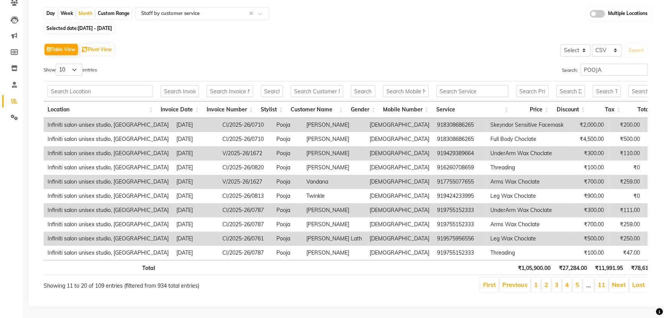
click at [626, 288] on li "Next" at bounding box center [618, 285] width 19 height 14
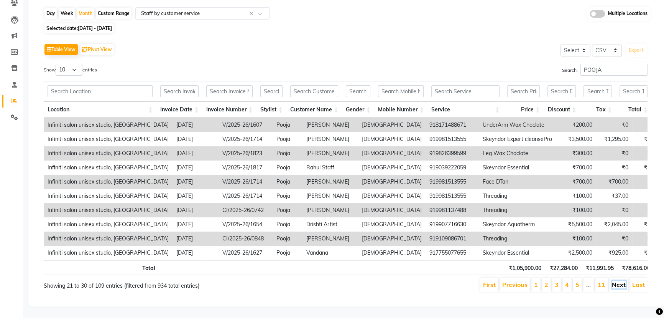
click at [624, 288] on link "Next" at bounding box center [619, 284] width 14 height 8
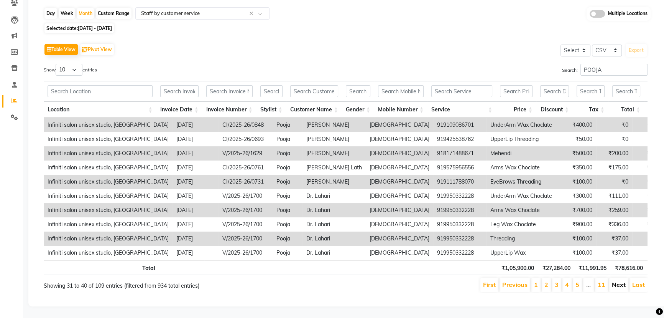
click at [625, 288] on link "Next" at bounding box center [619, 284] width 14 height 8
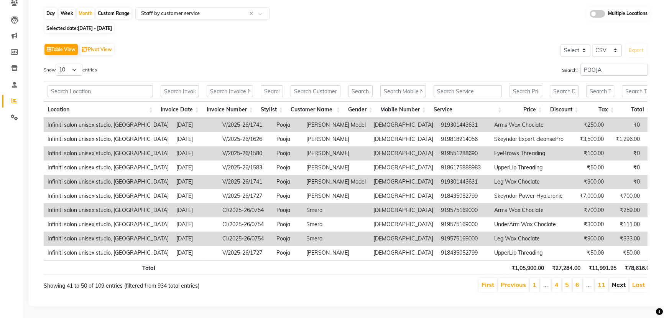
click at [619, 284] on link "Next" at bounding box center [619, 284] width 14 height 8
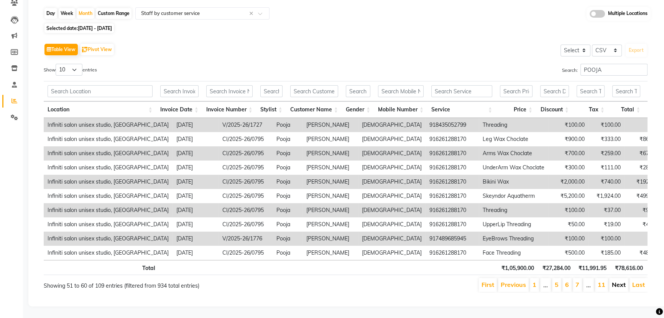
click at [621, 288] on link "Next" at bounding box center [619, 284] width 14 height 8
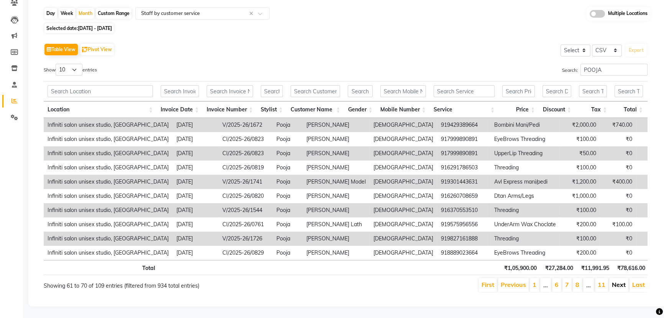
click at [613, 287] on link "Next" at bounding box center [619, 284] width 14 height 8
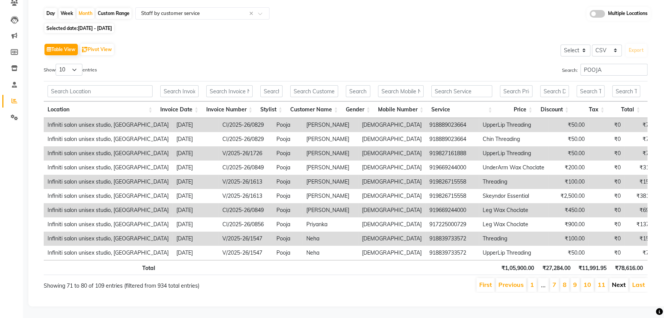
click at [619, 288] on link "Next" at bounding box center [619, 284] width 14 height 8
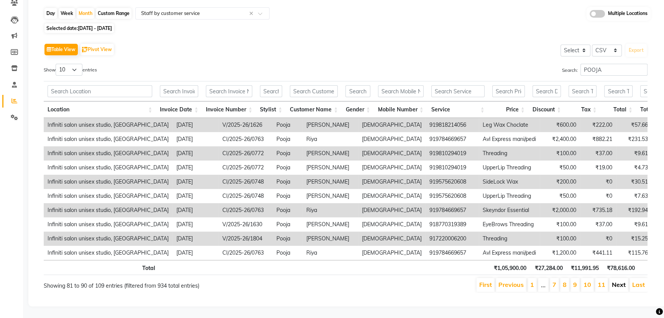
click at [617, 286] on link "Next" at bounding box center [619, 284] width 14 height 8
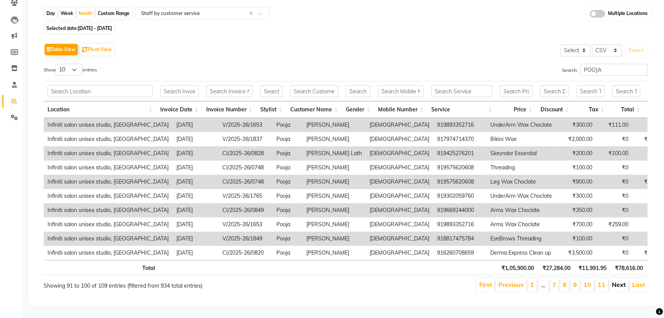
click at [617, 286] on link "Next" at bounding box center [619, 284] width 14 height 8
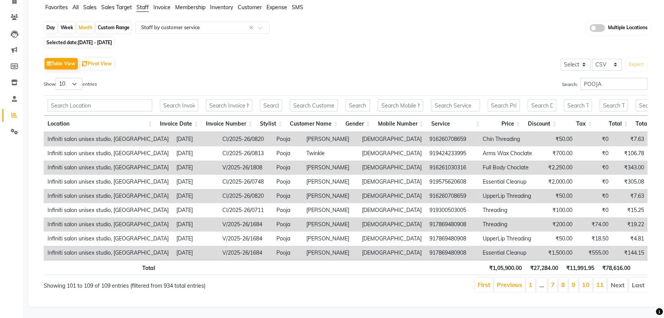
scroll to position [65, 0]
click at [619, 282] on li "Next" at bounding box center [618, 285] width 20 height 14
click at [618, 281] on li "Next" at bounding box center [618, 285] width 20 height 14
click at [532, 280] on link "1" at bounding box center [531, 284] width 4 height 8
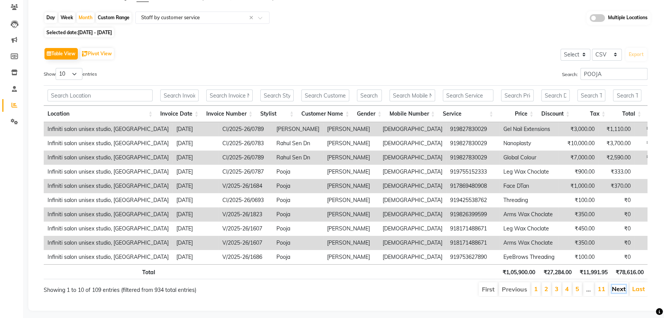
click at [619, 292] on link "Next" at bounding box center [619, 289] width 14 height 8
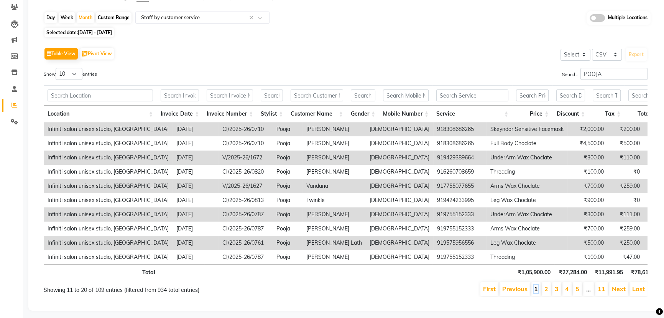
click at [538, 291] on link "1" at bounding box center [536, 289] width 4 height 8
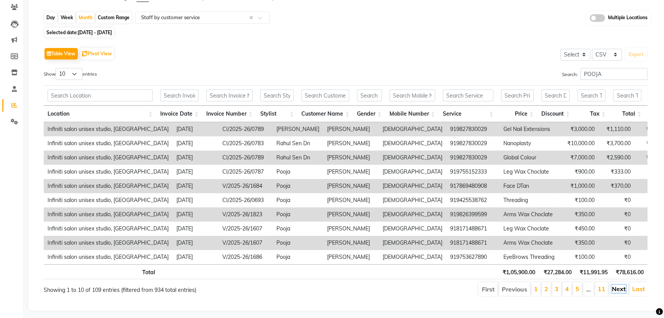
click at [616, 291] on link "Next" at bounding box center [619, 289] width 14 height 8
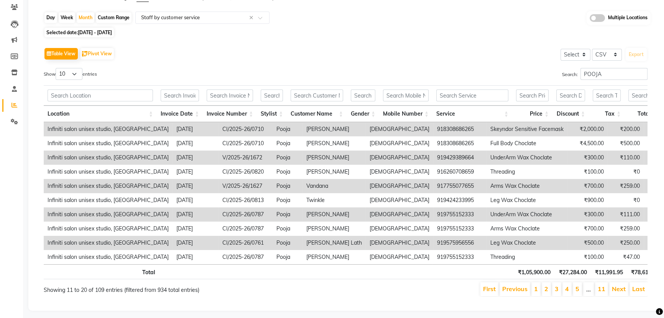
click at [616, 291] on link "Next" at bounding box center [619, 289] width 14 height 8
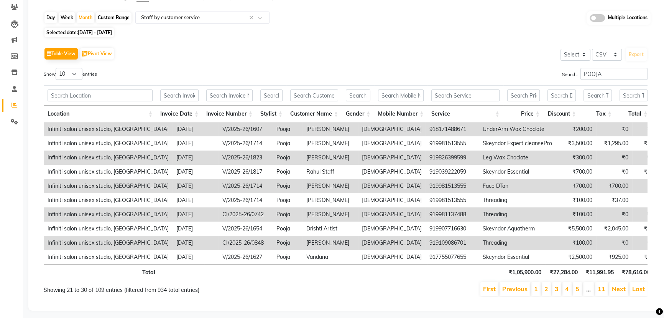
click at [616, 291] on link "Next" at bounding box center [619, 289] width 14 height 8
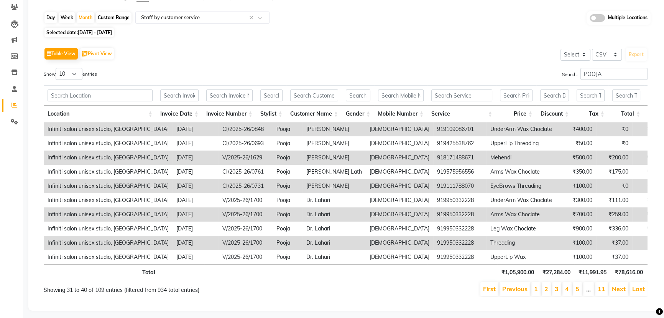
click at [616, 291] on link "Next" at bounding box center [619, 289] width 14 height 8
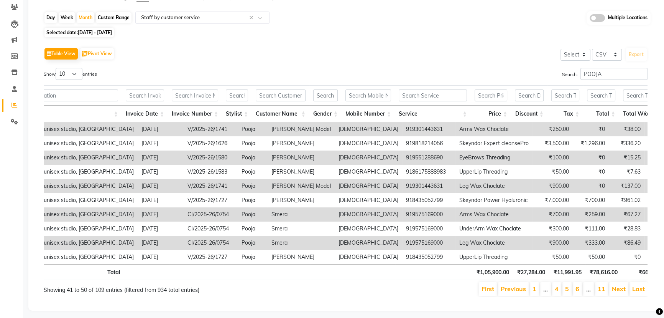
scroll to position [0, 39]
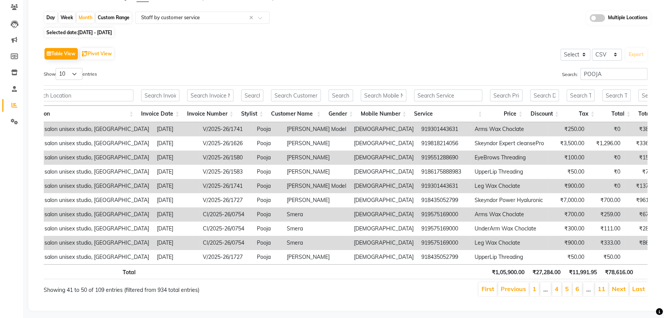
click at [533, 292] on li "1" at bounding box center [534, 289] width 9 height 14
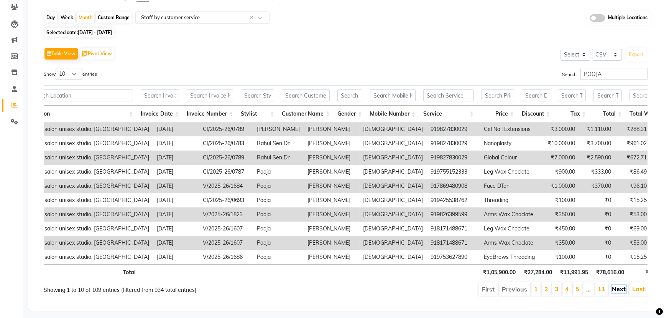
click at [614, 292] on link "Next" at bounding box center [619, 289] width 14 height 8
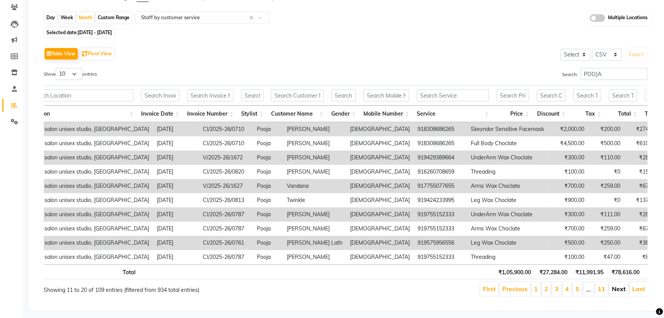
click at [622, 292] on link "Next" at bounding box center [619, 289] width 14 height 8
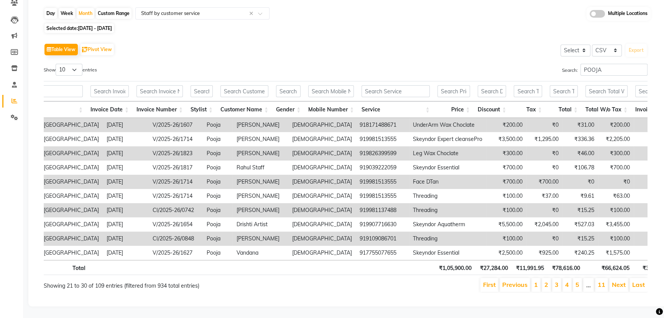
scroll to position [0, 67]
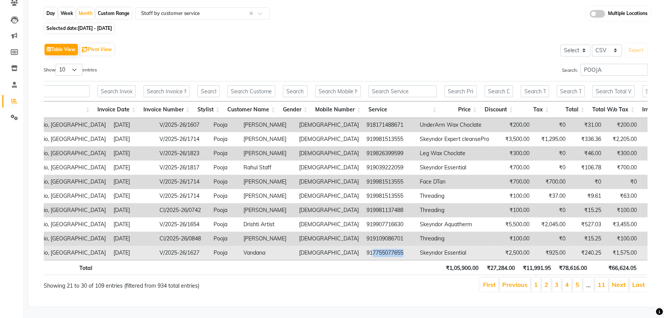
copy td "7755077655"
drag, startPoint x: 362, startPoint y: 242, endPoint x: 321, endPoint y: 243, distance: 40.7
click at [363, 245] on td "917755077655" at bounding box center [389, 252] width 53 height 14
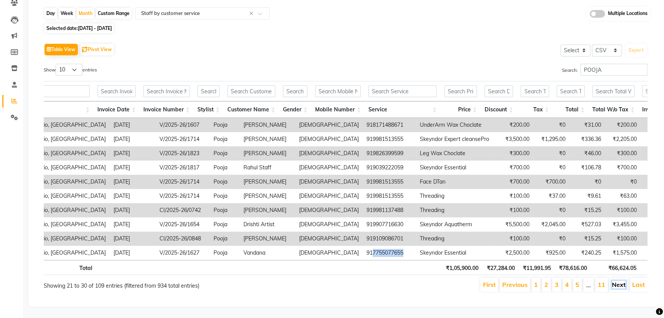
click at [621, 280] on link "Next" at bounding box center [619, 284] width 14 height 8
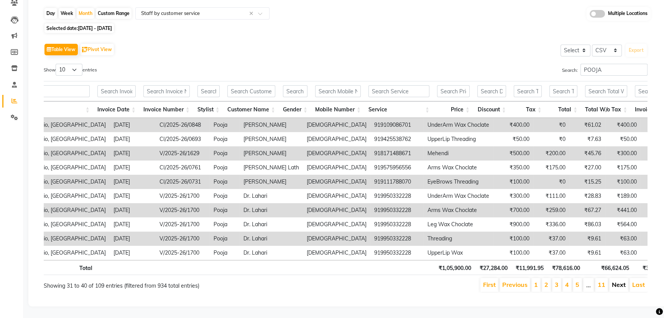
click at [619, 280] on link "Next" at bounding box center [619, 284] width 14 height 8
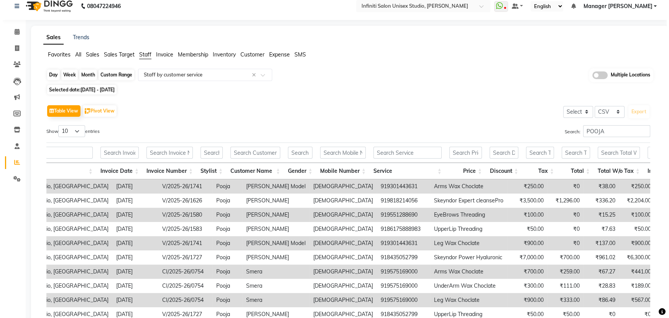
scroll to position [0, 0]
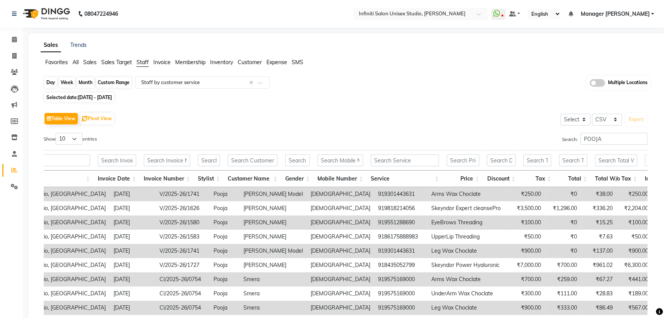
click at [84, 78] on div "Month" at bounding box center [86, 82] width 18 height 11
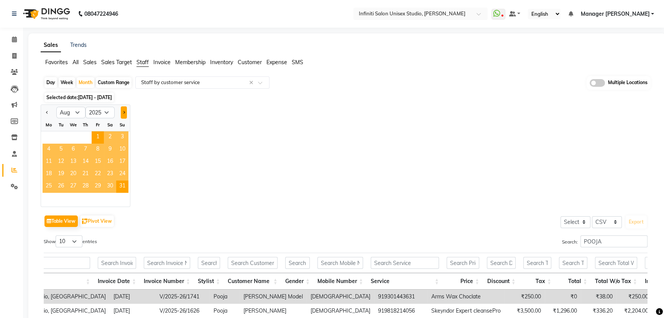
click at [122, 113] on button "Next month" at bounding box center [124, 112] width 6 height 12
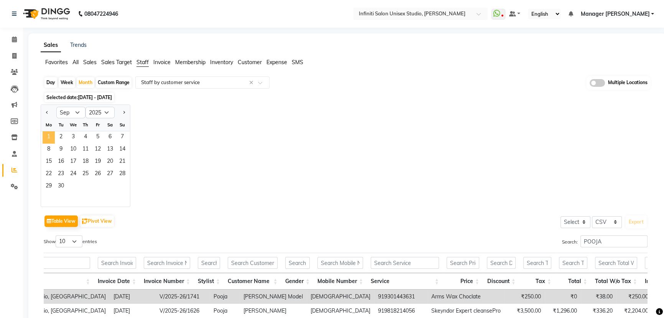
click at [47, 134] on span "1" at bounding box center [49, 137] width 12 height 12
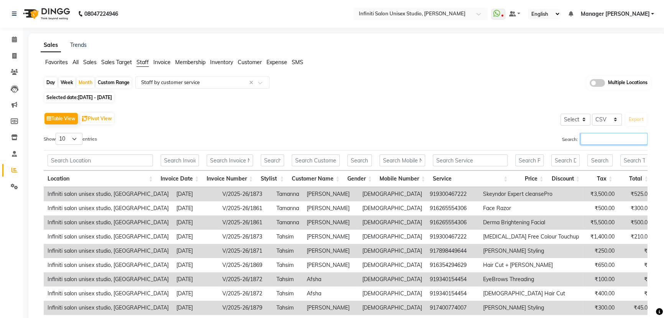
click at [625, 133] on input "Search:" at bounding box center [614, 139] width 67 height 12
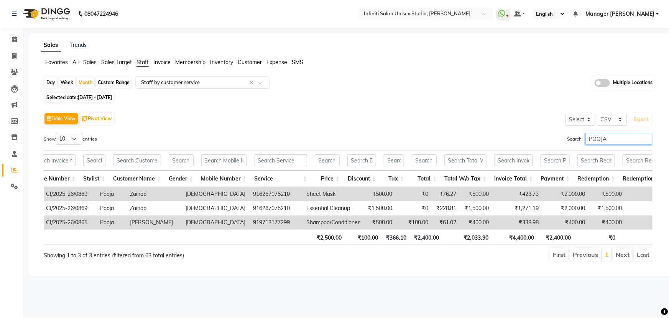
scroll to position [0, 94]
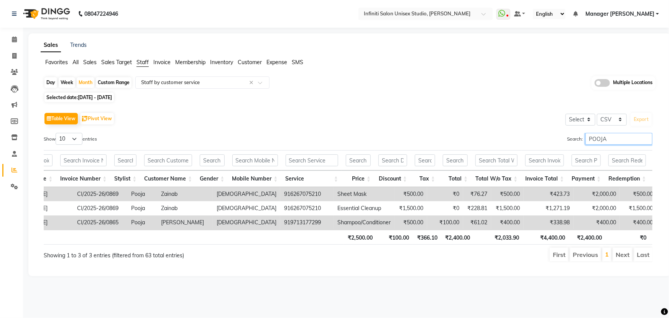
drag, startPoint x: 611, startPoint y: 137, endPoint x: 545, endPoint y: 145, distance: 66.5
click at [548, 145] on div "Search: POOJA" at bounding box center [503, 140] width 299 height 15
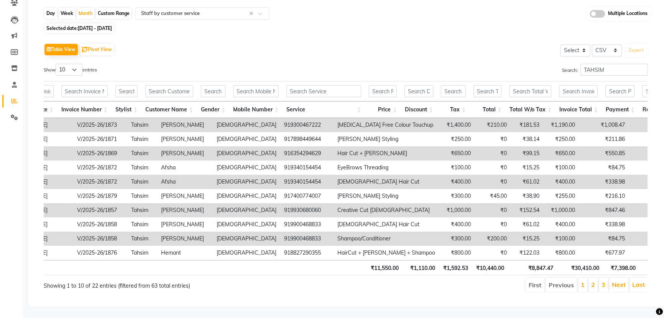
drag, startPoint x: 207, startPoint y: 265, endPoint x: 196, endPoint y: 264, distance: 11.9
click at [196, 264] on tr "Total ₹11,550.00 ₹1,110.00 ₹1,592.53 ₹10,440.00 ₹8,847.47 ₹30,410.00 ₹7,398.00 …" at bounding box center [322, 267] width 848 height 15
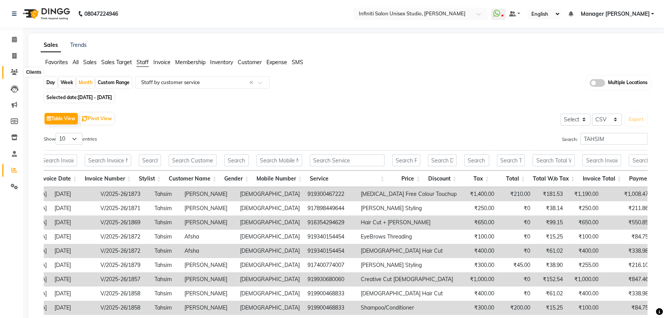
click at [13, 68] on span at bounding box center [14, 72] width 13 height 9
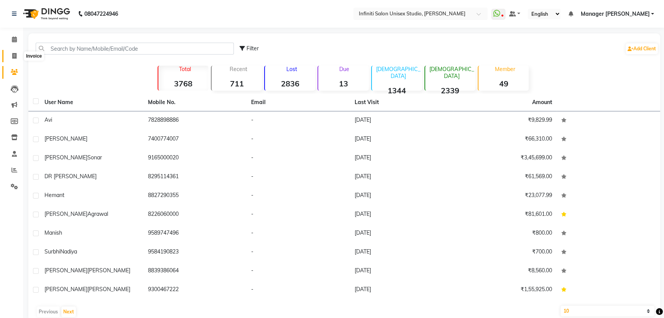
click at [16, 55] on icon at bounding box center [14, 56] width 4 height 6
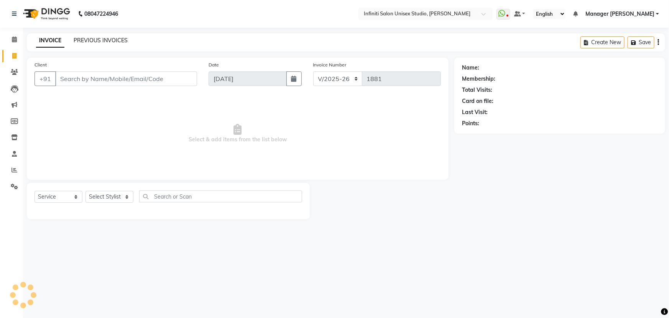
click at [110, 40] on link "PREVIOUS INVOICES" at bounding box center [101, 40] width 54 height 7
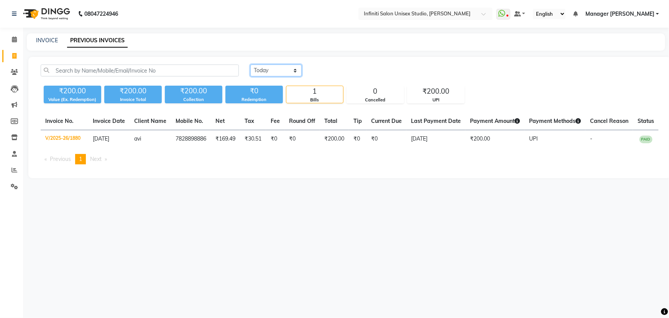
click at [275, 69] on select "Today Yesterday Custom Range" at bounding box center [275, 70] width 51 height 12
click at [250, 64] on select "Today Yesterday Custom Range" at bounding box center [275, 70] width 51 height 12
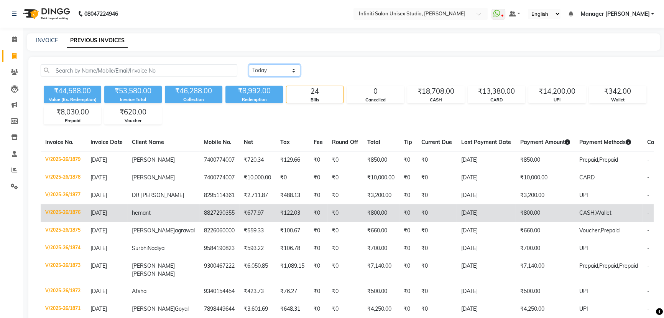
scroll to position [104, 0]
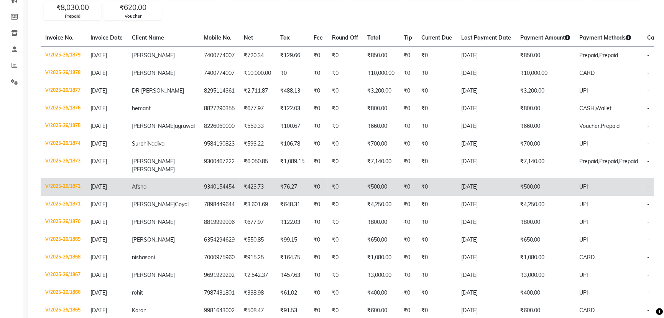
click at [60, 196] on td "V/2025-26/1872" at bounding box center [63, 187] width 45 height 18
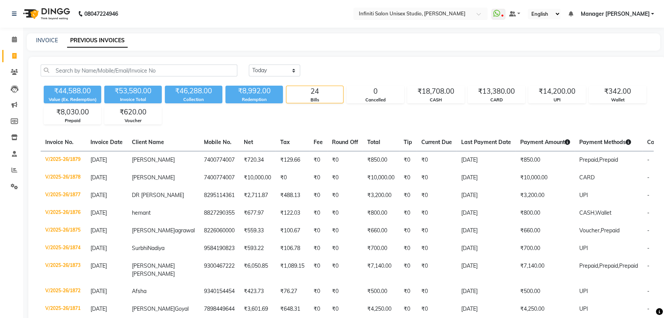
scroll to position [0, 0]
click at [14, 36] on icon at bounding box center [14, 39] width 5 height 6
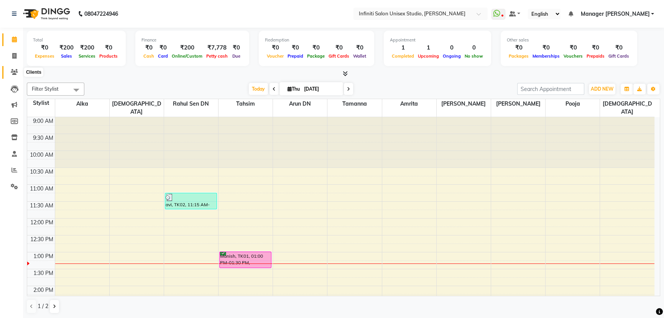
click at [15, 73] on icon at bounding box center [14, 72] width 7 height 6
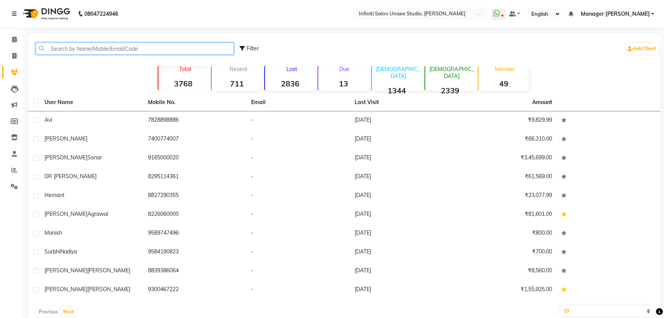
click at [84, 52] on input "text" at bounding box center [135, 49] width 198 height 12
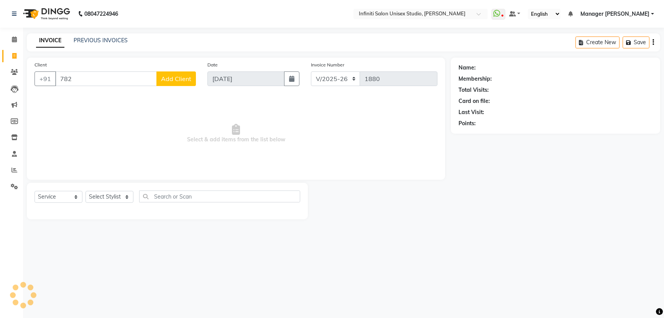
select select "6511"
select select "service"
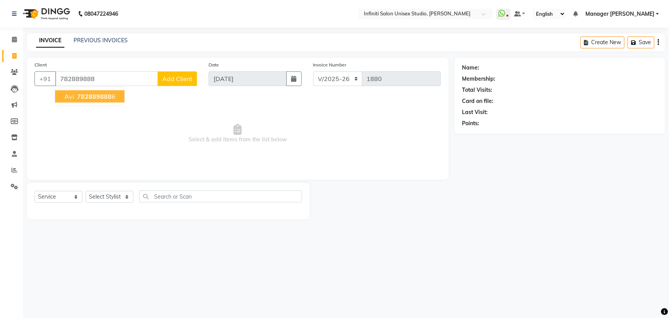
click at [105, 96] on span "782889888" at bounding box center [94, 96] width 35 height 8
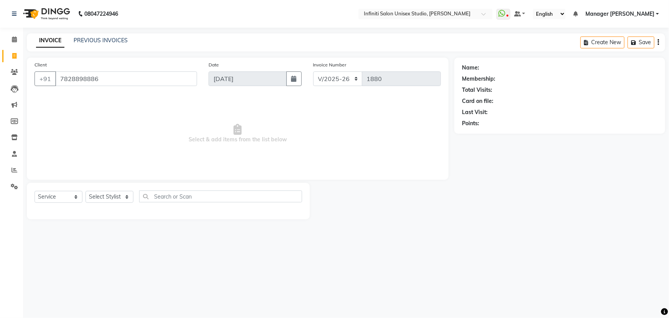
type input "7828898886"
select select "1: Object"
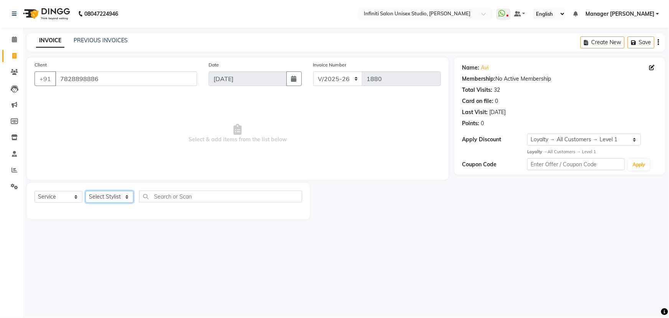
click at [120, 196] on select "Select Stylist Alka Amrita Arun DN Bharti Nigam Ishu Krishna Owner Pooja Rahul …" at bounding box center [110, 197] width 48 height 12
select select "49887"
click at [86, 191] on select "Select Stylist Alka Amrita Arun DN Bharti Nigam Ishu Krishna Owner Pooja Rahul …" at bounding box center [110, 197] width 48 height 12
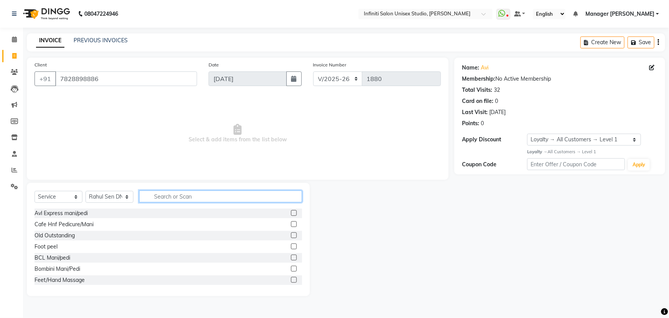
click at [159, 195] on input "text" at bounding box center [220, 196] width 163 height 12
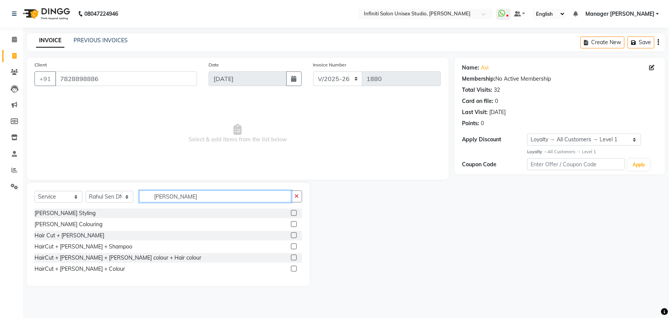
type input "beard"
click at [295, 213] on label at bounding box center [294, 213] width 6 height 6
click at [295, 213] on input "checkbox" at bounding box center [293, 213] width 5 height 5
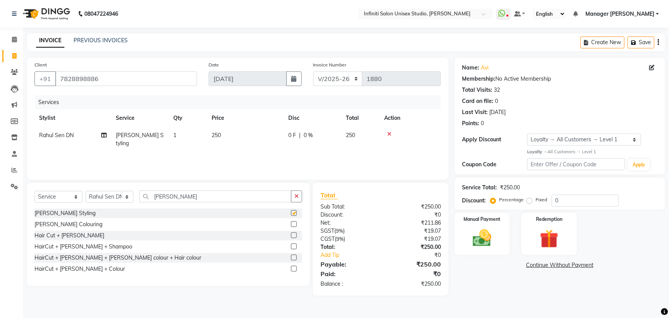
checkbox input "false"
click at [293, 137] on span "0 F" at bounding box center [292, 135] width 8 height 8
select select "49887"
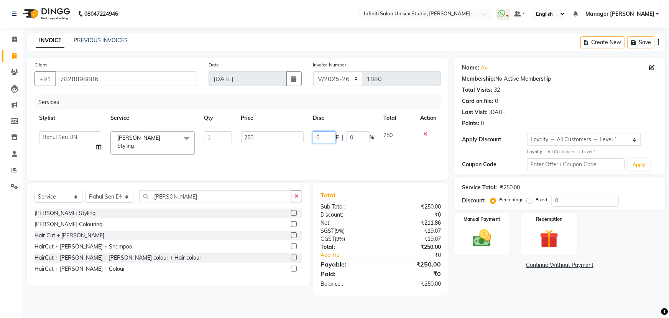
drag, startPoint x: 329, startPoint y: 135, endPoint x: 322, endPoint y: 136, distance: 6.6
click at [322, 136] on input "0" at bounding box center [324, 137] width 23 height 12
type input "050"
click at [329, 151] on div "Services Stylist Service Qty Price Disc Total Action Alka Amrita Arun DN Bharti…" at bounding box center [238, 133] width 407 height 77
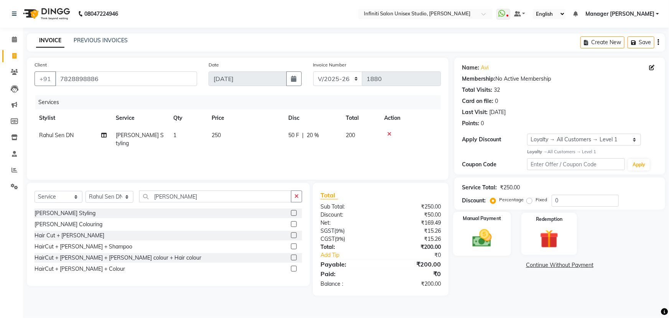
click at [495, 235] on img at bounding box center [482, 238] width 31 height 22
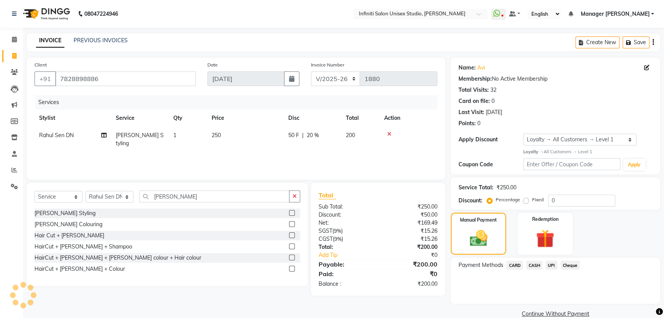
click at [551, 264] on span "UPI" at bounding box center [552, 264] width 12 height 9
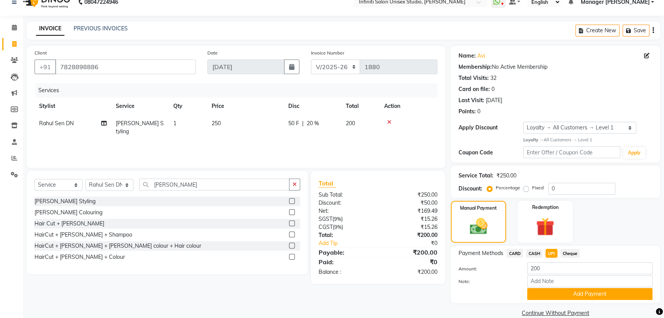
scroll to position [24, 0]
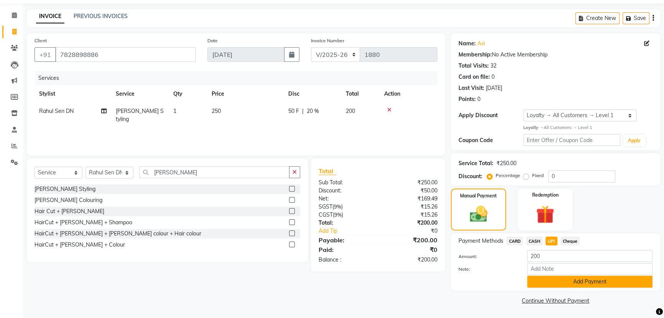
click at [563, 279] on button "Add Payment" at bounding box center [589, 281] width 125 height 12
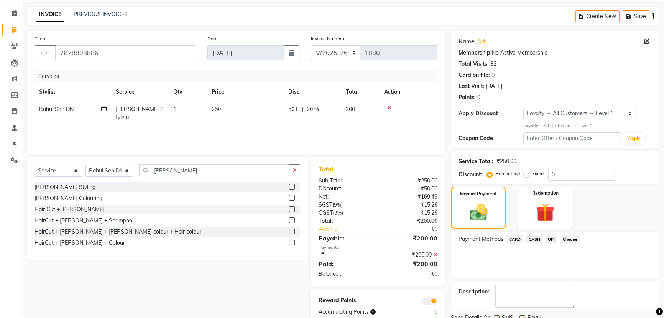
scroll to position [56, 0]
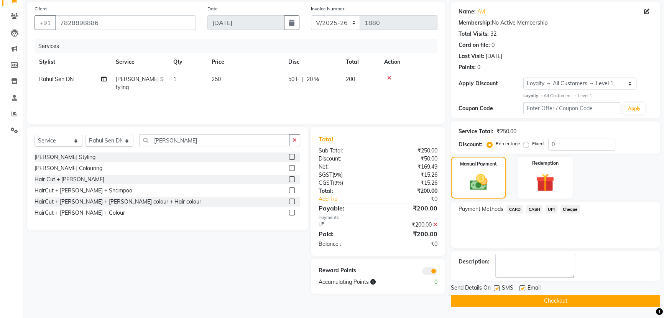
click at [544, 304] on button "Checkout" at bounding box center [555, 301] width 209 height 12
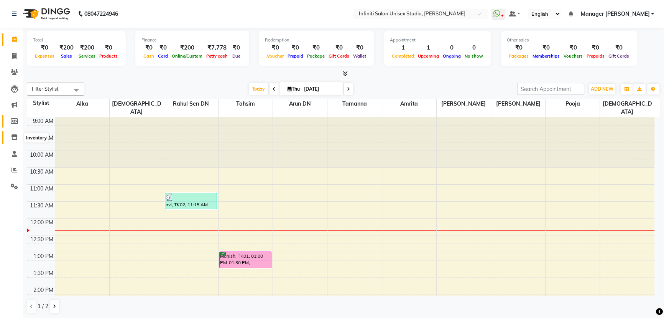
drag, startPoint x: 12, startPoint y: 135, endPoint x: 19, endPoint y: 126, distance: 12.0
click at [12, 135] on icon at bounding box center [14, 137] width 7 height 6
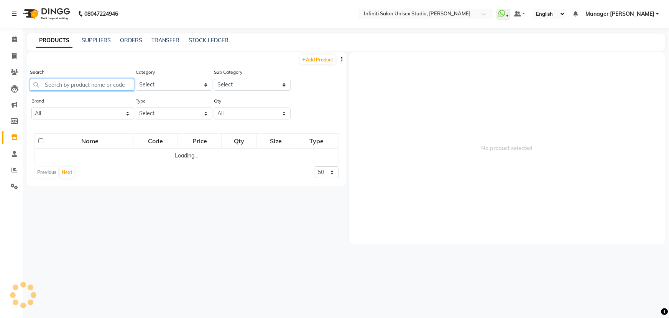
click at [64, 81] on input "text" at bounding box center [82, 85] width 104 height 12
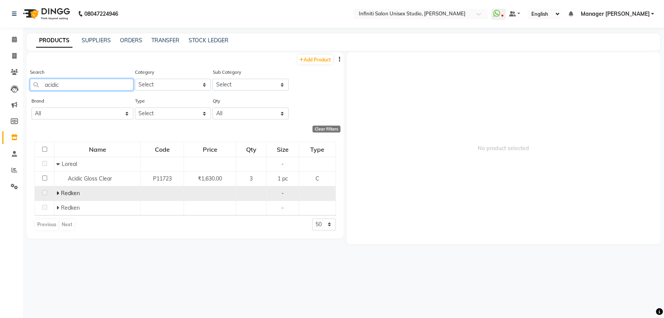
type input "acidic"
click at [58, 193] on icon at bounding box center [57, 192] width 3 height 5
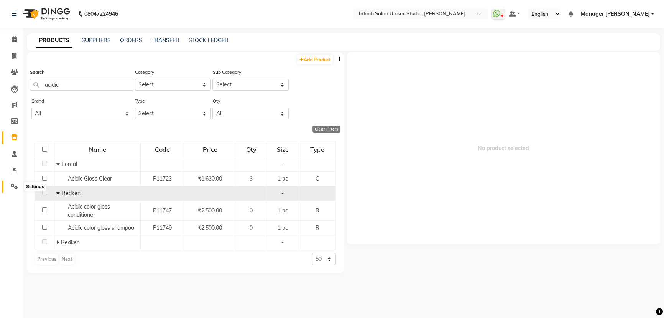
click at [8, 187] on span at bounding box center [14, 186] width 13 height 9
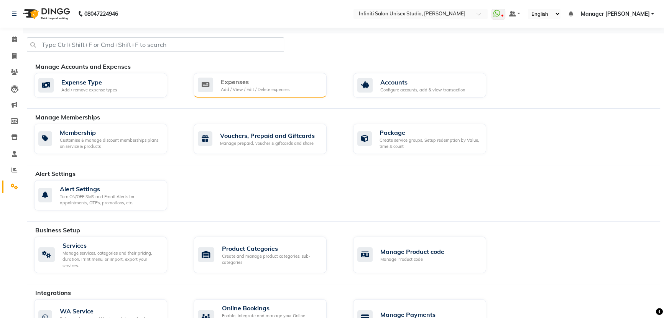
click at [253, 93] on div "Expenses Add / View / Edit / Delete expenses" at bounding box center [260, 85] width 133 height 25
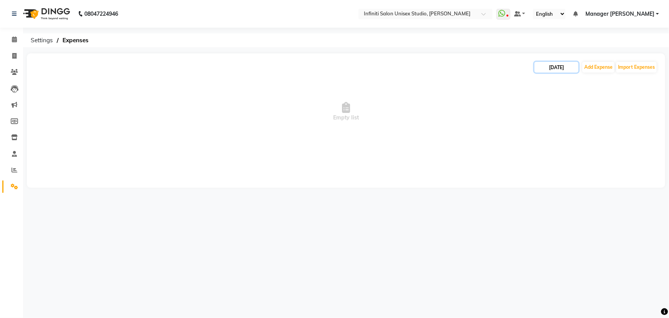
click at [548, 68] on input "[DATE]" at bounding box center [557, 67] width 44 height 11
select select "9"
select select "2025"
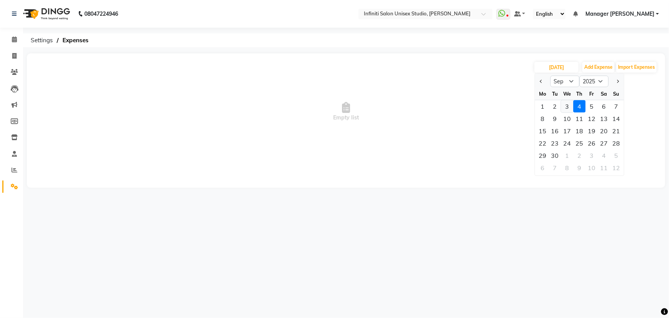
click at [566, 103] on div "3" at bounding box center [567, 106] width 12 height 12
type input "[DATE]"
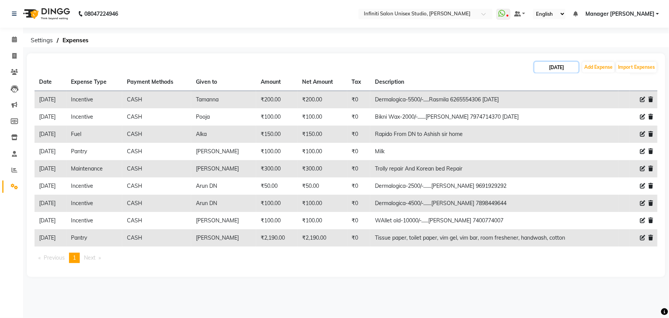
click at [553, 65] on input "[DATE]" at bounding box center [557, 67] width 44 height 11
select select "9"
select select "2025"
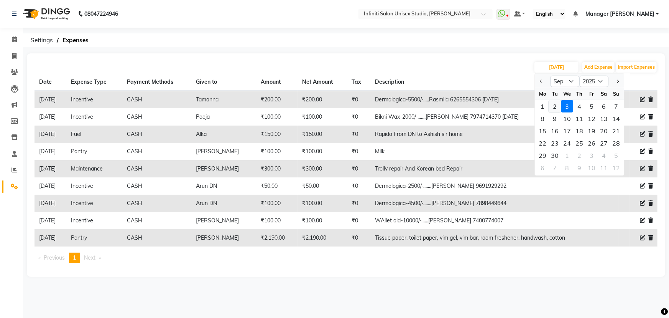
click at [554, 105] on div "2" at bounding box center [555, 106] width 12 height 12
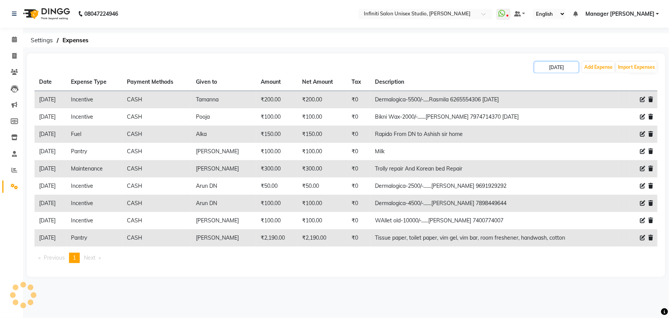
type input "[DATE]"
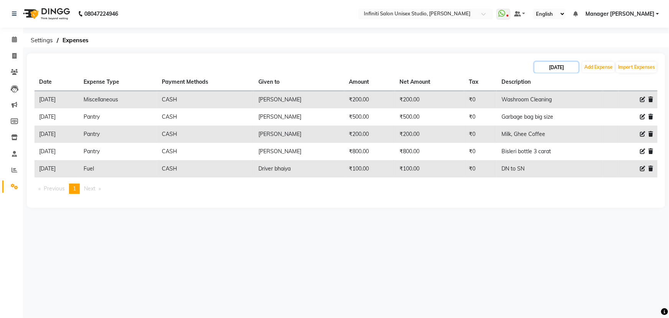
click at [550, 63] on input "[DATE]" at bounding box center [557, 67] width 44 height 11
select select "9"
select select "2025"
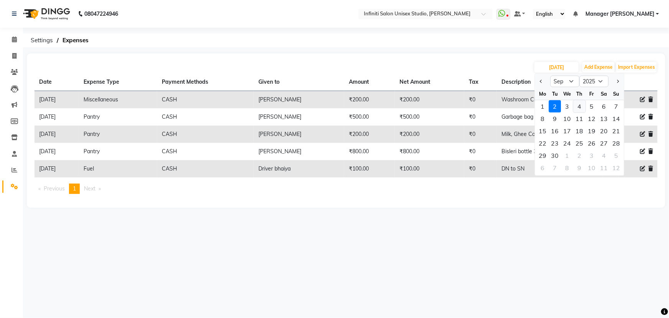
click at [580, 105] on div "4" at bounding box center [580, 106] width 12 height 12
type input "[DATE]"
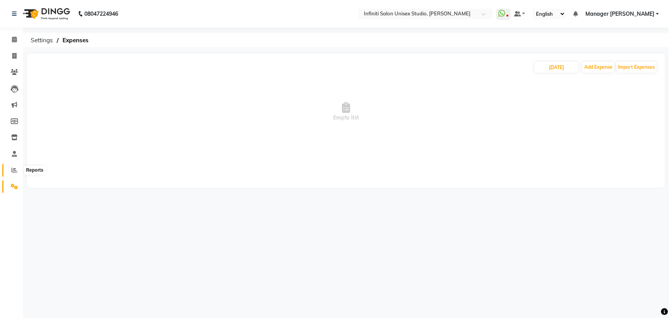
click at [14, 166] on span at bounding box center [14, 170] width 13 height 9
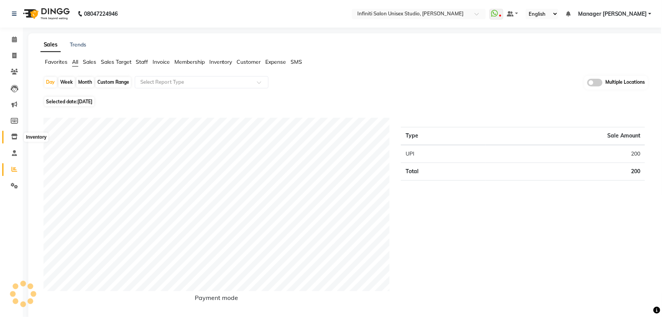
click at [15, 138] on icon at bounding box center [14, 137] width 7 height 6
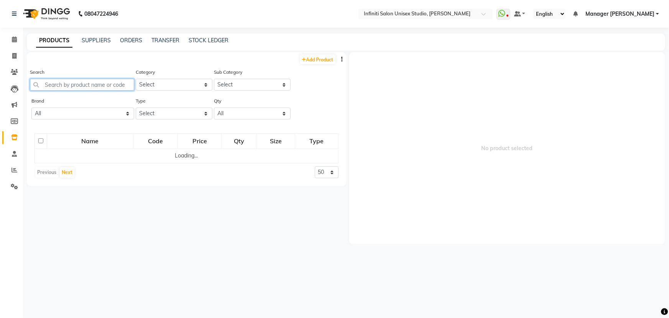
click at [67, 81] on input "text" at bounding box center [82, 85] width 104 height 12
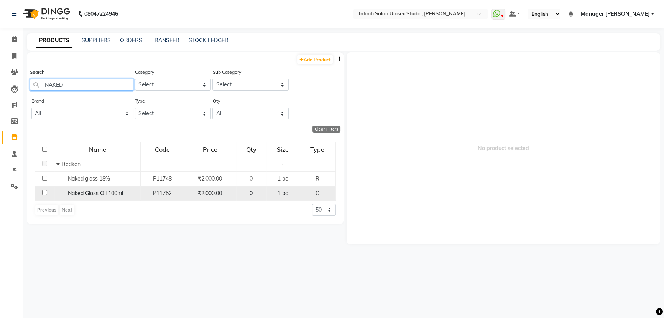
type input "NAKED"
click at [103, 192] on span "Naked Gloss Oil 100ml" at bounding box center [95, 192] width 55 height 7
select select
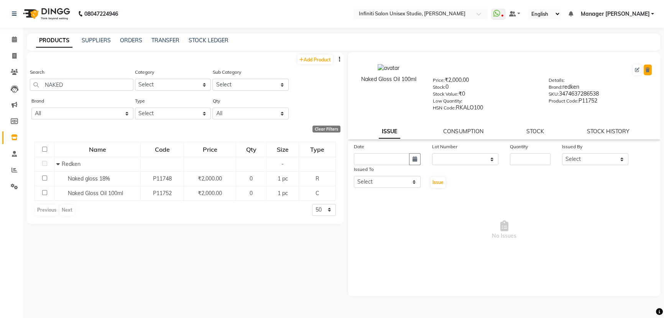
click at [648, 68] on icon at bounding box center [648, 69] width 4 height 5
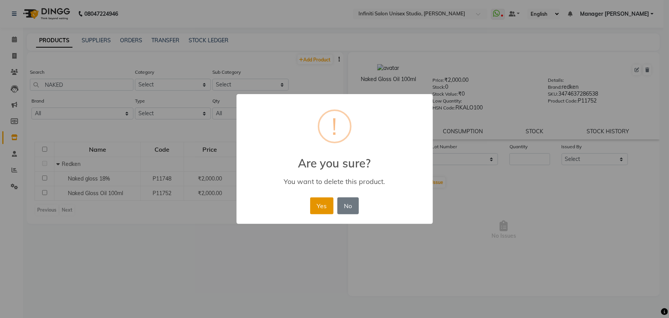
click at [325, 202] on button "Yes" at bounding box center [321, 205] width 23 height 17
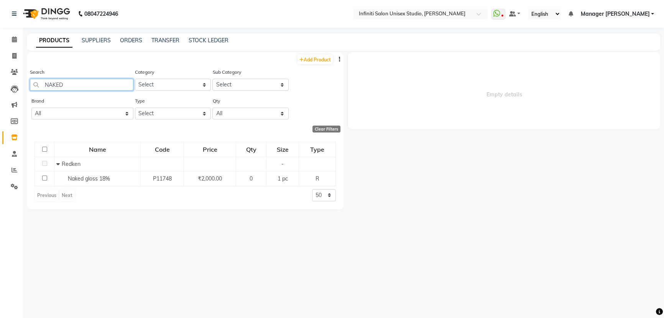
drag, startPoint x: 76, startPoint y: 82, endPoint x: 23, endPoint y: 78, distance: 53.0
click at [25, 80] on main "PRODUCTS SUPPLIERS ORDERS TRANSFER STOCK LEDGER Add Product Search NAKED Catego…" at bounding box center [343, 177] width 641 height 289
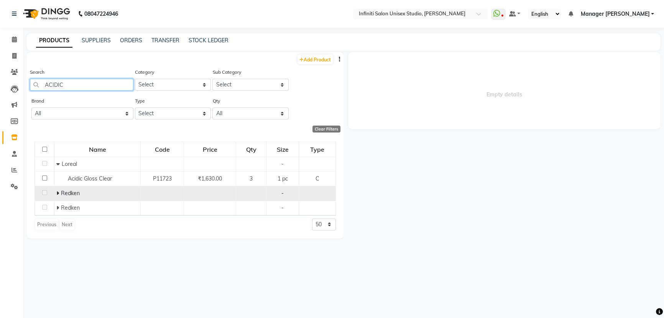
type input "ACIDIC"
click at [60, 197] on div "Redken" at bounding box center [97, 193] width 82 height 8
click at [57, 191] on span at bounding box center [57, 192] width 3 height 7
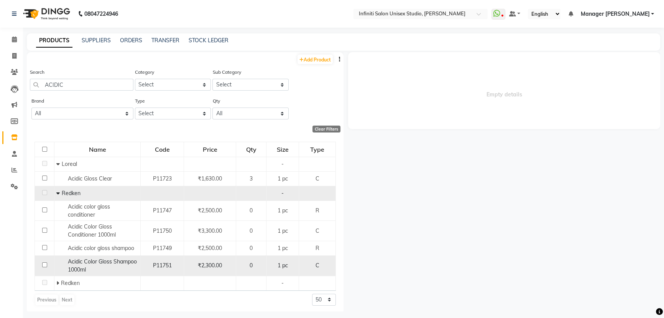
click at [117, 265] on div "Acidic Color Gloss Shampoo 1000ml" at bounding box center [97, 265] width 82 height 16
select select
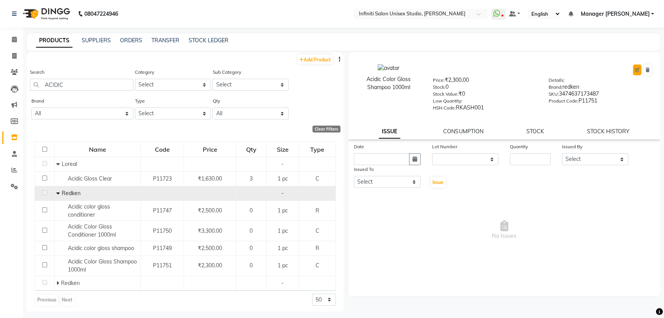
click at [637, 70] on icon at bounding box center [637, 69] width 5 height 5
select select "C"
select select "true"
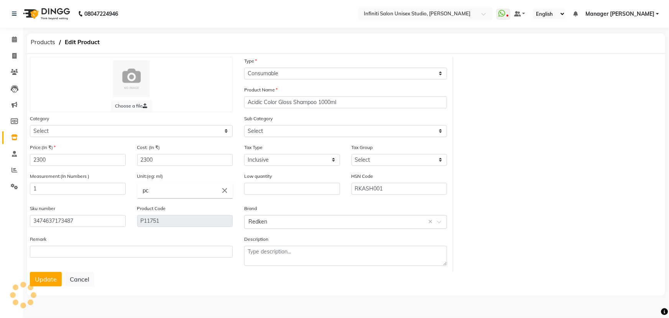
select select "903101100"
select select "903101133"
drag, startPoint x: 37, startPoint y: 160, endPoint x: 28, endPoint y: 158, distance: 8.6
click at [28, 158] on div "Price:(In ₹) 2300" at bounding box center [77, 157] width 107 height 29
type input "3300"
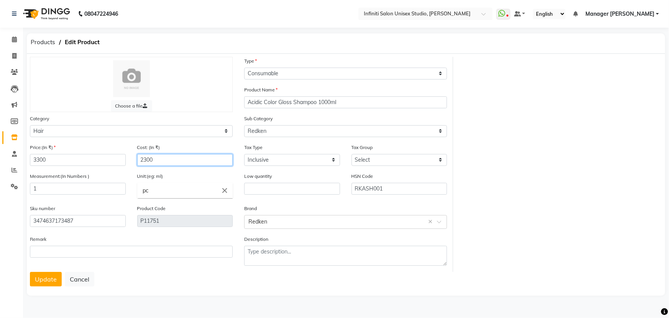
drag, startPoint x: 143, startPoint y: 158, endPoint x: 133, endPoint y: 156, distance: 10.5
click at [133, 156] on div "Cost: (In ₹) 2300" at bounding box center [185, 157] width 107 height 29
type input "3300"
click at [53, 280] on button "Update" at bounding box center [46, 279] width 32 height 15
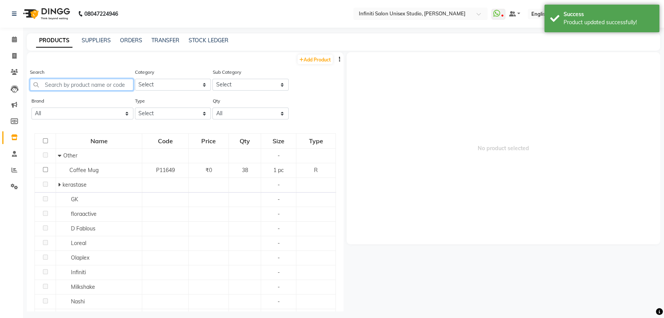
click at [72, 84] on input "text" at bounding box center [82, 85] width 104 height 12
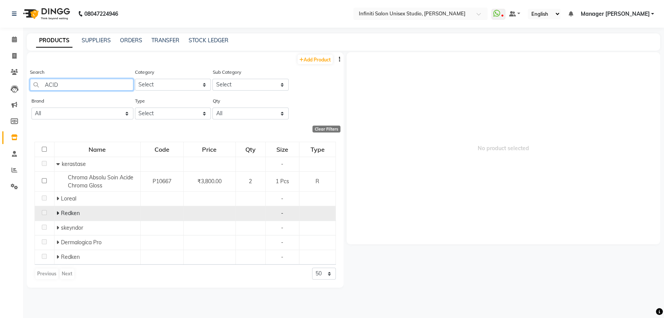
type input "ACID"
click at [58, 212] on icon at bounding box center [57, 212] width 3 height 5
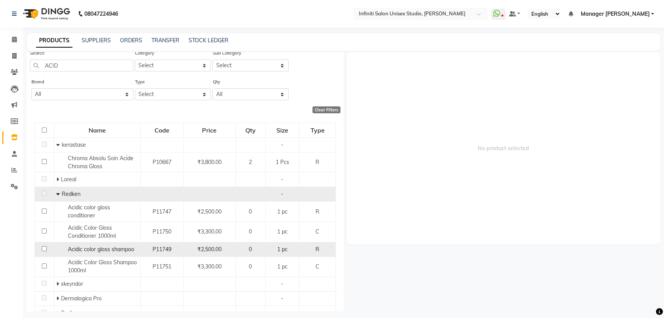
scroll to position [35, 0]
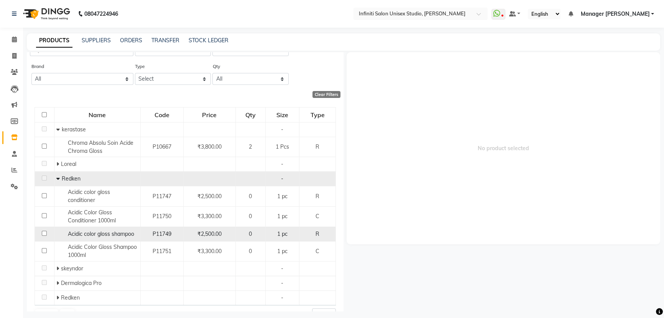
click at [95, 233] on span "Acidic color gloss shampoo" at bounding box center [101, 233] width 66 height 7
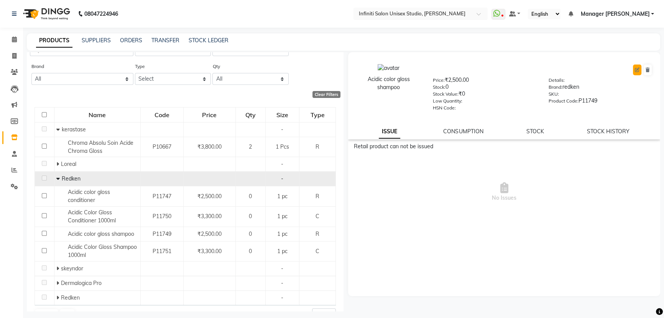
click at [635, 70] on icon at bounding box center [637, 69] width 5 height 5
select select "R"
select select "903101100"
select select "903101133"
select select "true"
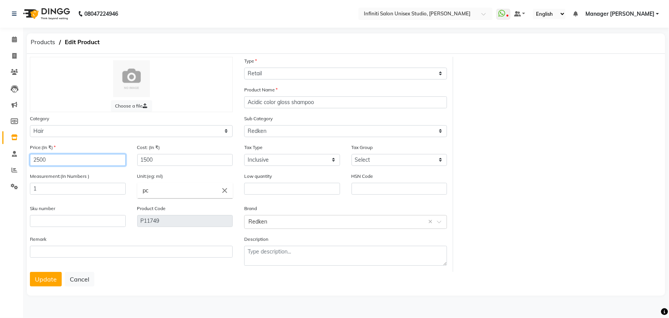
click at [38, 158] on input "2500" at bounding box center [78, 160] width 96 height 12
type input "2300"
drag, startPoint x: 155, startPoint y: 156, endPoint x: 127, endPoint y: 156, distance: 28.0
click at [138, 158] on input "1500" at bounding box center [185, 160] width 96 height 12
type input "1380"
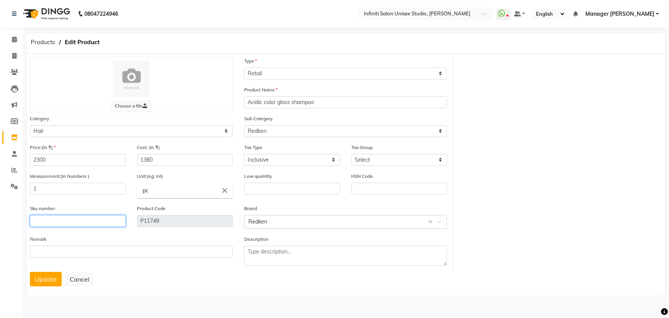
click at [81, 225] on input "text" at bounding box center [78, 221] width 96 height 12
click at [379, 189] on input "text" at bounding box center [400, 189] width 96 height 12
type input "RKASH300"
click at [106, 221] on input "text" at bounding box center [78, 221] width 96 height 12
type input "3474637173494"
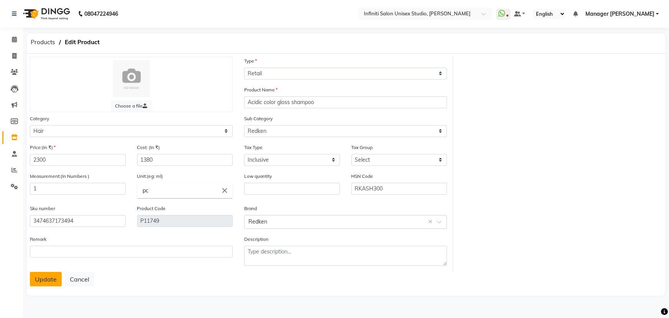
click at [39, 277] on button "Update" at bounding box center [46, 279] width 32 height 15
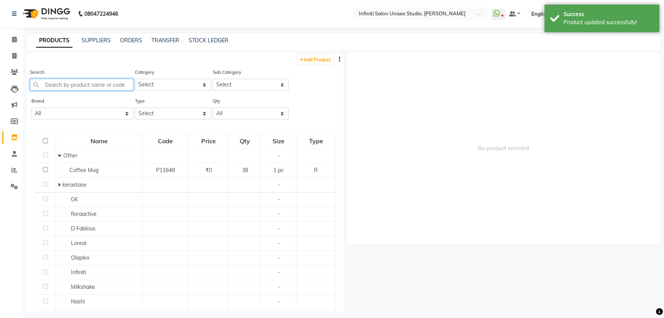
click at [75, 87] on input "text" at bounding box center [82, 85] width 104 height 12
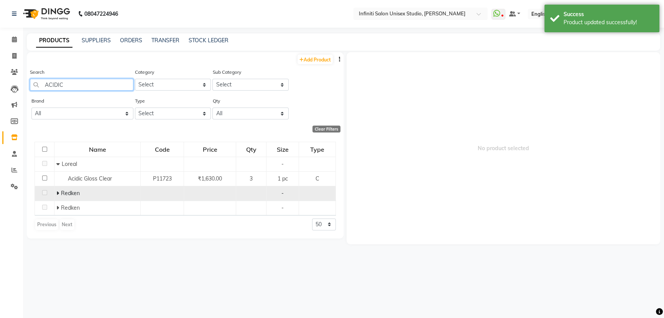
type input "ACIDIC"
click at [58, 193] on icon at bounding box center [57, 192] width 3 height 5
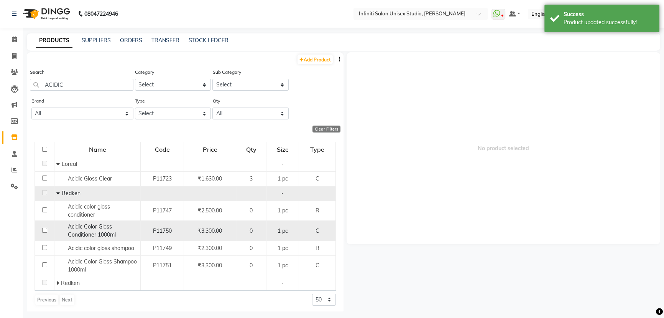
scroll to position [2, 0]
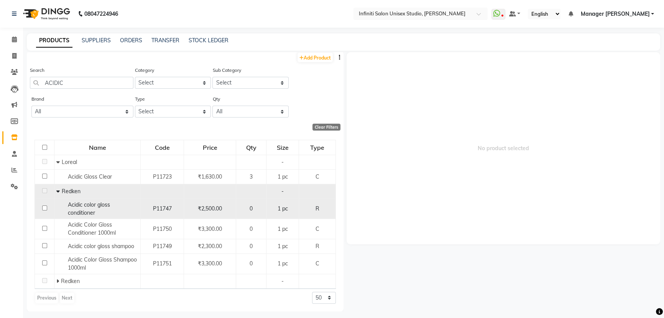
click at [100, 203] on span "Acidic color gloss conditioner" at bounding box center [89, 208] width 42 height 15
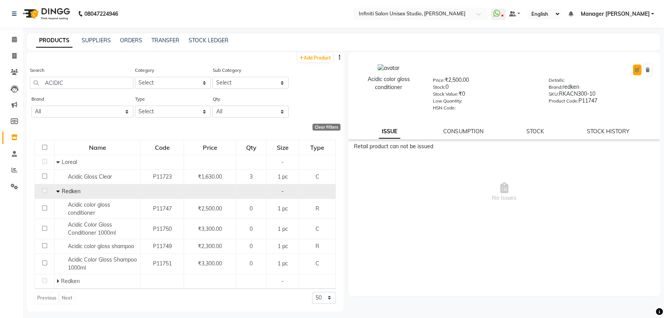
click at [636, 69] on icon at bounding box center [637, 69] width 5 height 5
select select "R"
select select "903101100"
select select "903101133"
select select "true"
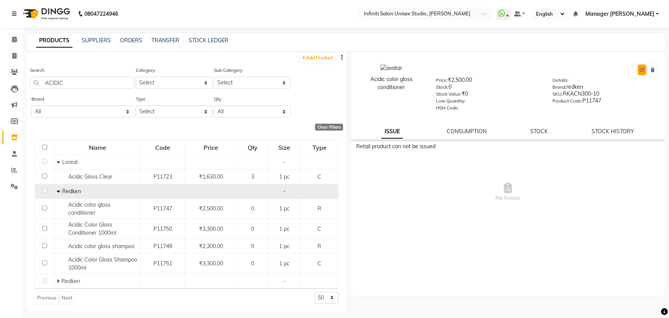
select select "2851"
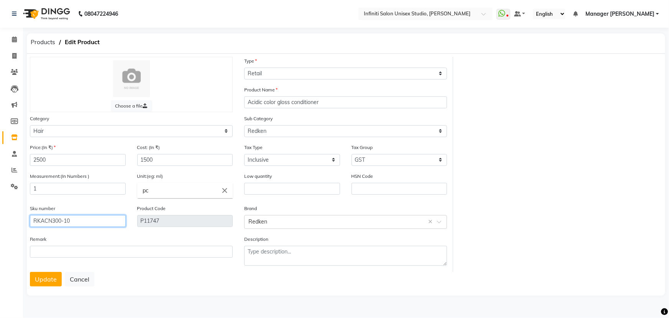
drag, startPoint x: 79, startPoint y: 220, endPoint x: 26, endPoint y: 224, distance: 53.1
click at [26, 224] on main "Products Edit Product Choose a file Type Select Type Both Retail Consumable Pro…" at bounding box center [346, 170] width 646 height 275
click at [384, 193] on input "text" at bounding box center [400, 189] width 96 height 12
paste input "RKACN300-10"
type input "RKACN300-10"
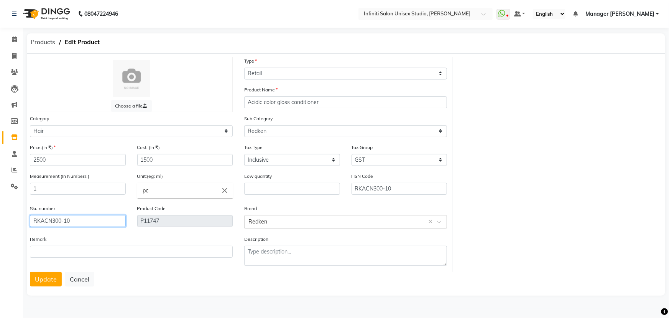
drag, startPoint x: 79, startPoint y: 223, endPoint x: 0, endPoint y: 218, distance: 79.6
click at [0, 218] on app-home "08047224946 Select Location × Infiniti Salon Unisex Studio, Devendra Nagar What…" at bounding box center [334, 154] width 669 height 308
type input "3474637173463"
drag, startPoint x: 397, startPoint y: 189, endPoint x: 384, endPoint y: 186, distance: 13.3
click at [384, 186] on input "RKACN300-10" at bounding box center [400, 189] width 96 height 12
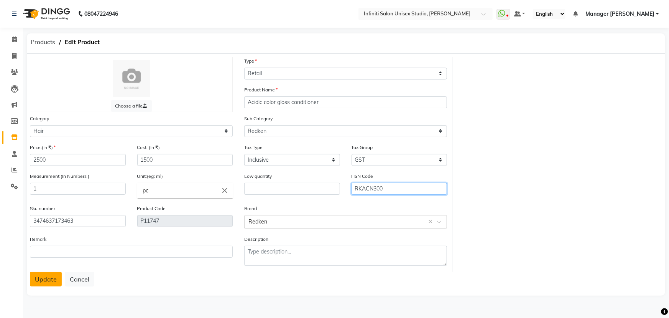
type input "RKACN300"
click at [43, 280] on button "Update" at bounding box center [46, 279] width 32 height 15
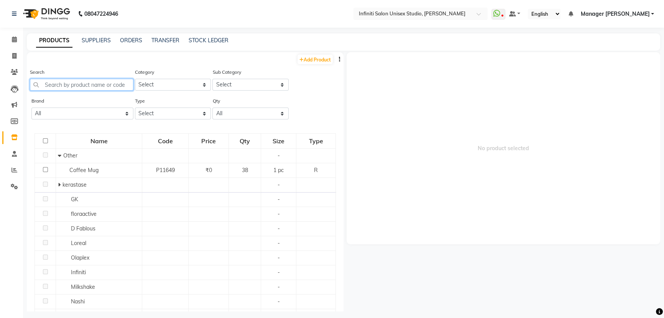
click at [69, 79] on input "text" at bounding box center [82, 85] width 104 height 12
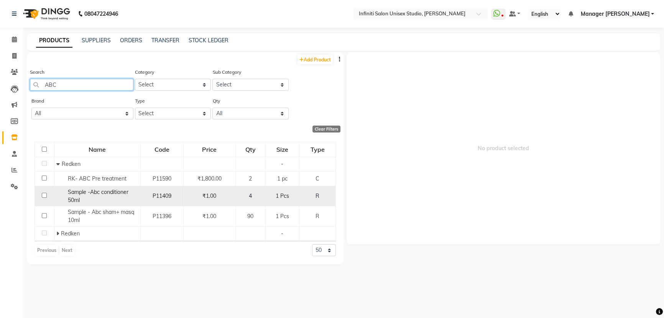
scroll to position [5, 0]
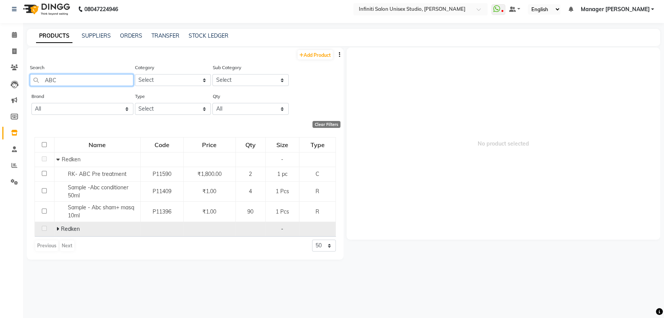
type input "ABC"
click at [54, 230] on td "Redken" at bounding box center [97, 229] width 86 height 15
click at [58, 229] on icon at bounding box center [57, 228] width 3 height 5
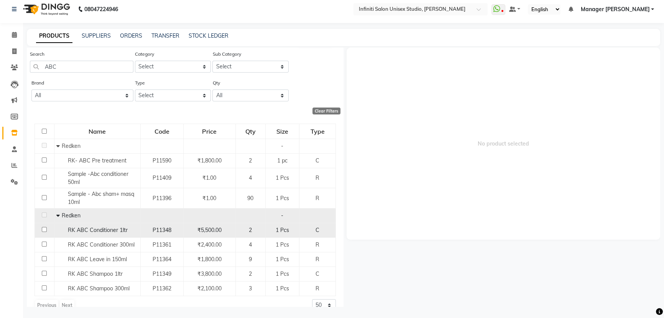
scroll to position [25, 0]
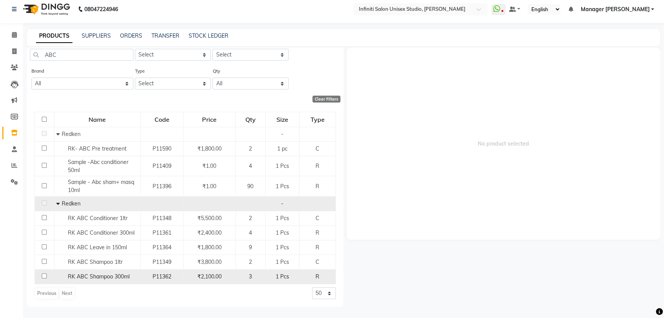
click at [122, 273] on span "RK ABC Shampoo 300ml" at bounding box center [99, 276] width 62 height 7
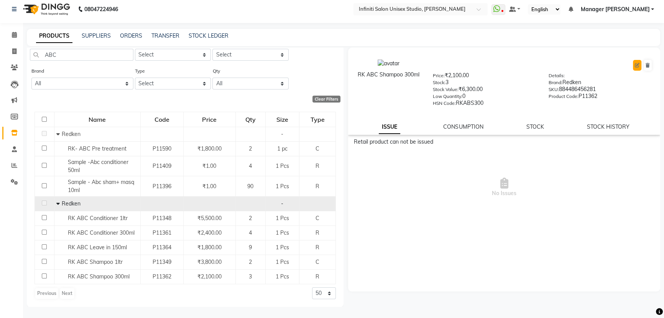
click at [635, 64] on icon at bounding box center [637, 65] width 5 height 5
select select "R"
select select "903103150"
select select "true"
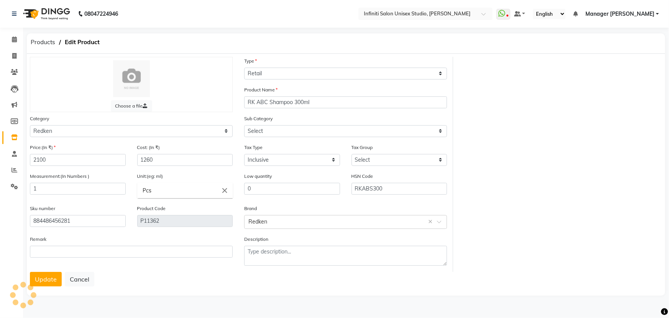
select select "9031031501"
drag, startPoint x: 33, startPoint y: 161, endPoint x: 0, endPoint y: 160, distance: 33.4
click at [4, 161] on app-home "08047224946 Select Location × Infiniti Salon Unisex Studio, Devendra Nagar What…" at bounding box center [334, 154] width 669 height 308
type input "2300"
drag, startPoint x: 164, startPoint y: 156, endPoint x: 121, endPoint y: 160, distance: 43.2
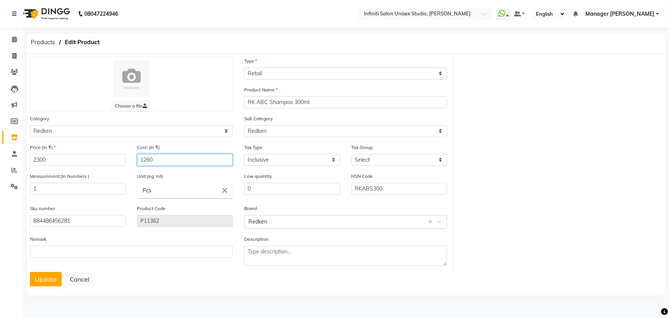
click at [122, 160] on div "Price:(In ₹) 2300 Cost: (In ₹) 1260" at bounding box center [131, 157] width 214 height 29
type input "1380"
click at [42, 278] on button "Update" at bounding box center [46, 279] width 32 height 15
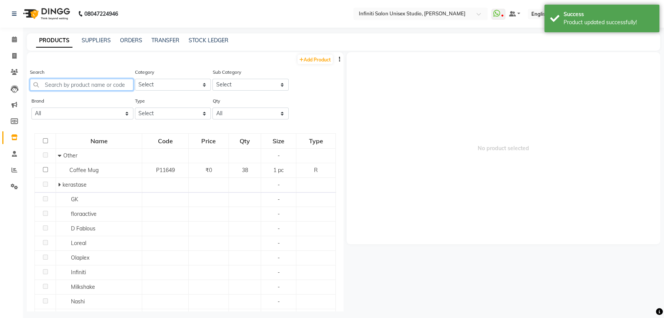
click at [110, 86] on input "text" at bounding box center [82, 85] width 104 height 12
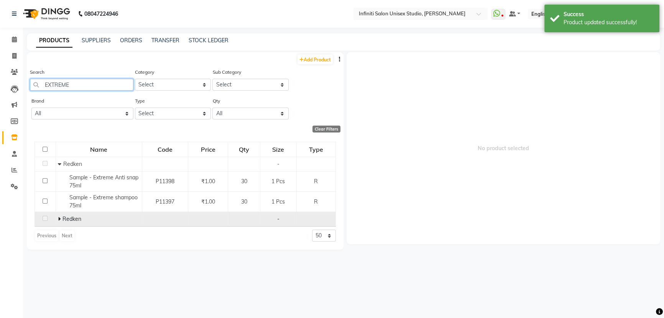
type input "EXTREME"
click at [58, 220] on icon at bounding box center [59, 218] width 3 height 5
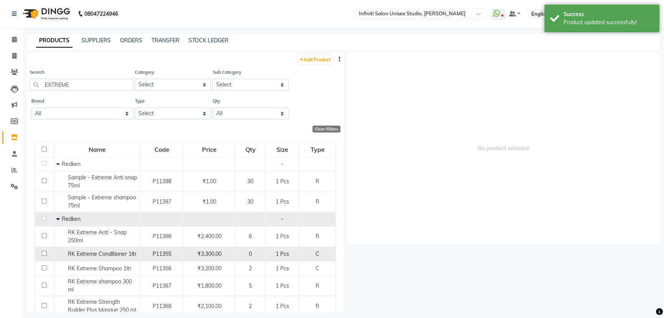
click at [109, 257] on div "RK Extreme Conditioner 1ltr" at bounding box center [97, 254] width 82 height 8
select select
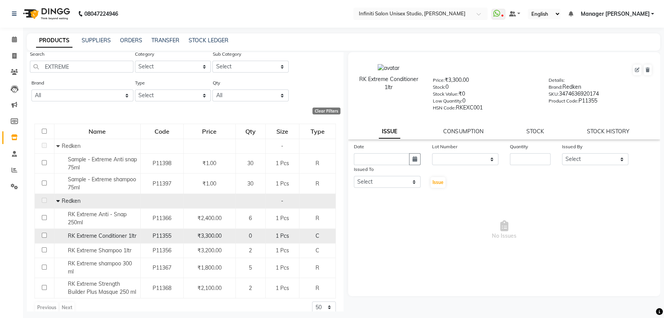
scroll to position [28, 0]
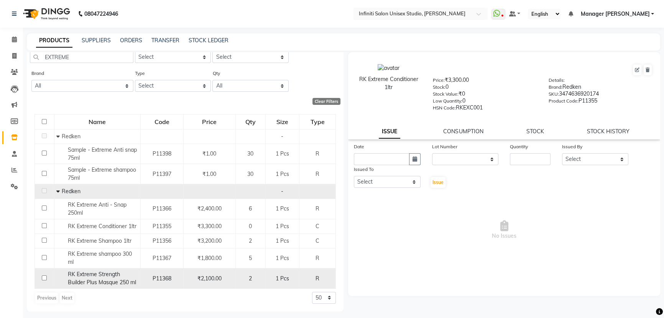
click at [84, 274] on span "RK Extreme Strength Builder Plus Masque 250 ml" at bounding box center [102, 277] width 68 height 15
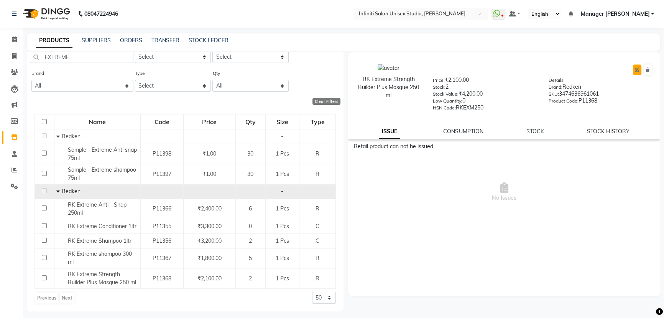
click at [634, 67] on button at bounding box center [637, 69] width 8 height 11
select select "R"
select select "903103150"
select select "9031031501"
select select "true"
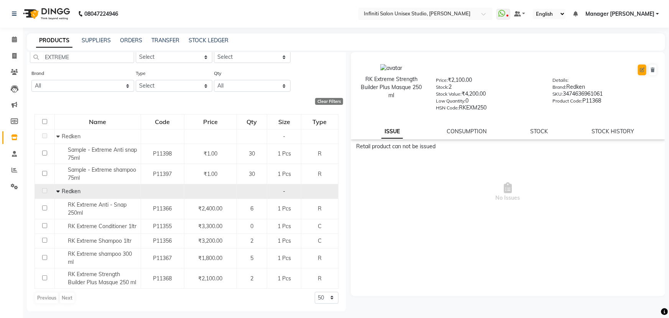
select select "2851"
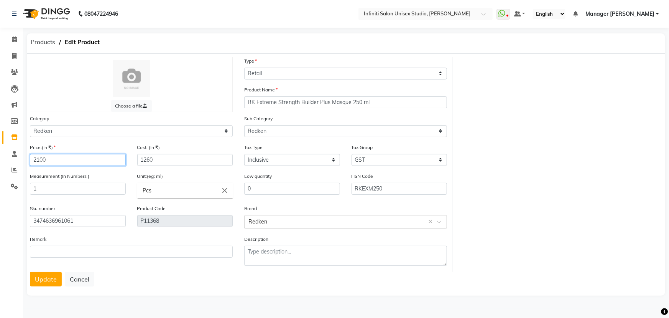
drag, startPoint x: 46, startPoint y: 160, endPoint x: 5, endPoint y: 160, distance: 40.3
click at [5, 160] on app-home "08047224946 Select Location × Infiniti Salon Unisex Studio, Devendra Nagar What…" at bounding box center [334, 154] width 669 height 308
type input "2200"
drag, startPoint x: 141, startPoint y: 158, endPoint x: 115, endPoint y: 158, distance: 25.7
click at [119, 158] on div "Price:(In ₹) 2200 Cost: (In ₹) 1260" at bounding box center [131, 157] width 214 height 29
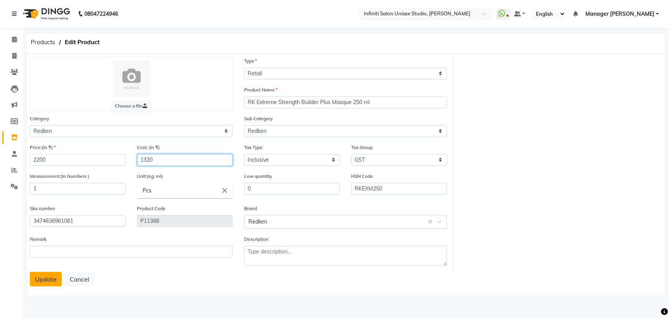
type input "1320"
click at [43, 277] on button "Update" at bounding box center [46, 279] width 32 height 15
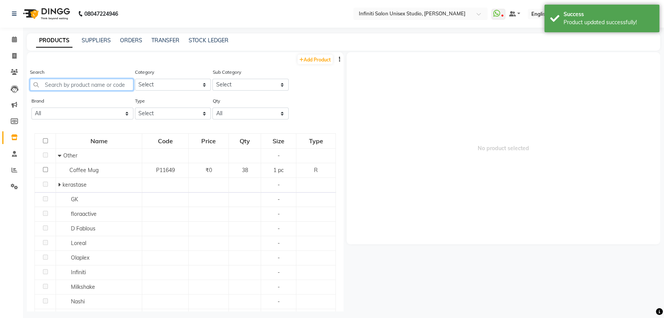
click at [70, 84] on input "text" at bounding box center [82, 85] width 104 height 12
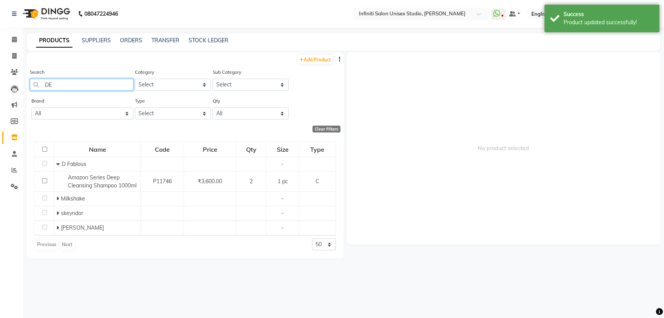
type input "D"
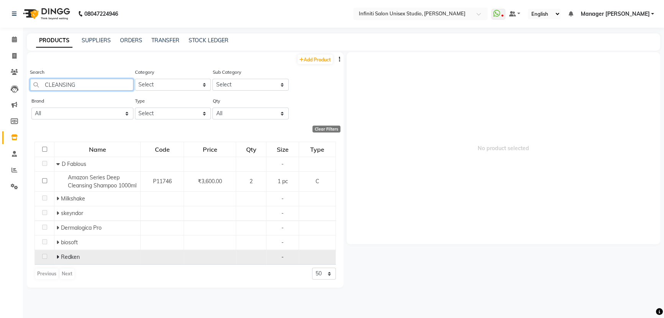
type input "CLEANSING"
click at [59, 260] on span at bounding box center [58, 256] width 5 height 7
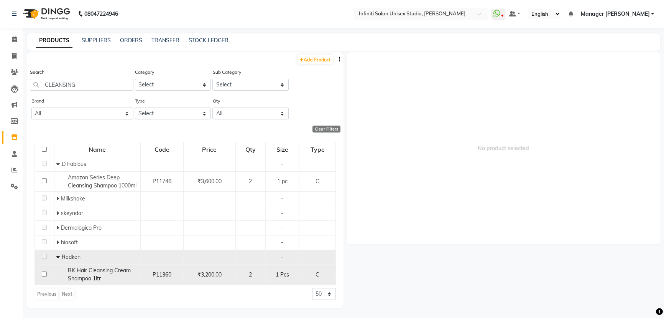
click at [91, 276] on span "RK Hair Cleansing Cream Shampoo 1ltr" at bounding box center [99, 274] width 63 height 15
select select
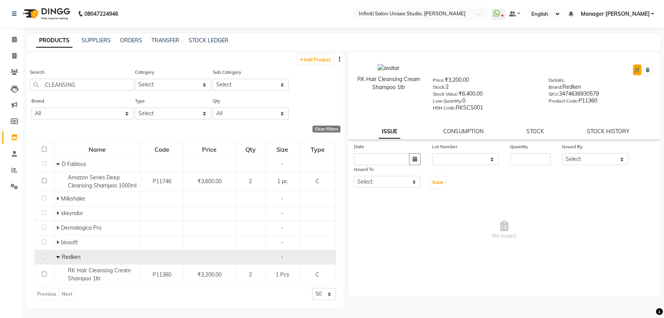
click at [639, 67] on icon at bounding box center [637, 69] width 5 height 5
select select "C"
select select "903103150"
select select "true"
select select "2851"
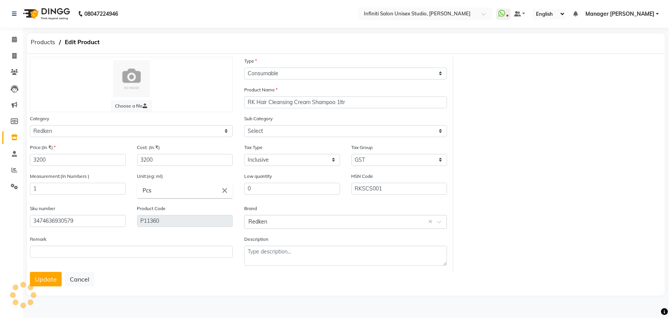
select select "9031031501"
drag, startPoint x: 53, startPoint y: 156, endPoint x: 5, endPoint y: 160, distance: 48.1
click at [5, 160] on app-home "08047224946 Select Location × Infiniti Salon Unisex Studio, Devendra Nagar What…" at bounding box center [334, 154] width 669 height 308
type input "3300"
click at [142, 158] on input "3200" at bounding box center [185, 160] width 96 height 12
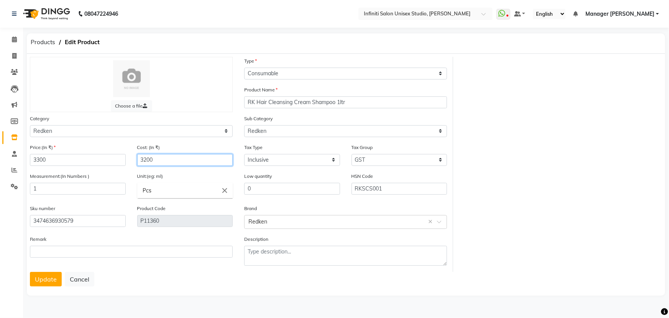
click at [146, 158] on input "3200" at bounding box center [185, 160] width 96 height 12
type input "3300"
click at [45, 274] on button "Update" at bounding box center [46, 279] width 32 height 15
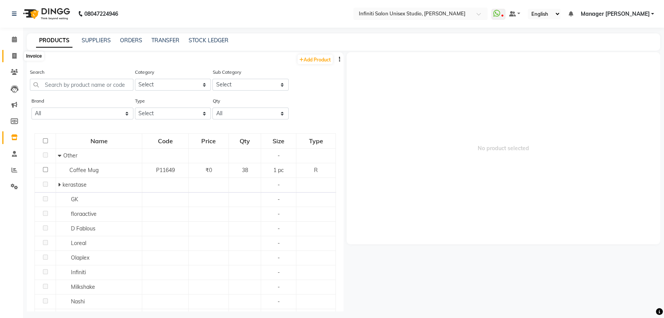
click at [16, 52] on span at bounding box center [14, 56] width 13 height 9
select select "6511"
select select "service"
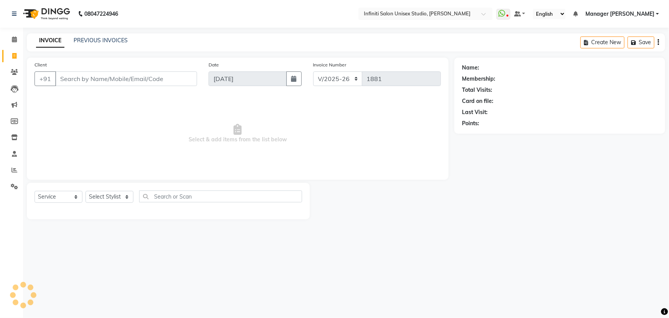
click at [13, 30] on div "Calendar Invoice Clients Leads Marketing Members Inventory Staff Reports Settin…" at bounding box center [52, 164] width 104 height 284
click at [13, 35] on link "Calendar" at bounding box center [11, 39] width 18 height 13
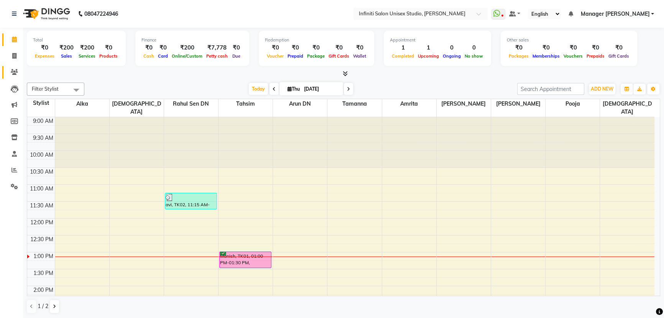
click at [12, 73] on icon at bounding box center [14, 72] width 7 height 6
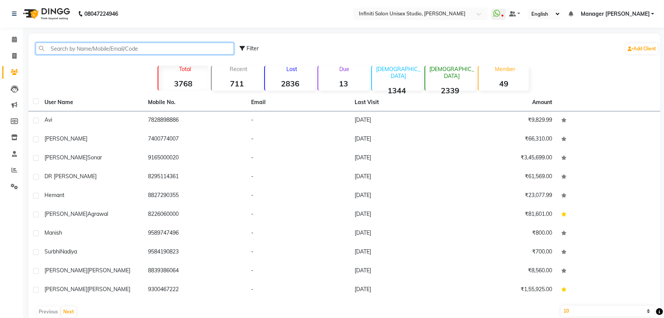
click at [94, 50] on input "text" at bounding box center [135, 49] width 198 height 12
paste input "7755077655"
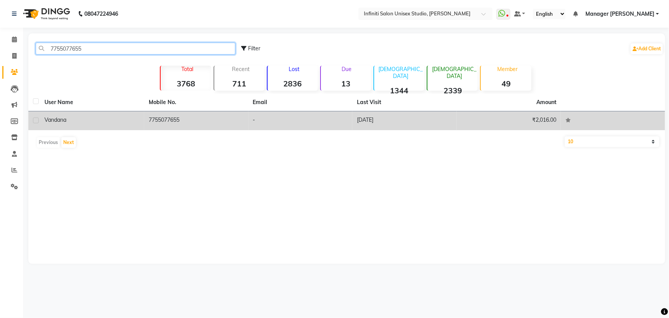
type input "7755077655"
click at [84, 119] on div "Vandana" at bounding box center [91, 120] width 95 height 8
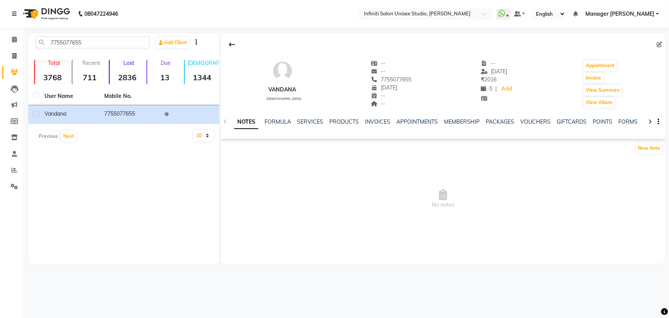
click at [296, 120] on ul "NOTES FORMULA SERVICES PRODUCTS INVOICES APPOINTMENTS MEMBERSHIP PACKAGES VOUCH…" at bounding box center [477, 122] width 487 height 8
click at [303, 121] on link "SERVICES" at bounding box center [310, 121] width 26 height 7
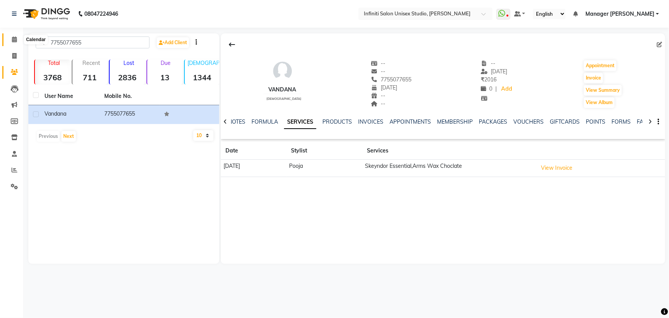
drag, startPoint x: 13, startPoint y: 39, endPoint x: 61, endPoint y: 6, distance: 58.2
click at [13, 39] on icon at bounding box center [14, 39] width 5 height 6
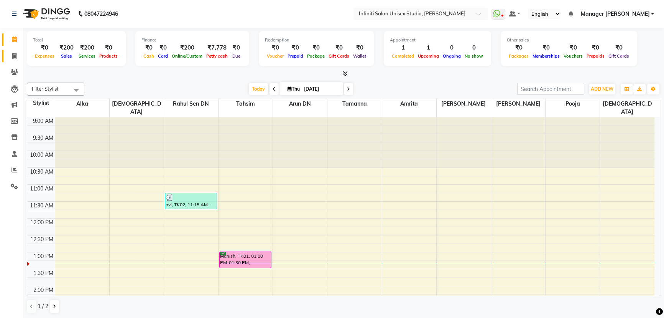
drag, startPoint x: 12, startPoint y: 53, endPoint x: 19, endPoint y: 54, distance: 7.3
click at [12, 53] on icon at bounding box center [14, 56] width 4 height 6
select select "service"
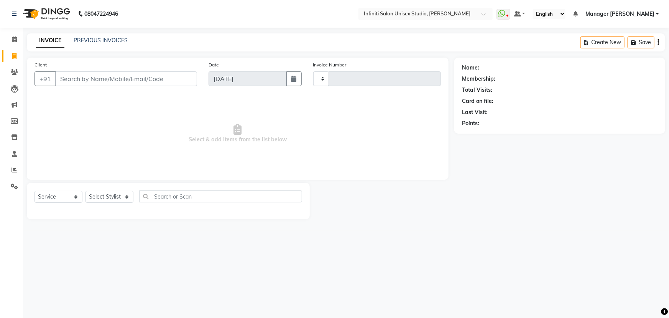
type input "1881"
select select "6511"
type input "5"
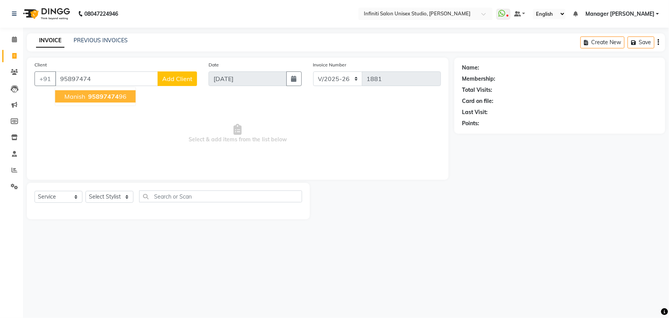
click at [104, 95] on span "95897474" at bounding box center [103, 96] width 31 height 8
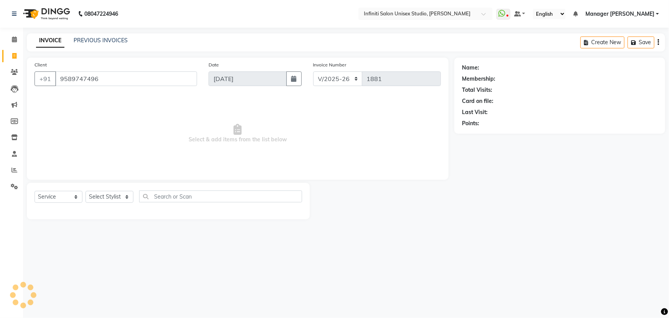
type input "9589747496"
select select "1: Object"
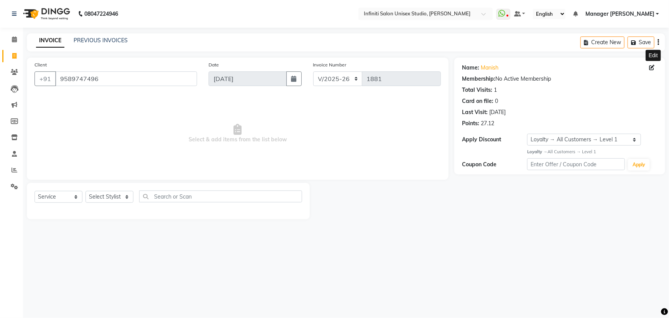
click at [653, 67] on icon at bounding box center [651, 67] width 5 height 5
select select "24"
select select "10"
select select "[DEMOGRAPHIC_DATA]"
select select "46378"
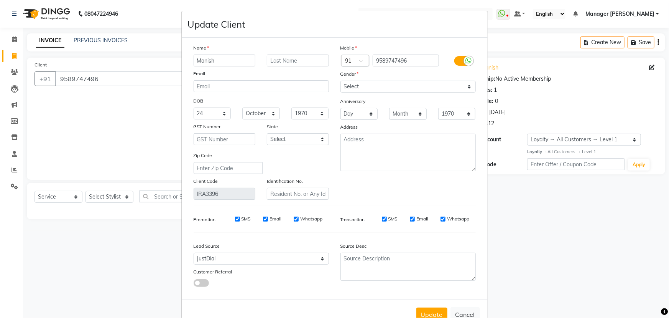
drag, startPoint x: 214, startPoint y: 58, endPoint x: 199, endPoint y: 58, distance: 15.3
click at [199, 58] on input "Manish" at bounding box center [225, 60] width 62 height 12
type input "[PERSON_NAME]"
click at [428, 311] on button "Update" at bounding box center [432, 314] width 31 height 14
select select
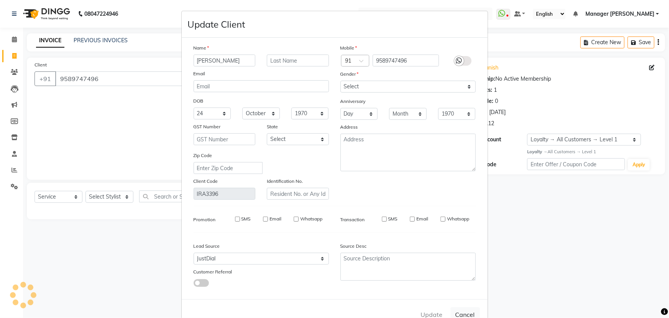
select select
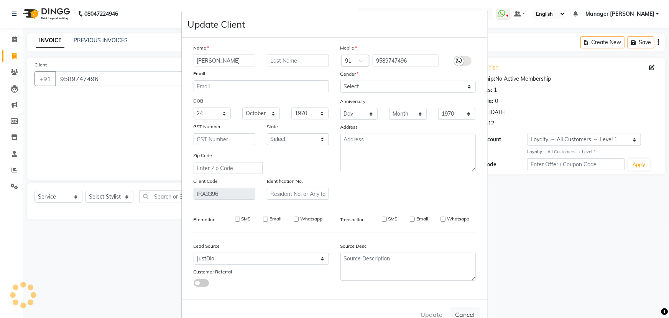
select select
checkbox input "false"
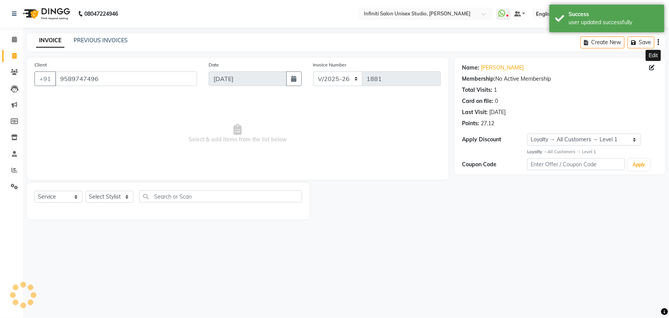
select select "1: Object"
click at [95, 197] on select "Select Stylist Alka Amrita Arun DN Bharti [PERSON_NAME] Owner [PERSON_NAME] DN …" at bounding box center [110, 197] width 48 height 12
select select "49888"
click at [86, 191] on select "Select Stylist Alka Amrita Arun DN Bharti [PERSON_NAME] Owner [PERSON_NAME] DN …" at bounding box center [110, 197] width 48 height 12
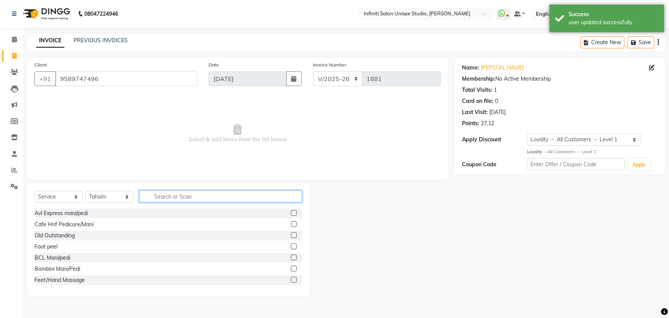
click at [186, 196] on input "text" at bounding box center [220, 196] width 163 height 12
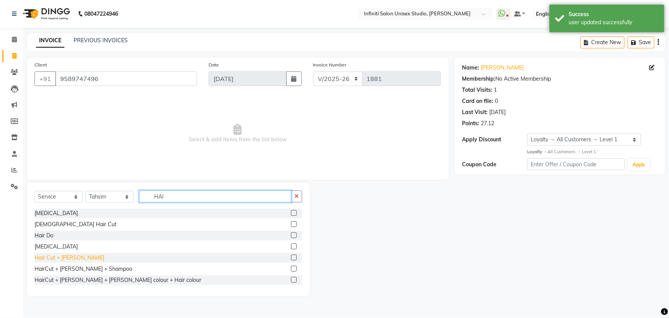
type input "HAI"
click at [60, 254] on div "Hair Cut + [PERSON_NAME]" at bounding box center [70, 258] width 70 height 8
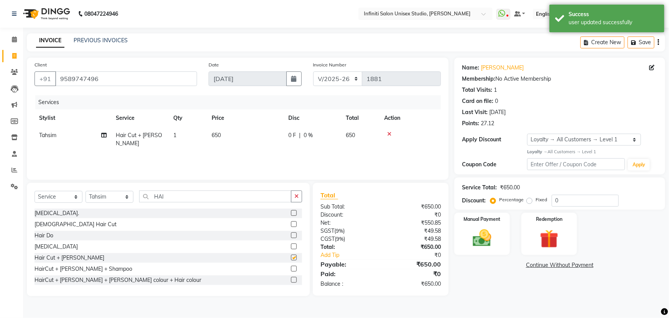
checkbox input "false"
click at [332, 79] on select "CI/2025-26 V/2025-26" at bounding box center [337, 78] width 49 height 15
select select "7941"
click at [313, 71] on select "CI/2025-26 V/2025-26" at bounding box center [337, 78] width 49 height 15
type input "0875"
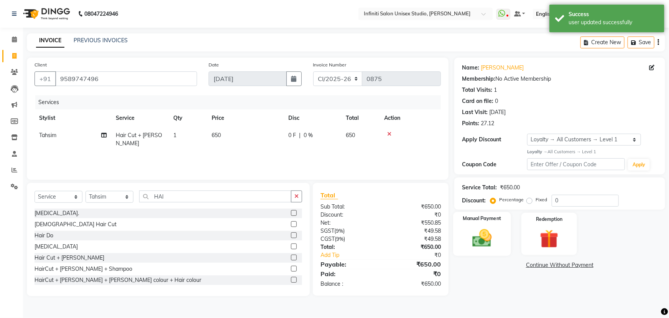
click at [483, 232] on img at bounding box center [482, 238] width 31 height 22
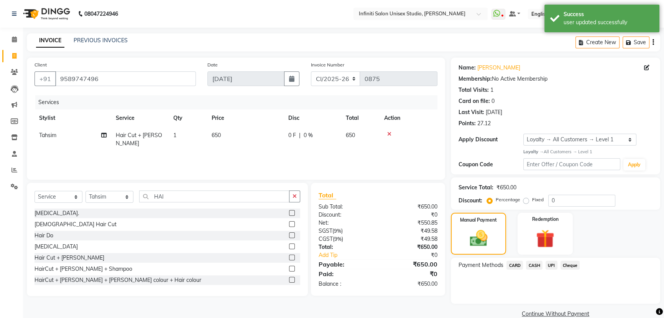
click at [536, 263] on span "CASH" at bounding box center [534, 264] width 16 height 9
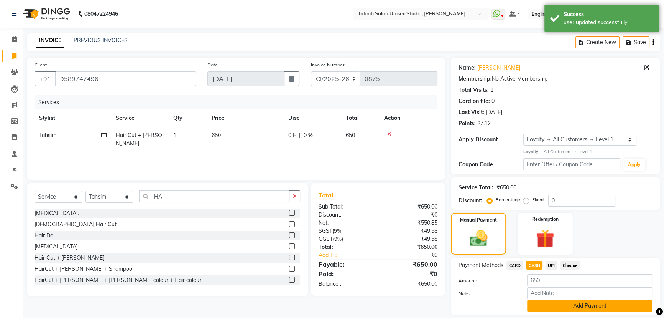
click at [549, 306] on button "Add Payment" at bounding box center [589, 306] width 125 height 12
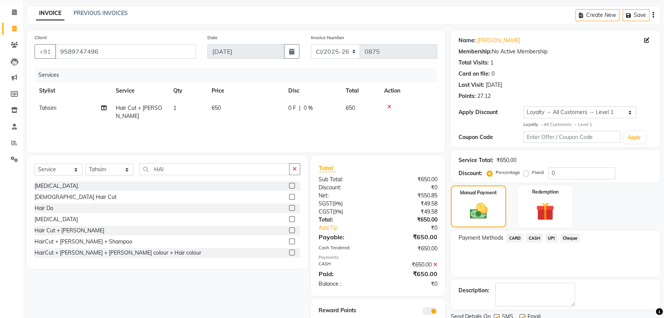
scroll to position [56, 0]
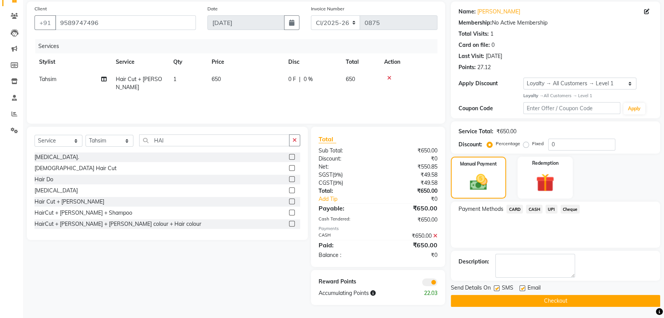
click at [519, 298] on button "Checkout" at bounding box center [555, 301] width 209 height 12
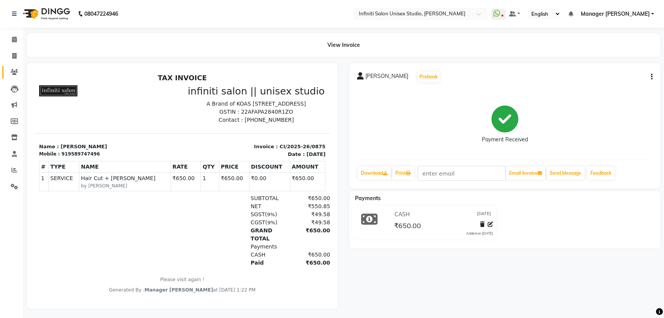
click at [10, 66] on link "Clients" at bounding box center [11, 72] width 18 height 13
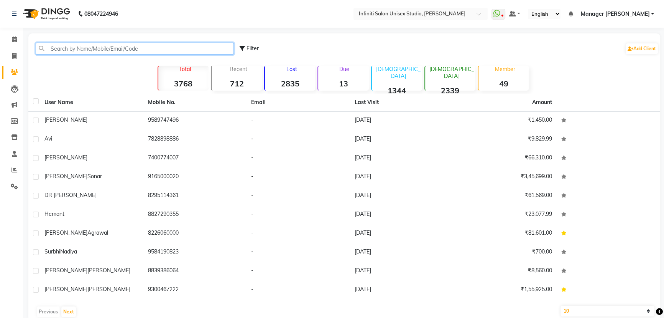
click at [65, 46] on input "text" at bounding box center [135, 49] width 198 height 12
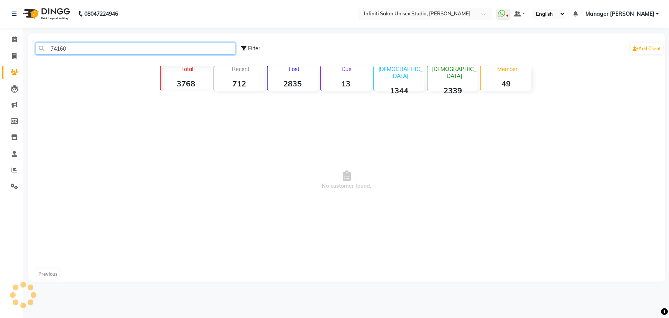
type input "741607"
drag, startPoint x: 92, startPoint y: 48, endPoint x: 42, endPoint y: 44, distance: 50.4
click at [42, 44] on input "741607" at bounding box center [136, 49] width 200 height 12
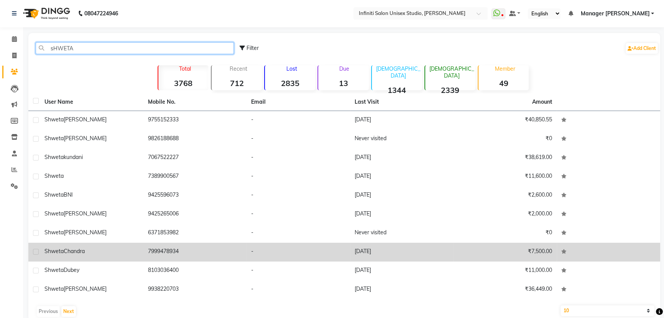
scroll to position [14, 0]
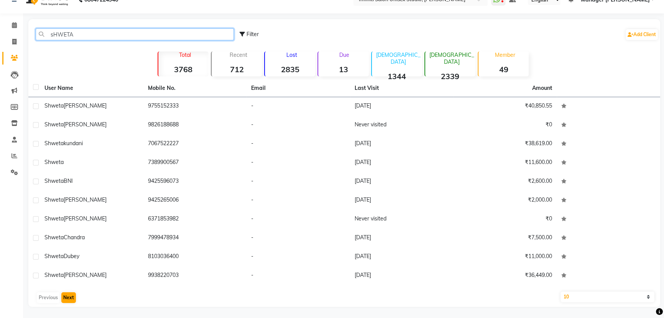
type input "sHWETA"
click at [68, 293] on button "Next" at bounding box center [68, 297] width 15 height 11
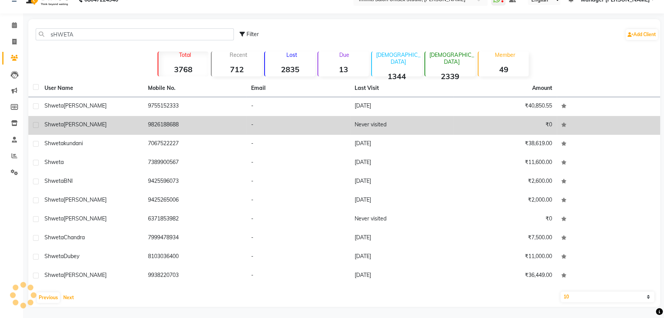
scroll to position [0, 0]
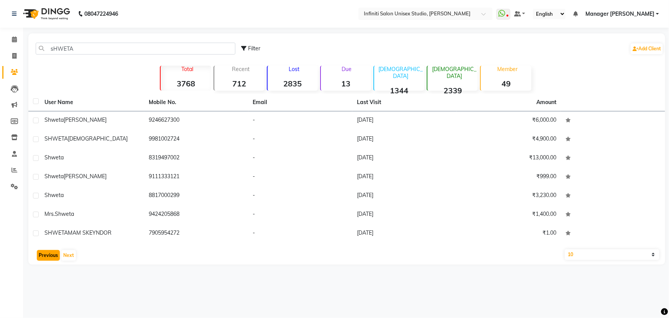
click at [48, 251] on button "Previous" at bounding box center [48, 255] width 23 height 11
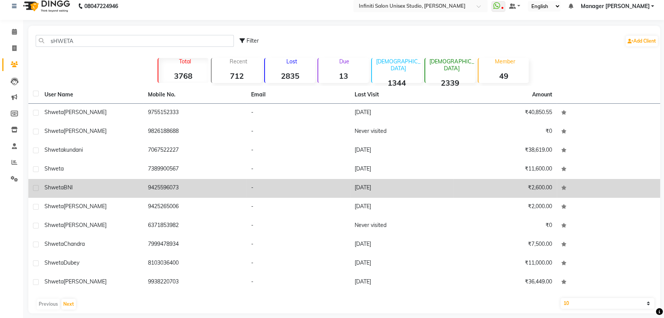
scroll to position [14, 0]
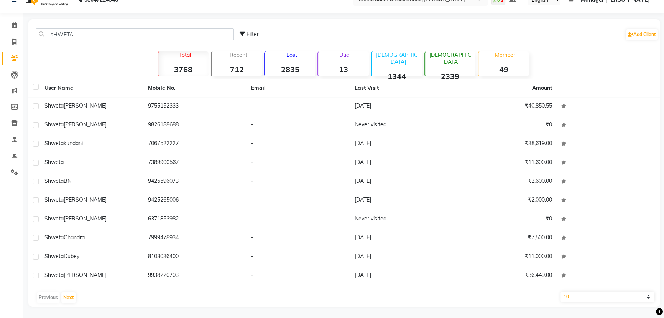
click at [76, 294] on div "Previous Next" at bounding box center [344, 297] width 626 height 12
click at [68, 295] on button "Next" at bounding box center [68, 297] width 15 height 11
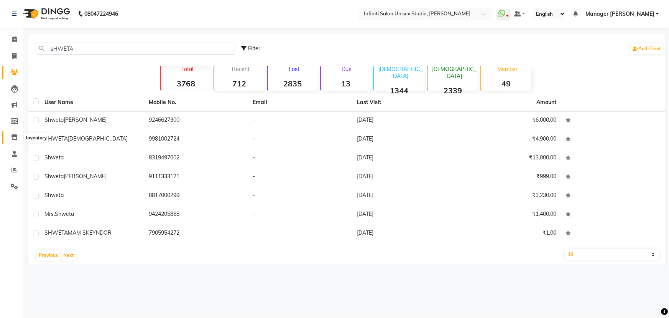
click at [17, 137] on icon at bounding box center [14, 137] width 7 height 6
select select
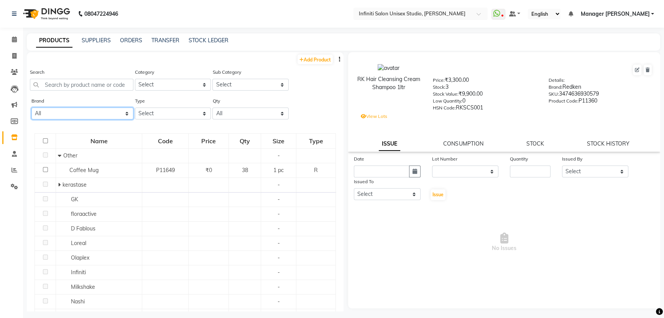
click at [77, 109] on select "All Bcl Beattitude Be Care Love Biolume Biosoft [PERSON_NAME] Dermalogica D Fab…" at bounding box center [82, 113] width 102 height 12
select select "kerastase"
click at [31, 108] on select "All Bcl Beattitude Be Care Love Biolume Biosoft [PERSON_NAME] Dermalogica D Fab…" at bounding box center [82, 113] width 102 height 12
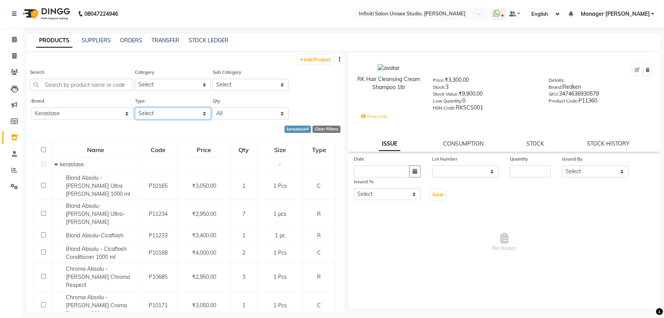
click at [164, 116] on select "Select Both Retail Consumable" at bounding box center [173, 113] width 76 height 12
select select "R"
click at [135, 108] on select "Select Both Retail Consumable" at bounding box center [173, 113] width 76 height 12
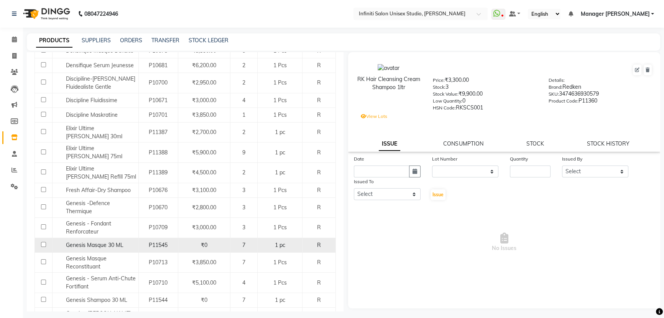
scroll to position [523, 0]
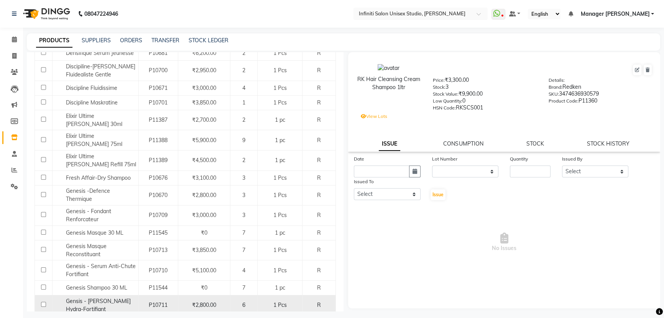
click at [122, 297] on div "Gensis - [PERSON_NAME] Hydra-Fortifiant" at bounding box center [95, 305] width 82 height 16
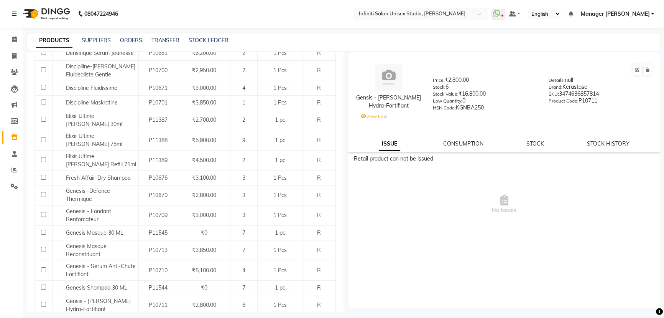
click at [633, 68] on button at bounding box center [637, 69] width 8 height 11
select select "R"
select select "true"
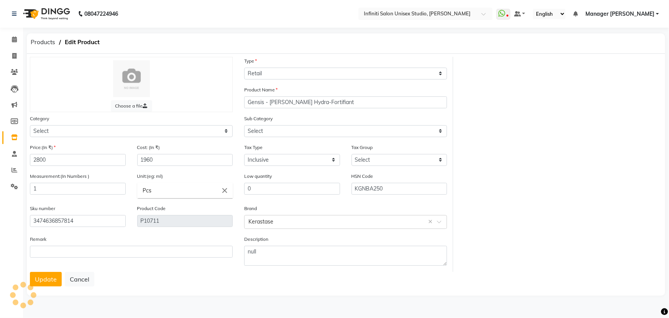
select select "903101100"
select select "903101113"
drag, startPoint x: 62, startPoint y: 160, endPoint x: 12, endPoint y: 164, distance: 50.0
click at [12, 162] on app-home "08047224946 Select Location × Infiniti Salon Unisex Studio, Devendra Nagar What…" at bounding box center [334, 154] width 669 height 308
type input "2950"
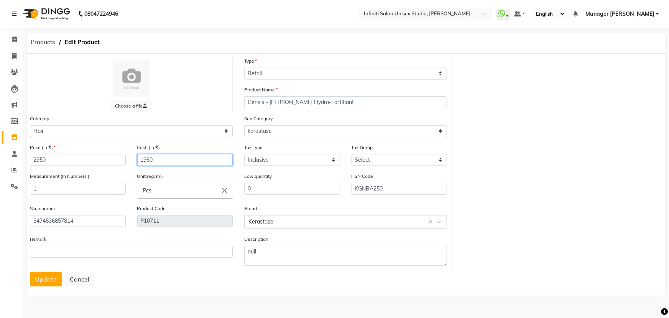
drag, startPoint x: 126, startPoint y: 160, endPoint x: 95, endPoint y: 165, distance: 31.5
click at [96, 165] on div "Price:(In ₹) 2950 Cost: (In ₹) 1960" at bounding box center [131, 157] width 214 height 29
type input "2065"
click at [44, 279] on button "Update" at bounding box center [46, 279] width 32 height 15
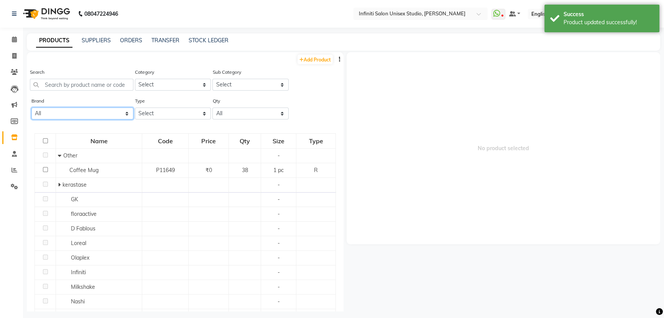
click at [98, 113] on select "All" at bounding box center [82, 113] width 102 height 12
click at [92, 112] on select "All" at bounding box center [82, 113] width 102 height 12
click at [94, 112] on select "All" at bounding box center [82, 113] width 102 height 12
click at [183, 129] on div "Name Code Price Qty Size Type Other - Coffee Mug P11649 ₹0 38 1 pc R kerastase …" at bounding box center [185, 279] width 317 height 308
click at [66, 115] on select "All" at bounding box center [82, 113] width 102 height 12
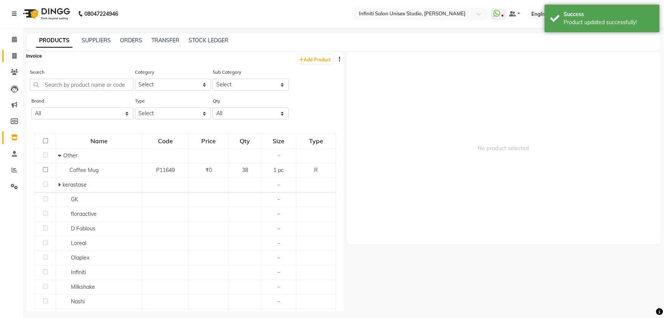
drag, startPoint x: 19, startPoint y: 57, endPoint x: 18, endPoint y: 63, distance: 6.2
click at [19, 56] on span at bounding box center [14, 56] width 13 height 9
select select "6511"
select select "service"
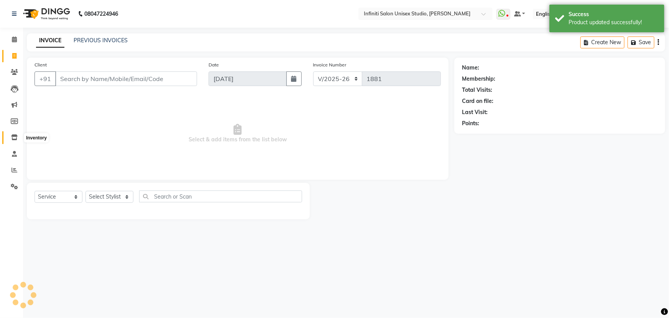
click at [14, 138] on icon at bounding box center [14, 137] width 7 height 6
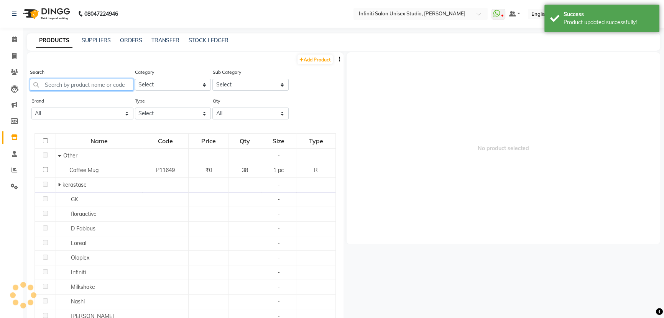
click at [79, 81] on input "text" at bounding box center [82, 85] width 104 height 12
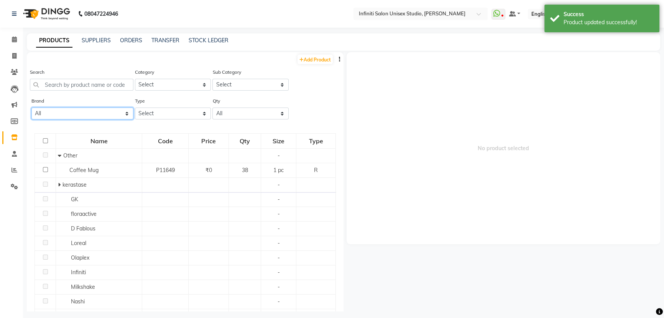
click at [91, 118] on select "All Bcl Beattitude Be Care Love Biolume Biosoft [PERSON_NAME] Dermalogica D Fab…" at bounding box center [82, 113] width 102 height 12
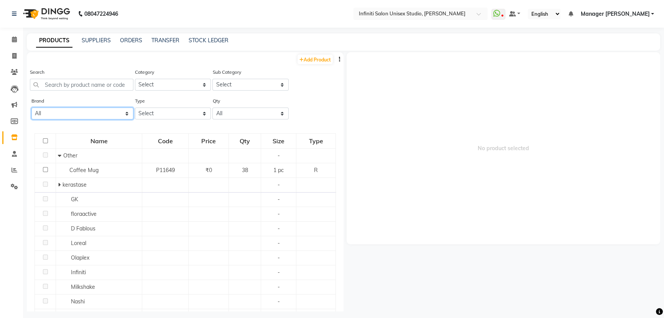
select select "kerastase"
click at [31, 108] on select "All Bcl Beattitude Be Care Love Biolume Biosoft [PERSON_NAME] Dermalogica D Fab…" at bounding box center [82, 113] width 102 height 12
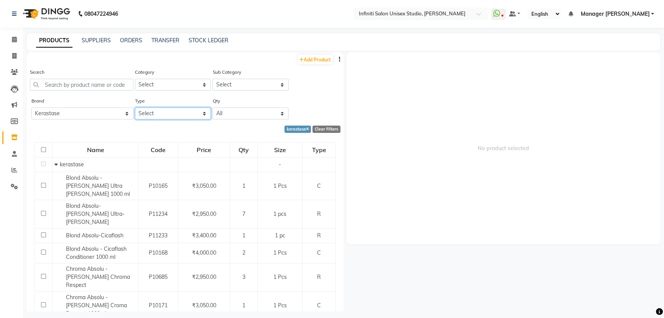
drag, startPoint x: 162, startPoint y: 114, endPoint x: 158, endPoint y: 119, distance: 6.6
click at [162, 114] on select "Select Both Retail Consumable" at bounding box center [173, 113] width 76 height 12
select select "R"
click at [135, 108] on select "Select Both Retail Consumable" at bounding box center [173, 113] width 76 height 12
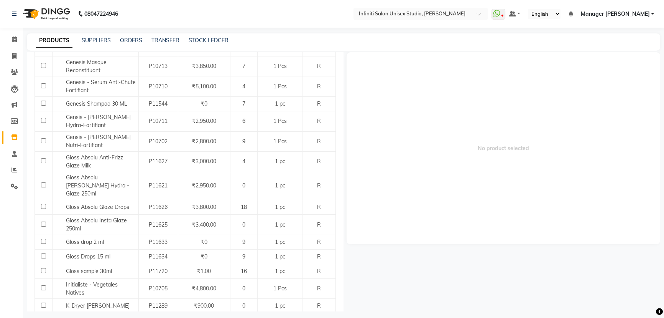
scroll to position [741, 0]
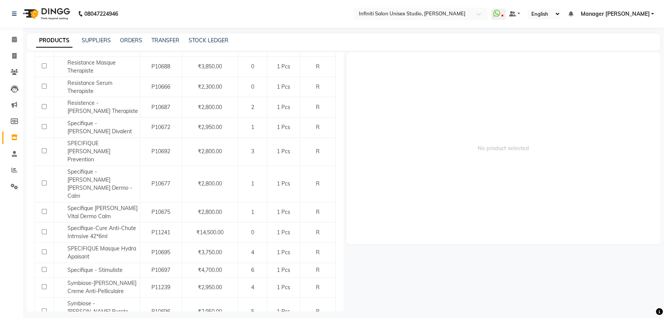
scroll to position [441, 0]
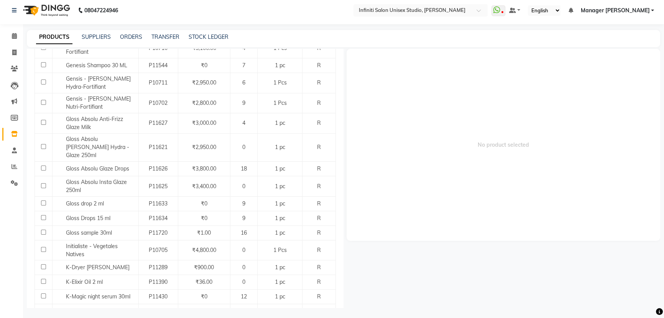
scroll to position [5, 0]
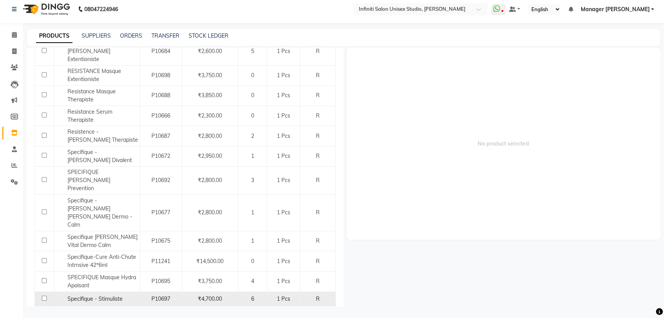
scroll to position [441, 0]
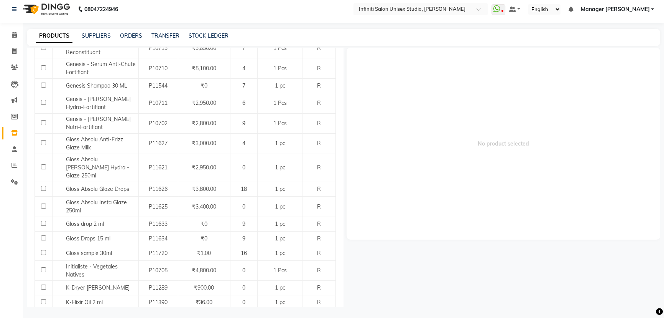
scroll to position [741, 0]
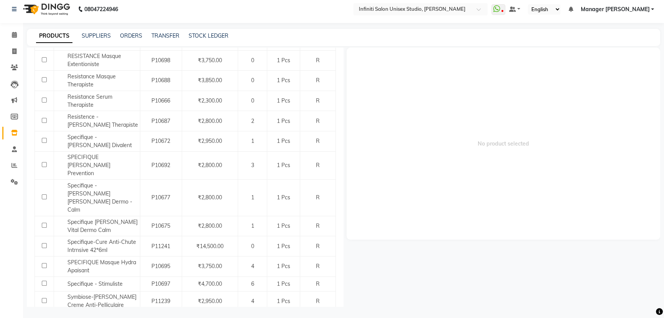
scroll to position [441, 0]
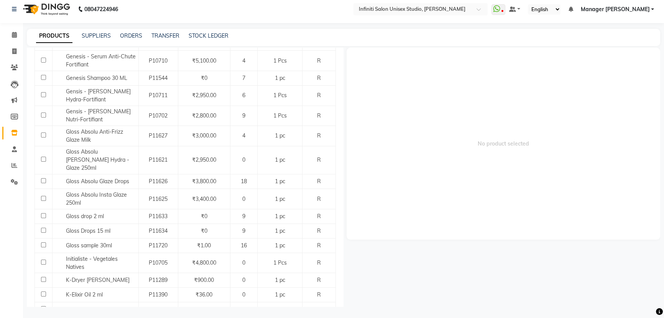
scroll to position [741, 0]
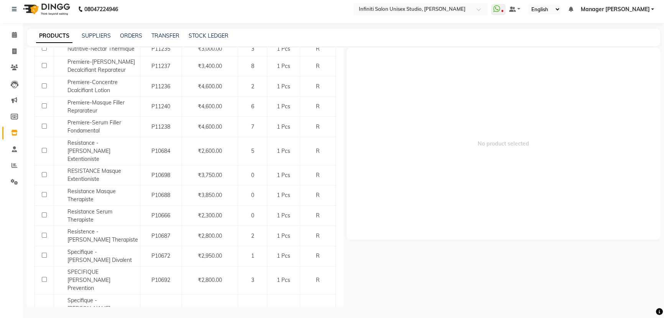
scroll to position [441, 0]
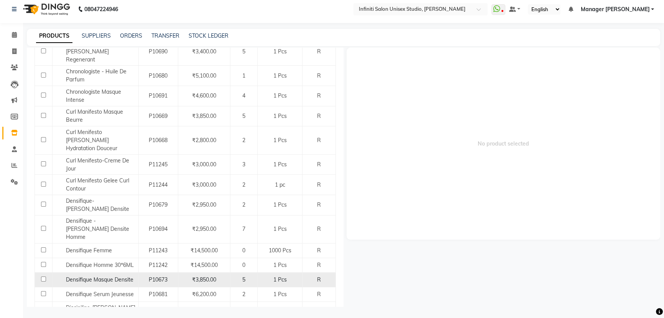
scroll to position [279, 0]
click at [151, 274] on span "P10673" at bounding box center [158, 277] width 19 height 7
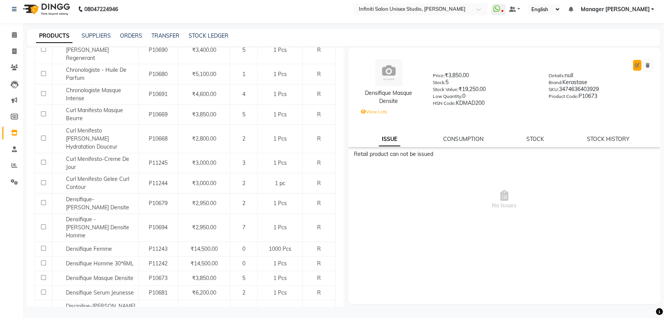
click at [637, 63] on icon at bounding box center [637, 65] width 5 height 5
select select "R"
select select "903101100"
select select "903101113"
select select "true"
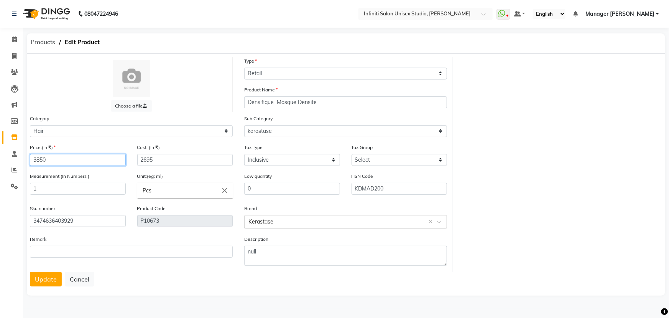
drag, startPoint x: 39, startPoint y: 160, endPoint x: 35, endPoint y: 158, distance: 4.7
click at [35, 158] on input "3850" at bounding box center [78, 160] width 96 height 12
type input "3750"
drag, startPoint x: 168, startPoint y: 151, endPoint x: 117, endPoint y: 163, distance: 52.7
click at [117, 163] on div "Price:(In ₹) 3750 Cost: (In ₹) 2695" at bounding box center [131, 157] width 214 height 29
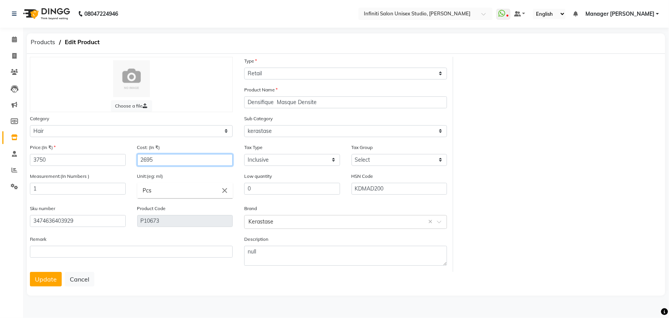
drag, startPoint x: 172, startPoint y: 158, endPoint x: 121, endPoint y: 158, distance: 51.4
click at [122, 158] on div "Price:(In ₹) 3750 Cost: (In ₹) 2695" at bounding box center [131, 157] width 214 height 29
type input "2625"
click at [40, 278] on button "Update" at bounding box center [46, 279] width 32 height 15
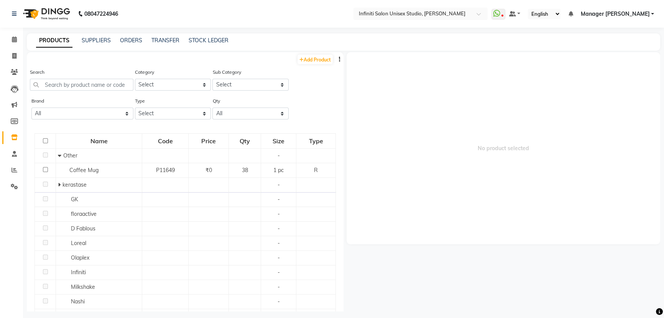
click at [82, 91] on div "Search" at bounding box center [82, 82] width 104 height 29
click at [81, 86] on input "text" at bounding box center [82, 85] width 104 height 12
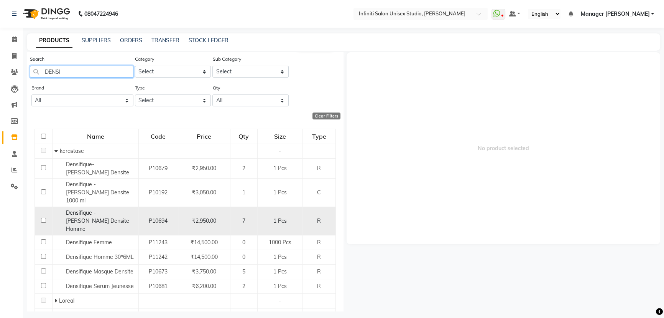
scroll to position [25, 0]
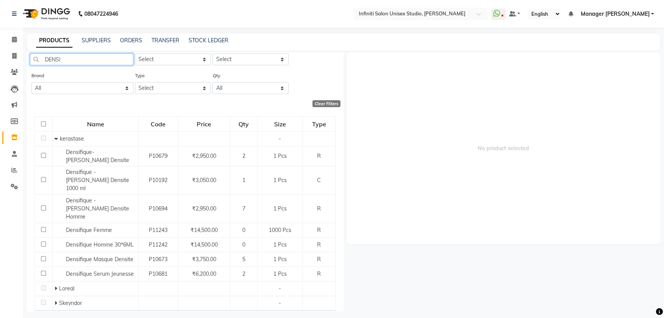
type input "DENSI"
click at [99, 88] on select "All Bcl Beattitude Be Care Love Biolume Biosoft [PERSON_NAME] Dermalogica D Fab…" at bounding box center [82, 88] width 102 height 12
select select "kerastase"
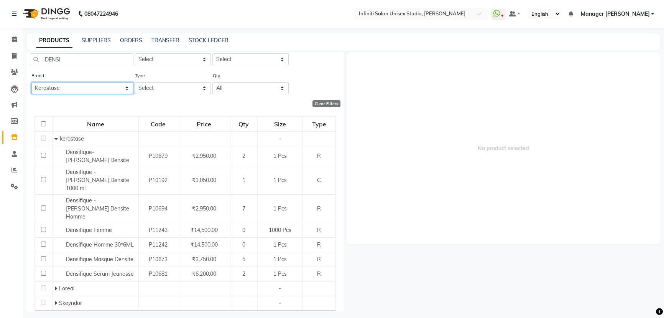
click at [31, 82] on select "All Bcl Beattitude Be Care Love Biolume Biosoft [PERSON_NAME] Dermalogica D Fab…" at bounding box center [82, 88] width 102 height 12
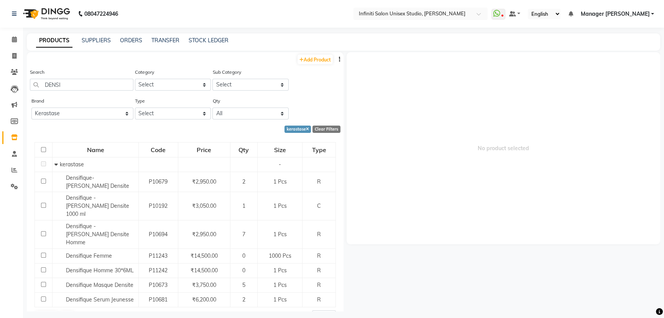
drag, startPoint x: 84, startPoint y: 76, endPoint x: 27, endPoint y: 84, distance: 57.8
click at [23, 84] on app-home "08047224946 Select Location × Infiniti Salon Unisex Studio, Devendra Nagar What…" at bounding box center [332, 161] width 664 height 323
drag, startPoint x: 59, startPoint y: 82, endPoint x: 22, endPoint y: 84, distance: 37.3
click at [22, 84] on app-home "08047224946 Select Location × Infiniti Salon Unisex Studio, Devendra Nagar What…" at bounding box center [332, 161] width 664 height 323
click at [176, 112] on select "Select Both Retail Consumable" at bounding box center [173, 113] width 76 height 12
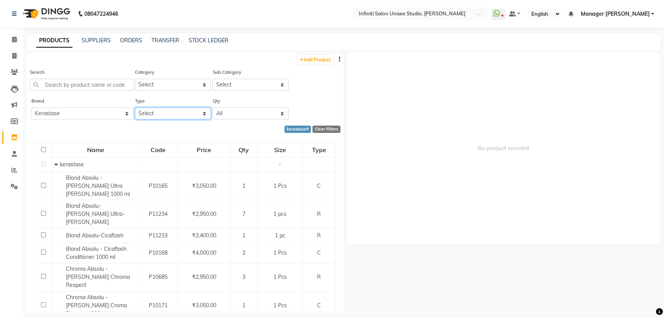
select select "R"
click at [135, 108] on select "Select Both Retail Consumable" at bounding box center [173, 113] width 76 height 12
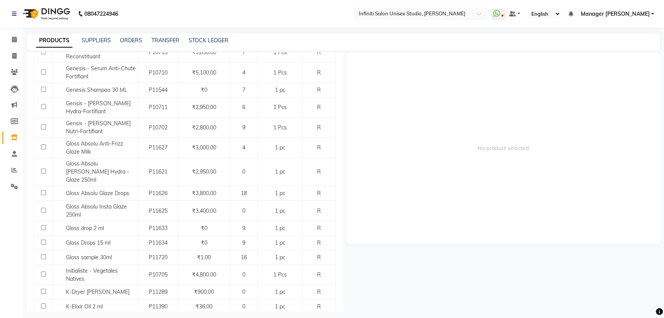
scroll to position [741, 0]
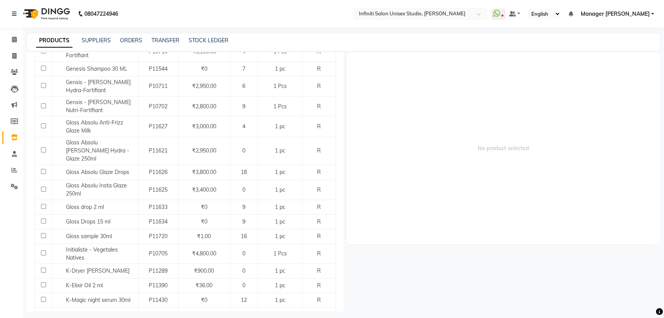
drag, startPoint x: 62, startPoint y: 296, endPoint x: 76, endPoint y: 274, distance: 26.4
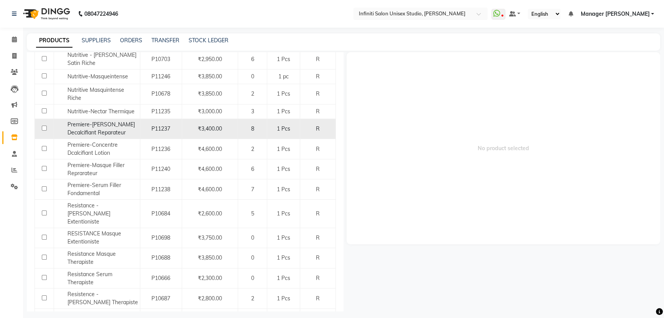
scroll to position [244, 0]
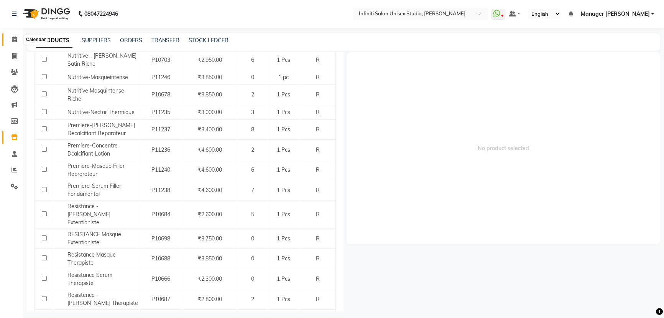
click at [12, 39] on icon at bounding box center [14, 39] width 5 height 6
